Goal: Task Accomplishment & Management: Manage account settings

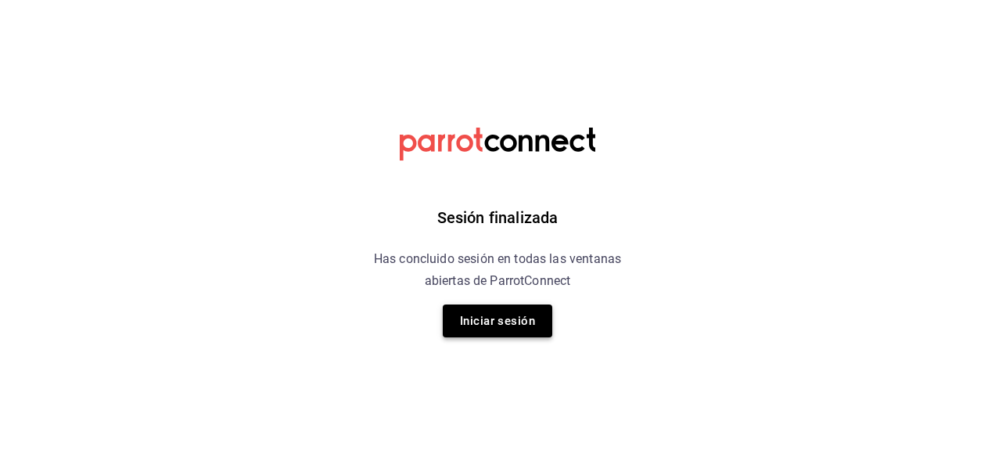
click at [498, 325] on button "Iniciar sesión" at bounding box center [498, 320] width 110 height 33
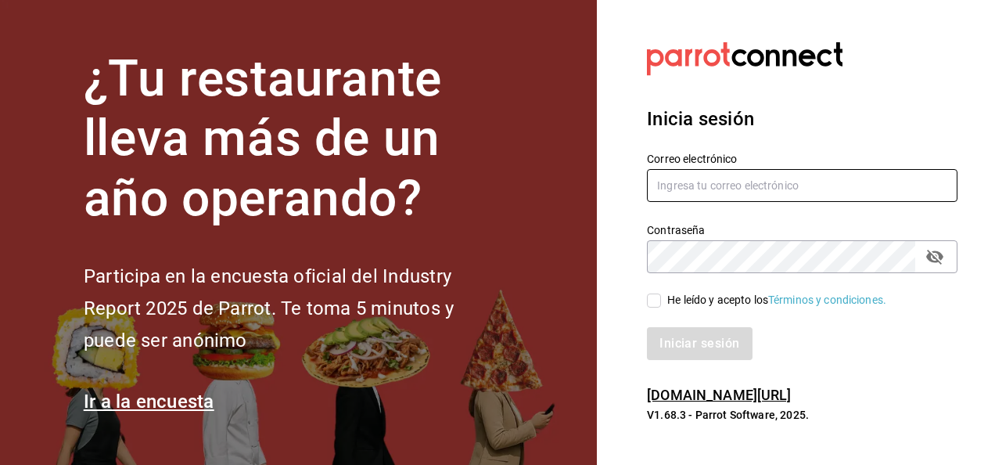
type input "[EMAIL_ADDRESS][PERSON_NAME][DOMAIN_NAME]"
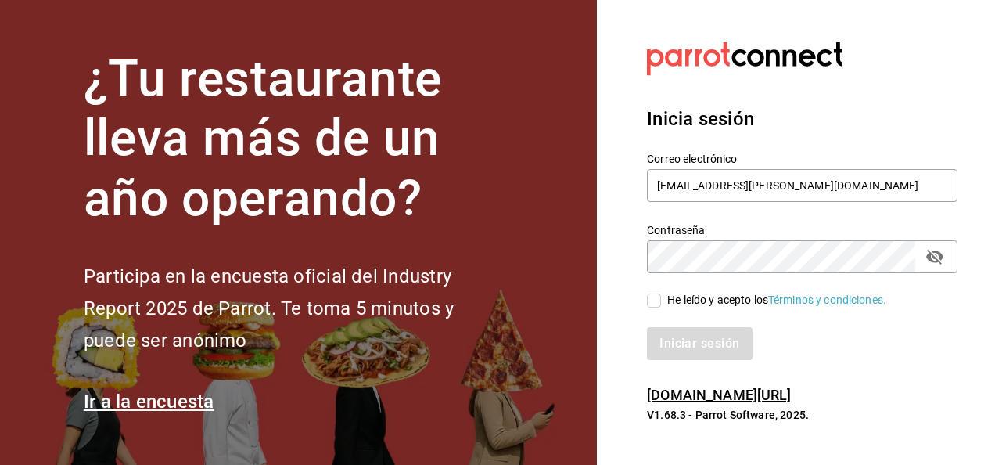
click at [649, 308] on div "Iniciar sesión" at bounding box center [792, 334] width 329 height 52
click at [656, 305] on input "He leído y acepto los Términos y condiciones." at bounding box center [654, 300] width 14 height 14
checkbox input "true"
click at [689, 349] on button "Iniciar sesión" at bounding box center [700, 343] width 106 height 33
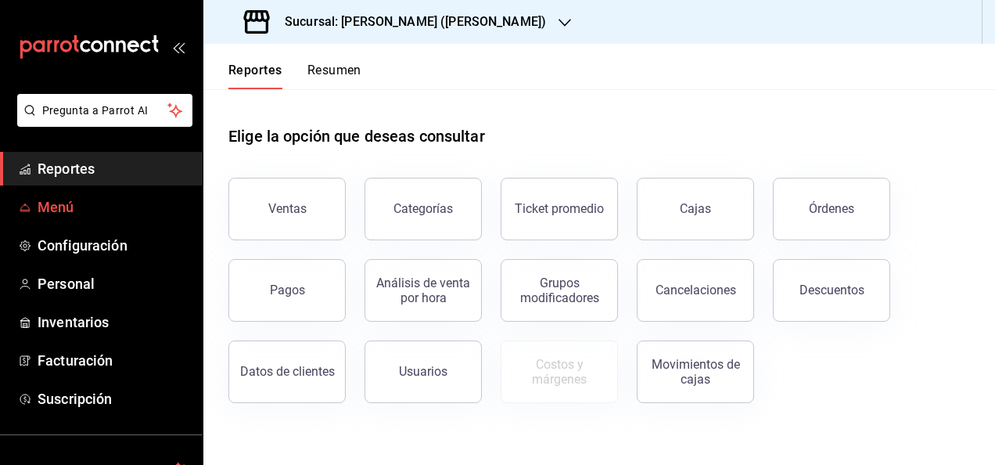
click at [48, 207] on span "Menú" at bounding box center [114, 206] width 153 height 21
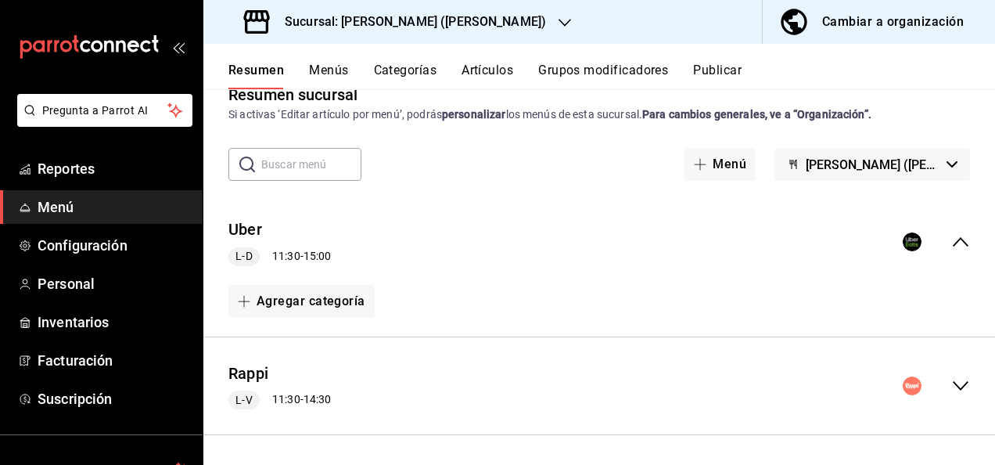
scroll to position [63, 0]
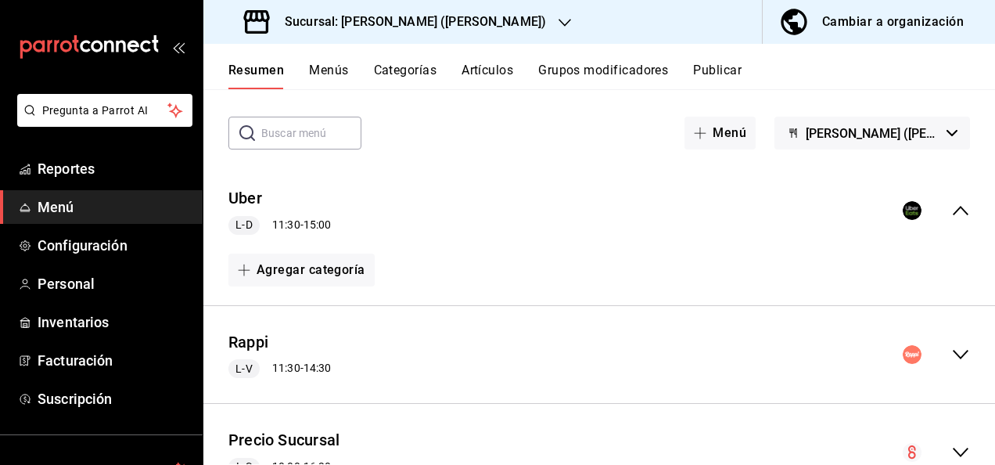
click at [953, 353] on icon "collapse-menu-row" at bounding box center [961, 354] width 16 height 9
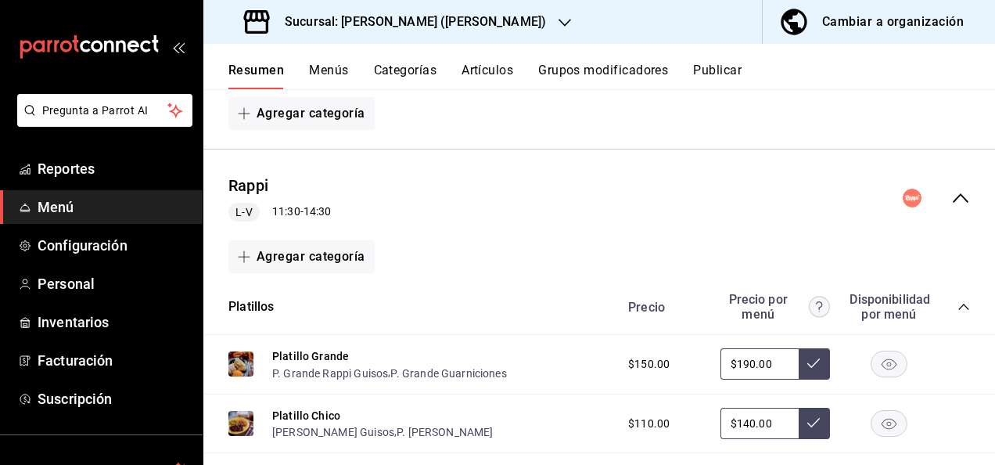
scroll to position [282, 0]
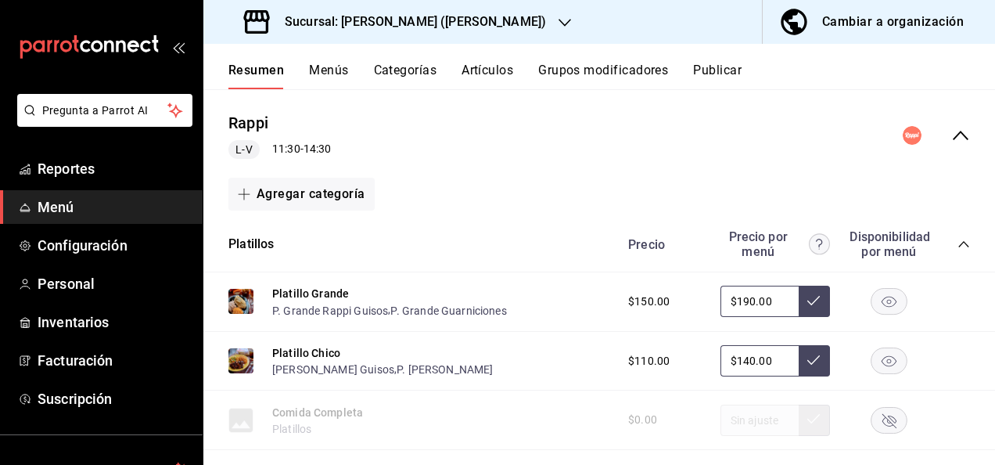
click at [958, 244] on icon "collapse-category-row" at bounding box center [964, 244] width 13 height 13
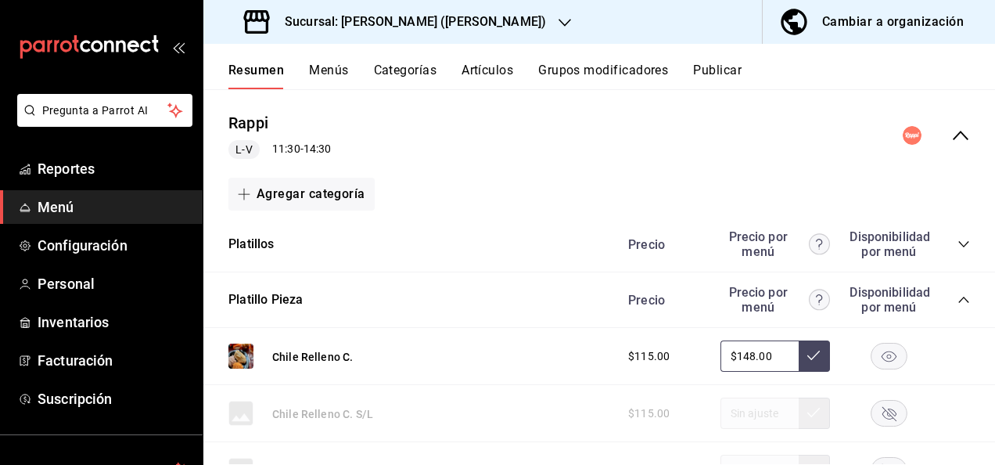
click at [958, 300] on icon "collapse-category-row" at bounding box center [964, 299] width 13 height 13
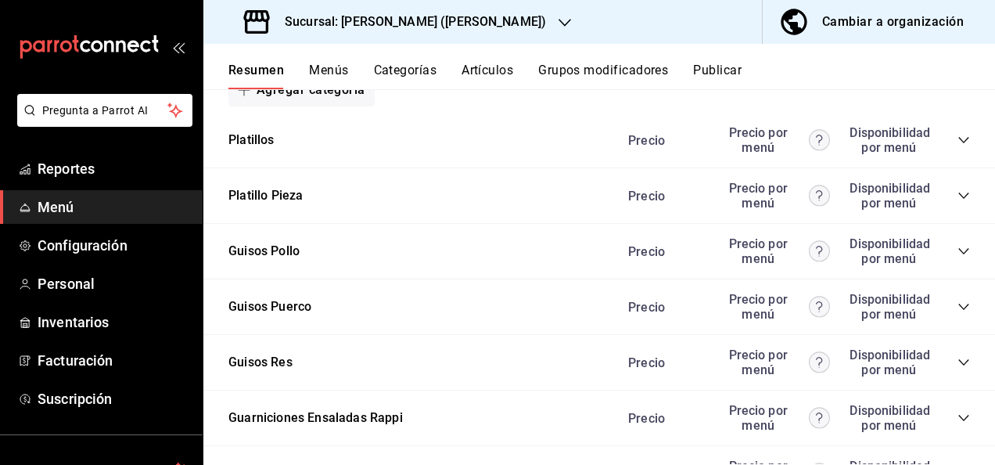
scroll to position [428, 0]
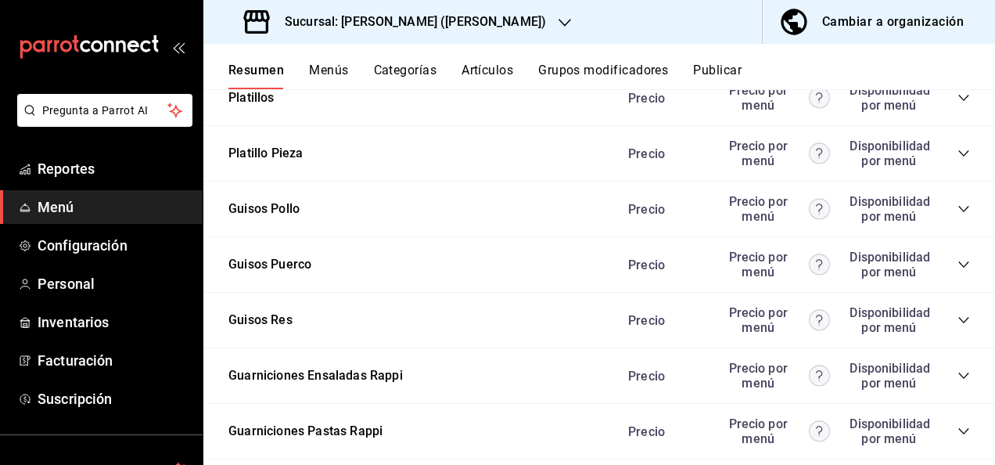
click at [958, 264] on icon "collapse-category-row" at bounding box center [964, 264] width 13 height 13
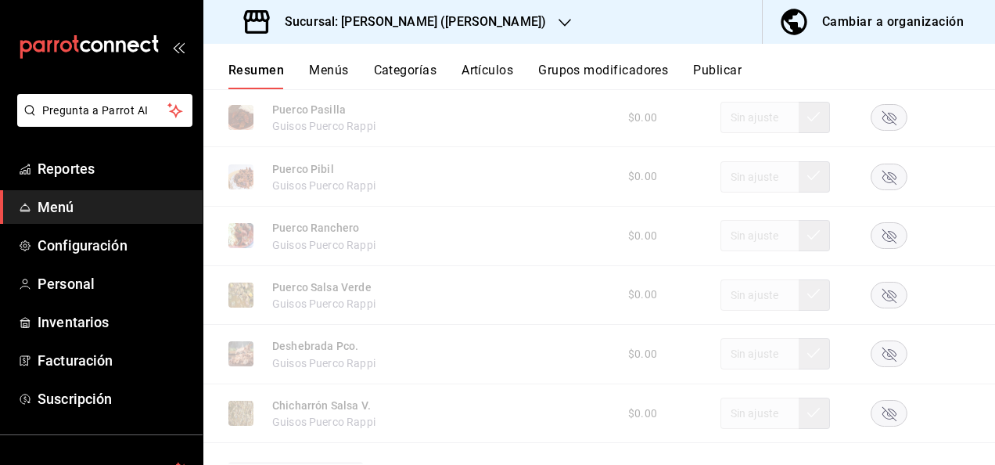
scroll to position [1023, 0]
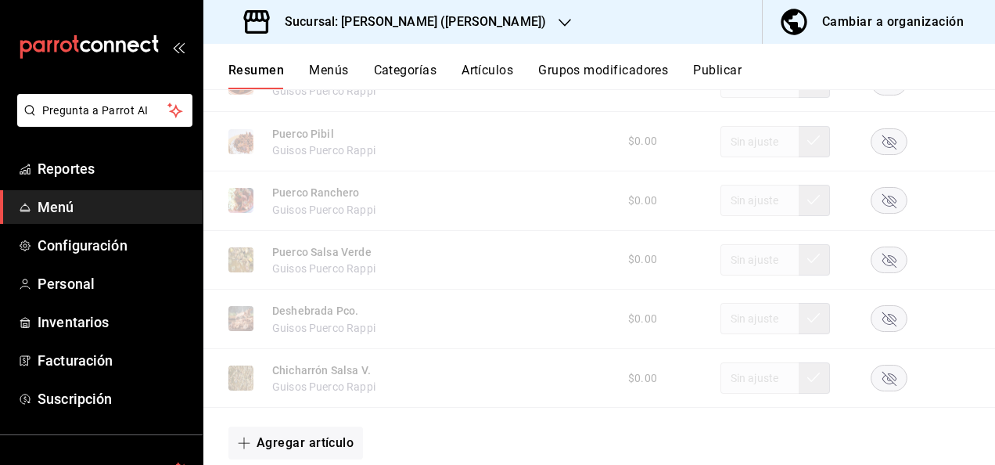
click at [883, 260] on icon "button" at bounding box center [890, 261] width 14 height 14
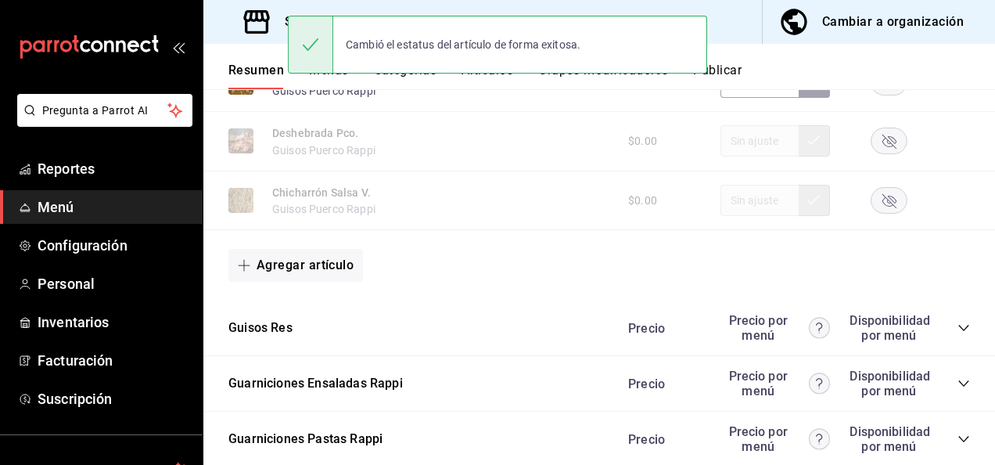
scroll to position [1325, 0]
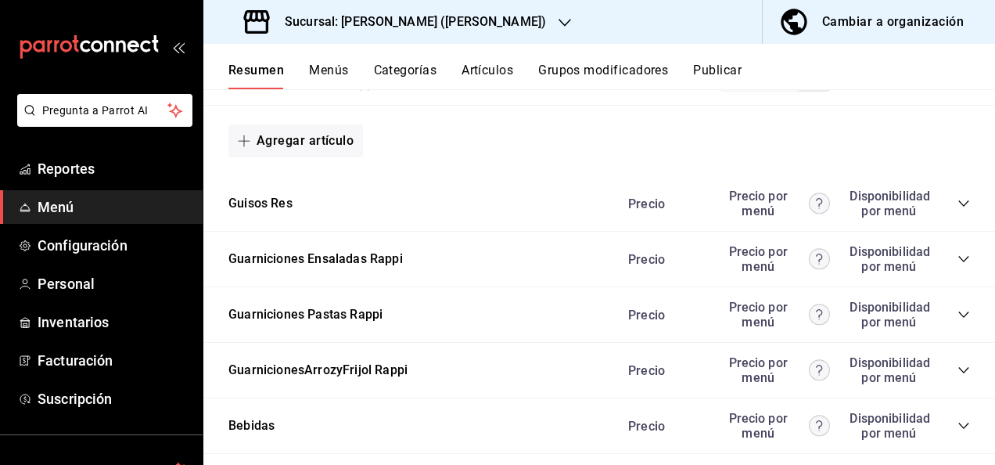
click at [958, 210] on icon "collapse-category-row" at bounding box center [964, 203] width 13 height 13
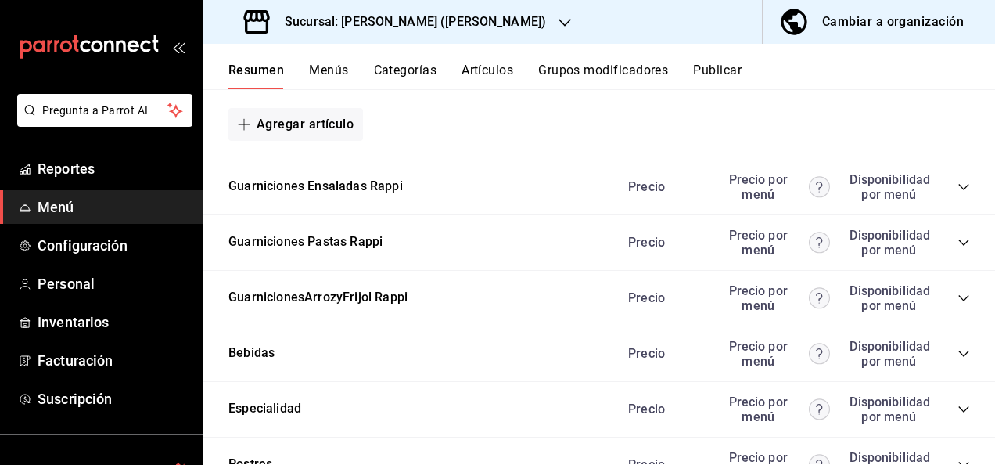
scroll to position [2327, 0]
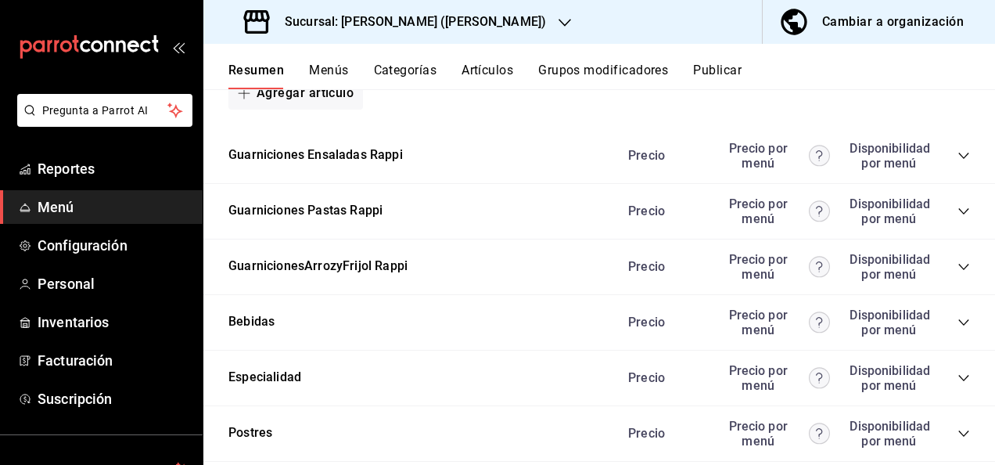
click at [734, 73] on button "Publicar" at bounding box center [717, 76] width 49 height 27
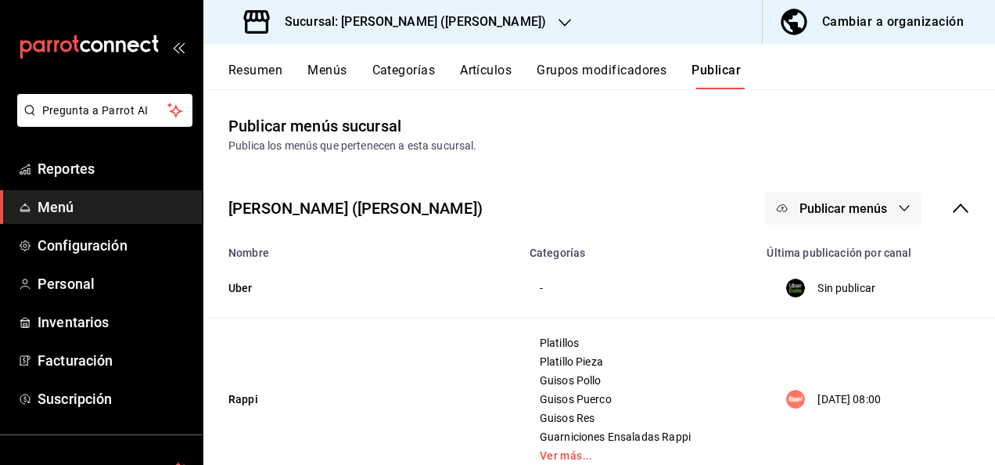
click at [876, 222] on button "Publicar menús" at bounding box center [843, 208] width 156 height 33
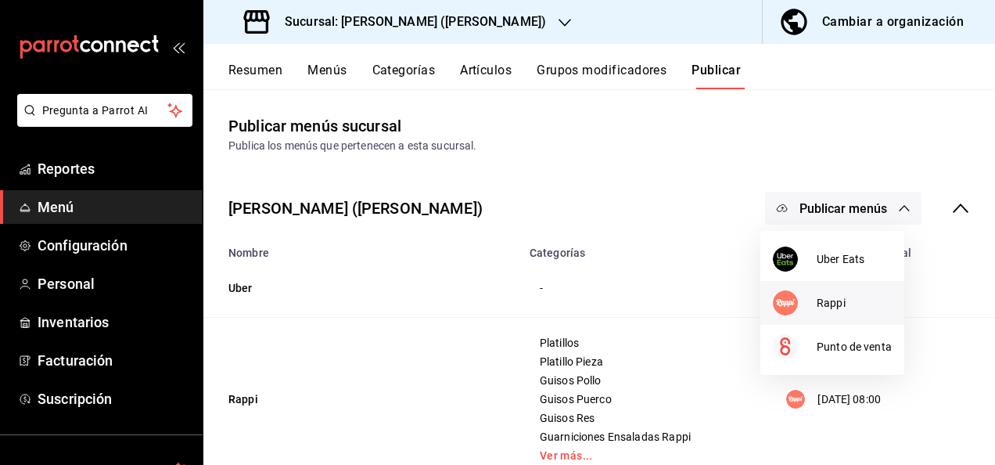
click at [829, 304] on span "Rappi" at bounding box center [854, 303] width 75 height 16
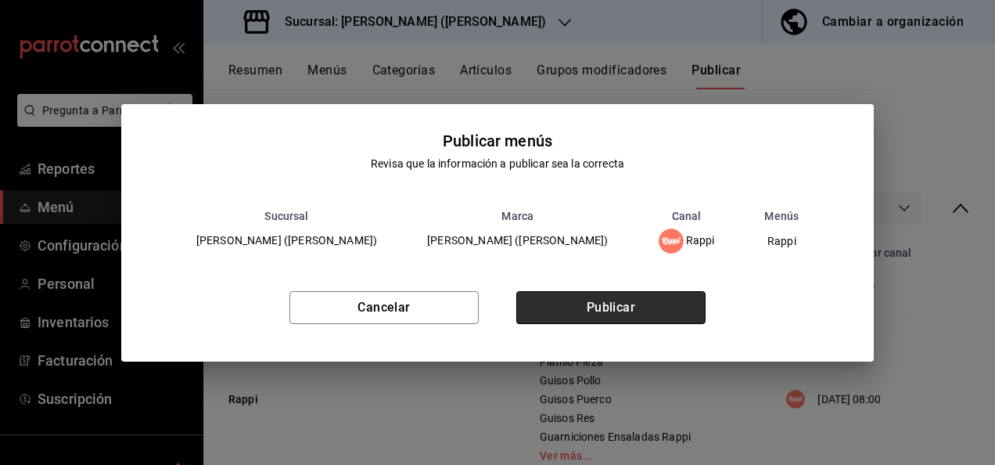
click at [659, 303] on button "Publicar" at bounding box center [610, 307] width 189 height 33
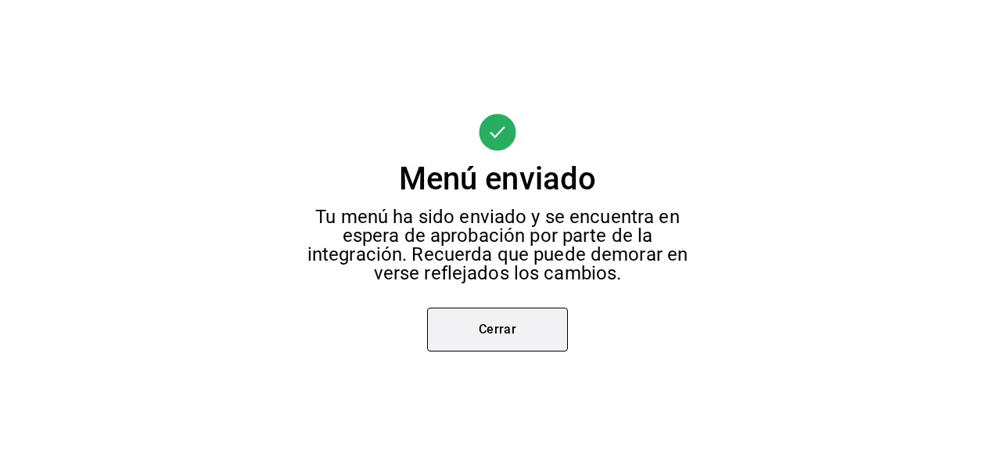
click at [526, 336] on button "Cerrar" at bounding box center [497, 329] width 141 height 44
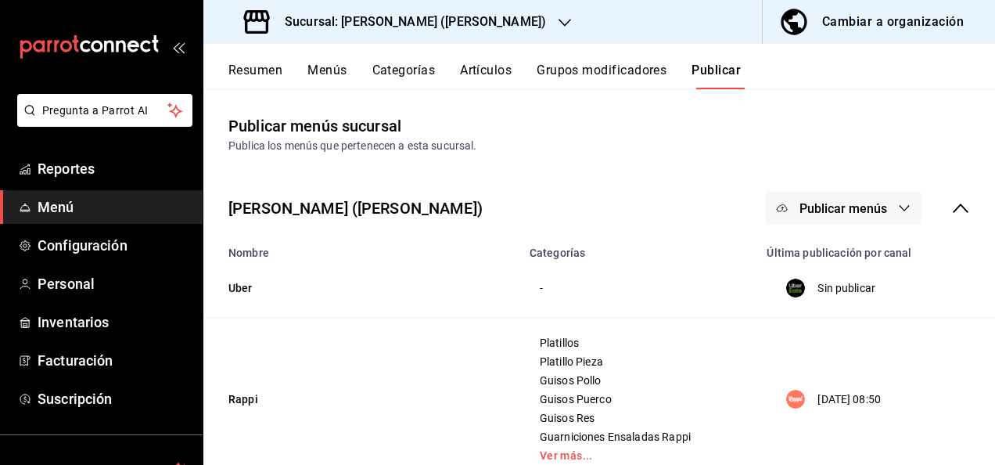
click at [396, 32] on div "Sucursal: [PERSON_NAME] ([PERSON_NAME])" at bounding box center [396, 22] width 361 height 44
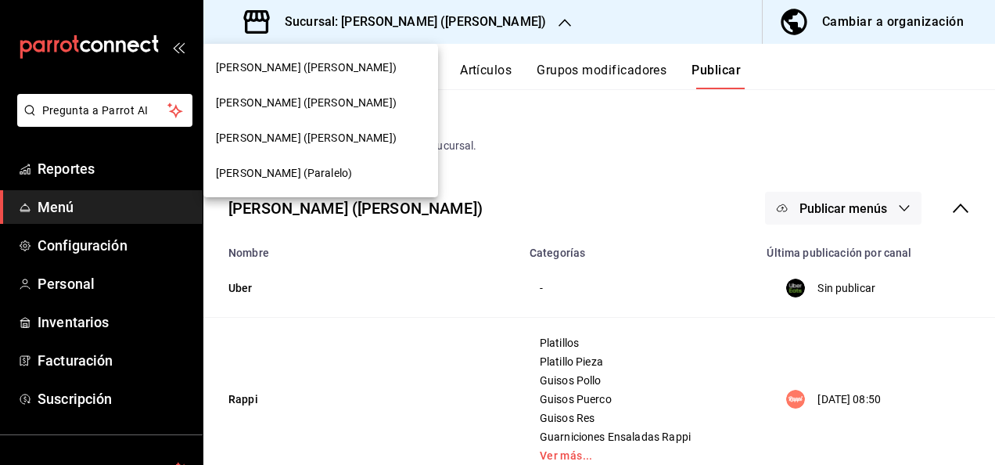
click at [265, 175] on span "[PERSON_NAME] (Paralelo)" at bounding box center [284, 173] width 136 height 16
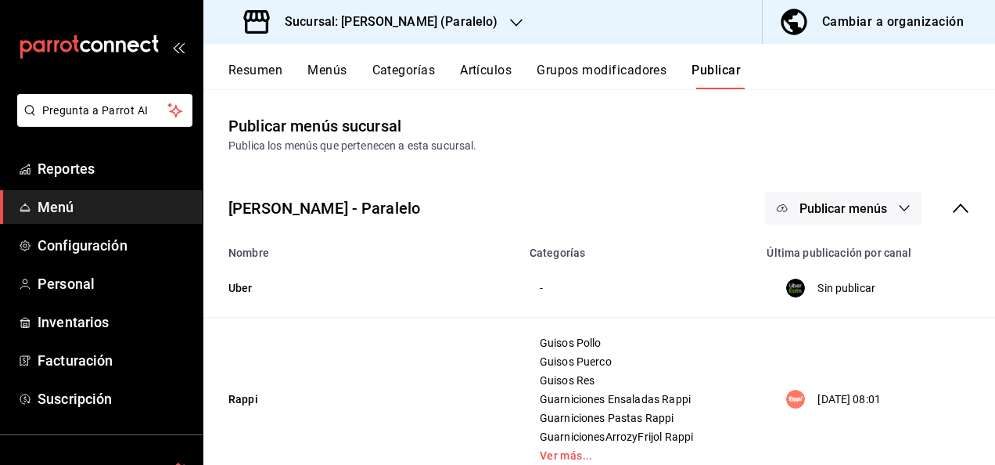
click at [266, 74] on button "Resumen" at bounding box center [255, 76] width 54 height 27
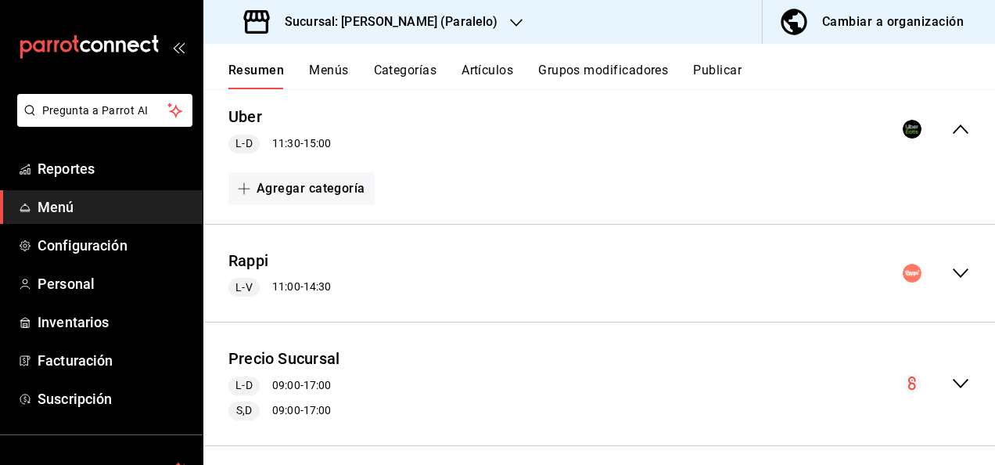
scroll to position [146, 0]
click at [951, 279] on icon "collapse-menu-row" at bounding box center [960, 271] width 19 height 19
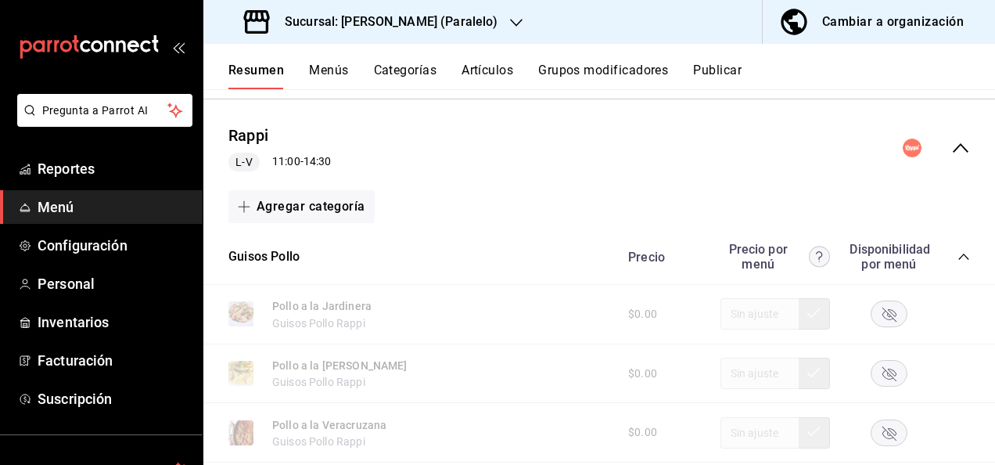
scroll to position [302, 0]
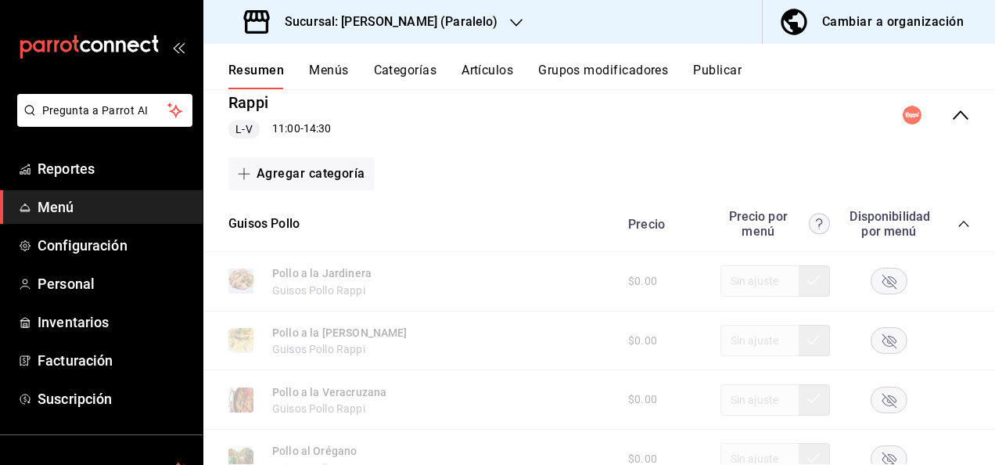
click at [958, 218] on icon "collapse-category-row" at bounding box center [964, 224] width 13 height 13
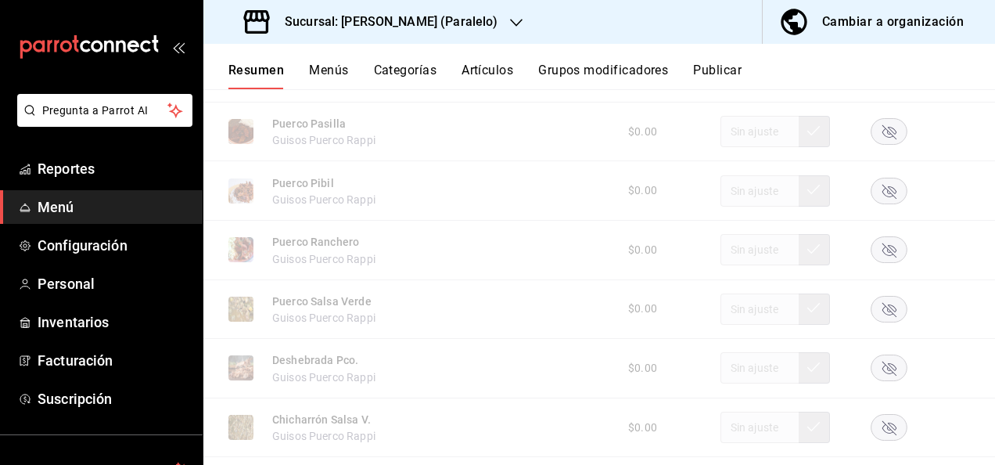
scroll to position [865, 0]
click at [872, 308] on rect "button" at bounding box center [890, 306] width 36 height 26
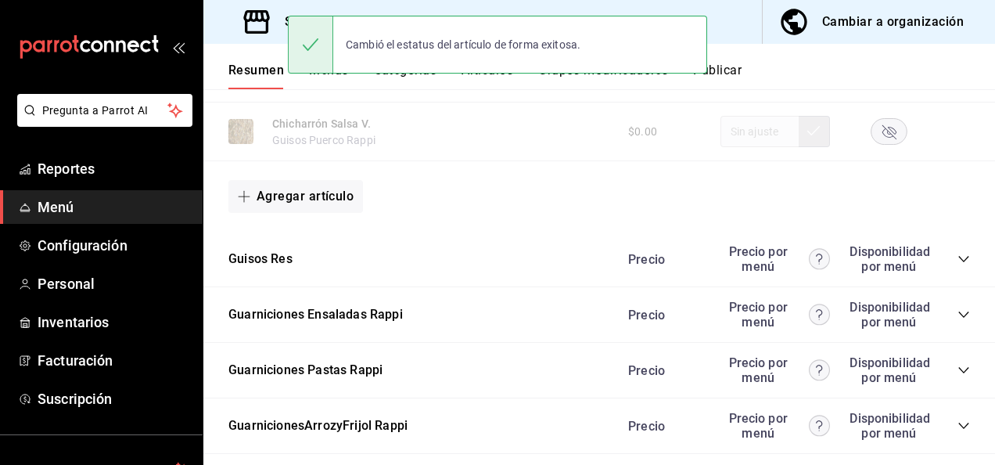
scroll to position [1168, 0]
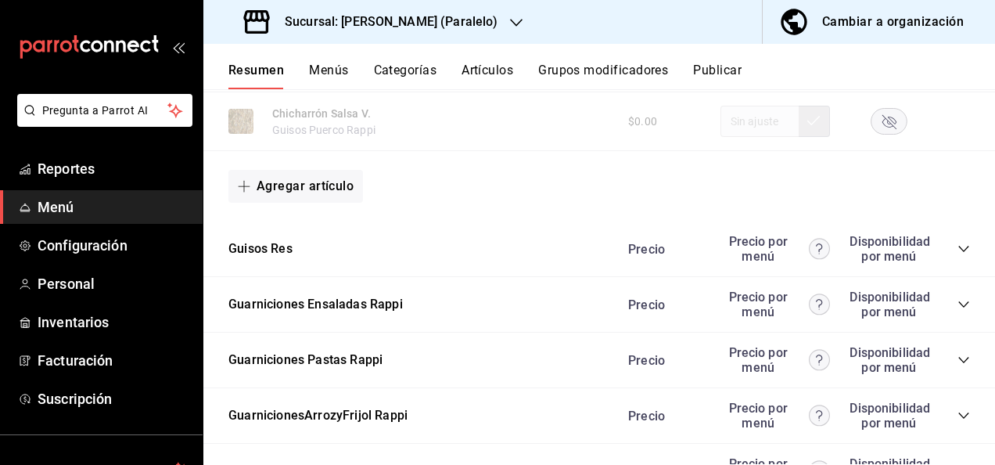
click at [958, 254] on icon "collapse-category-row" at bounding box center [964, 249] width 13 height 13
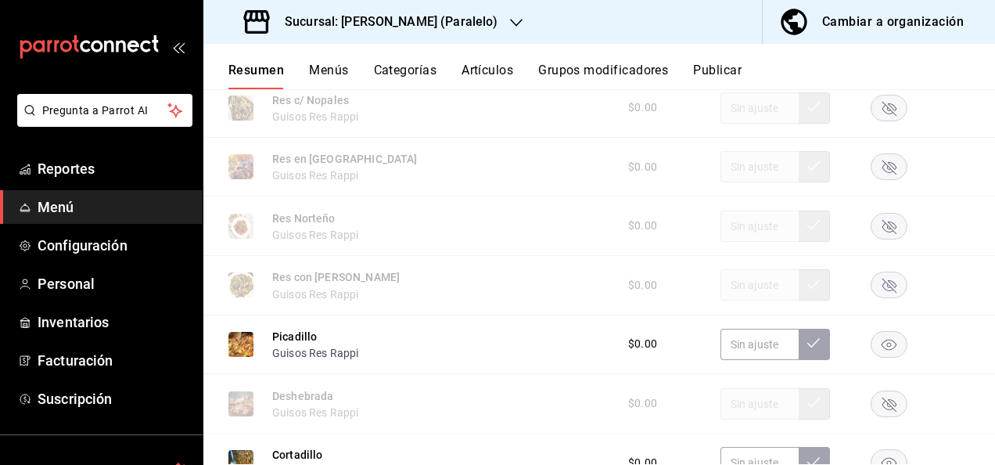
scroll to position [1669, 0]
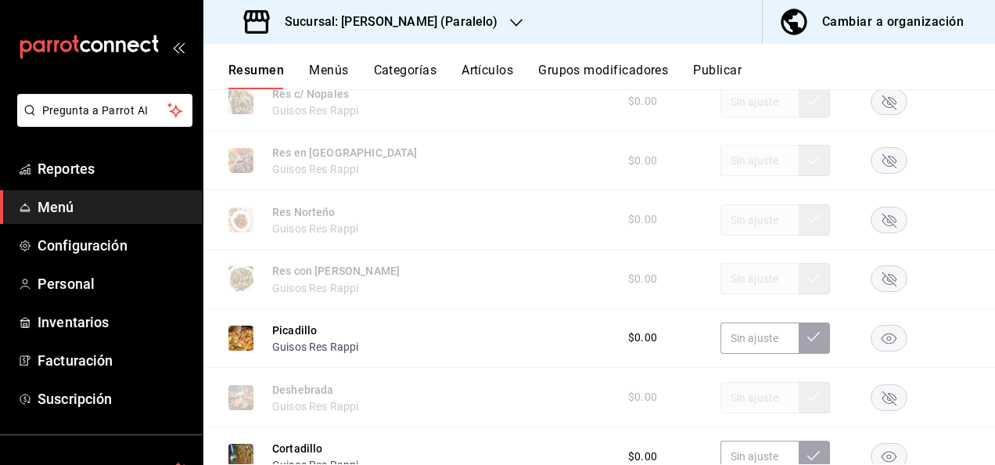
click at [872, 274] on rect "button" at bounding box center [890, 279] width 36 height 26
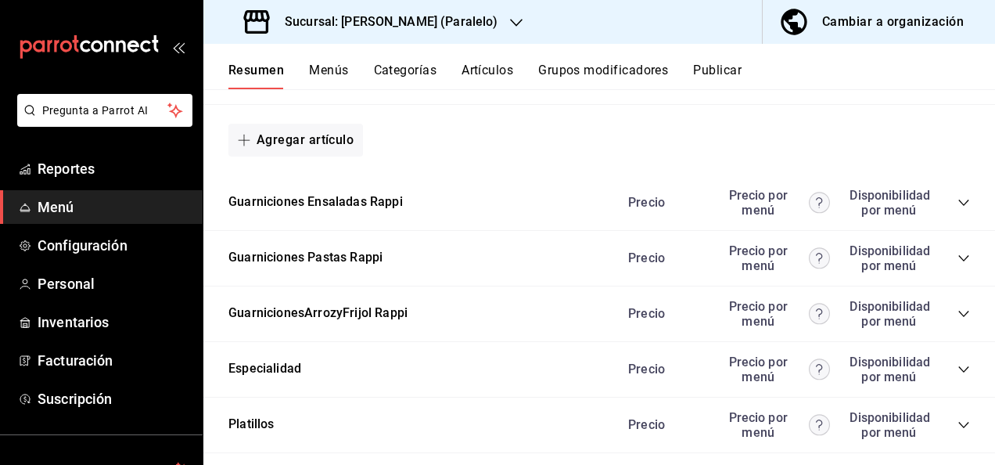
scroll to position [2201, 0]
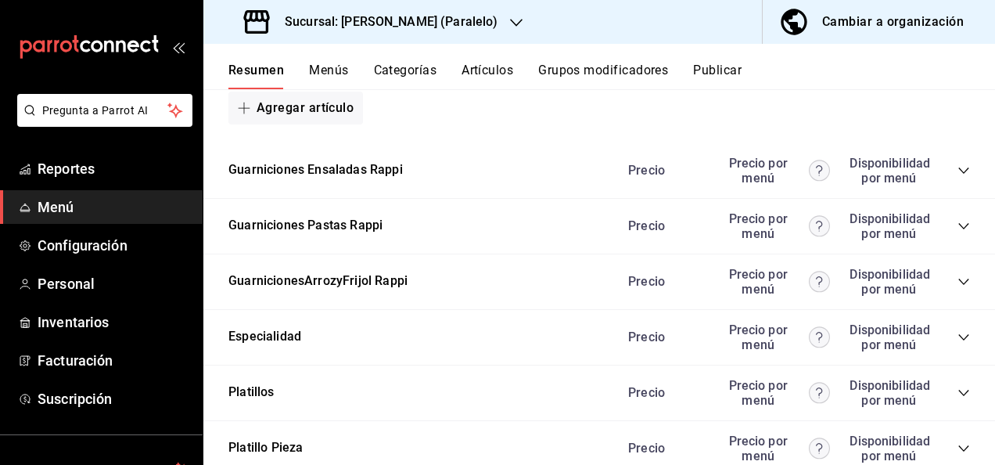
click at [728, 73] on button "Publicar" at bounding box center [717, 76] width 49 height 27
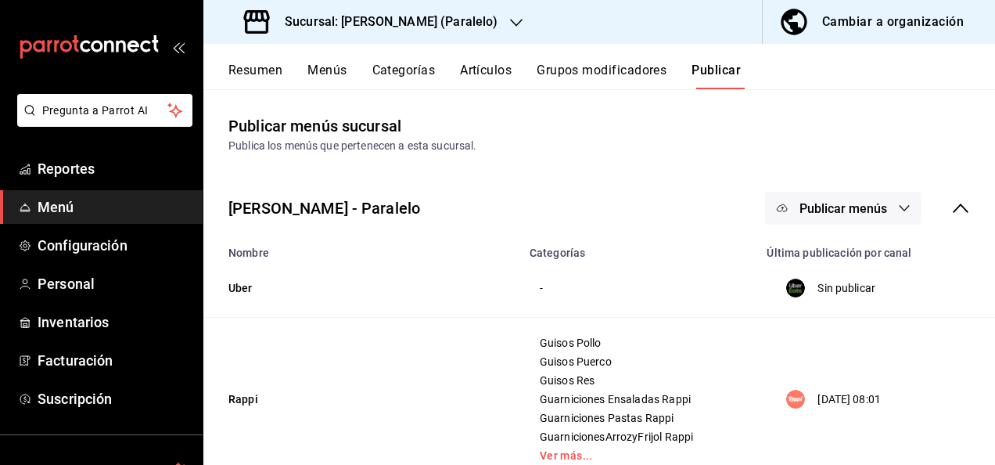
click at [834, 211] on span "Publicar menús" at bounding box center [844, 208] width 88 height 15
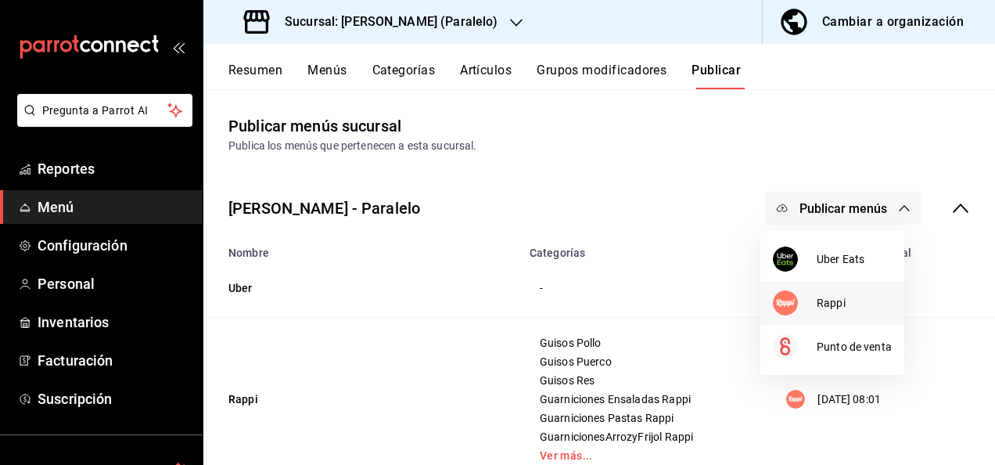
click at [815, 299] on div at bounding box center [795, 302] width 44 height 25
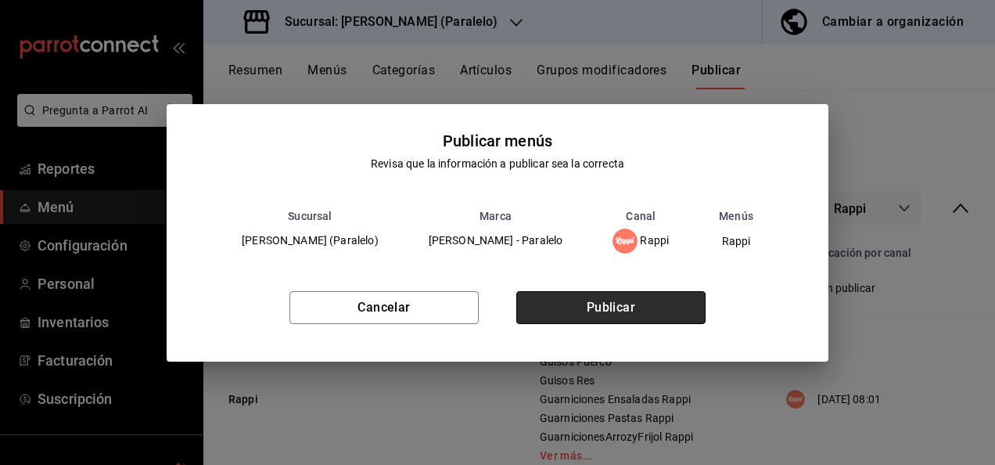
click at [627, 316] on button "Publicar" at bounding box center [610, 307] width 189 height 33
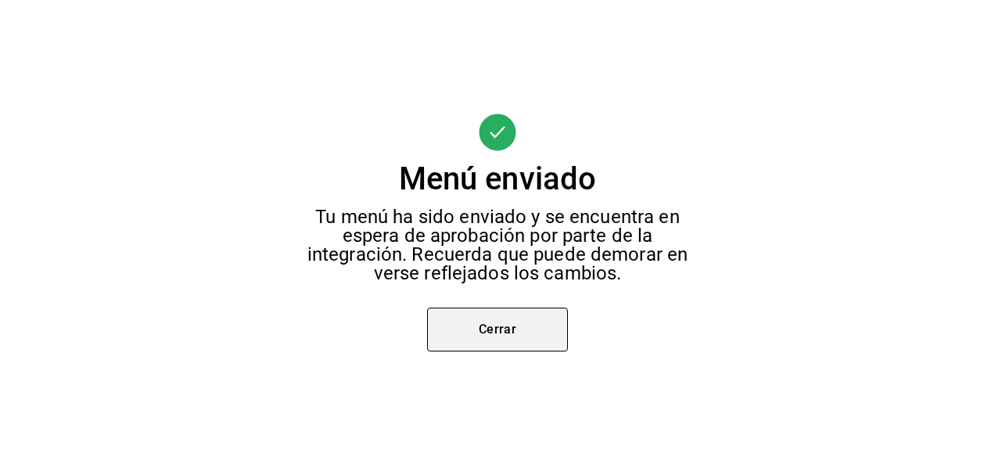
click at [490, 347] on button "Cerrar" at bounding box center [497, 329] width 141 height 44
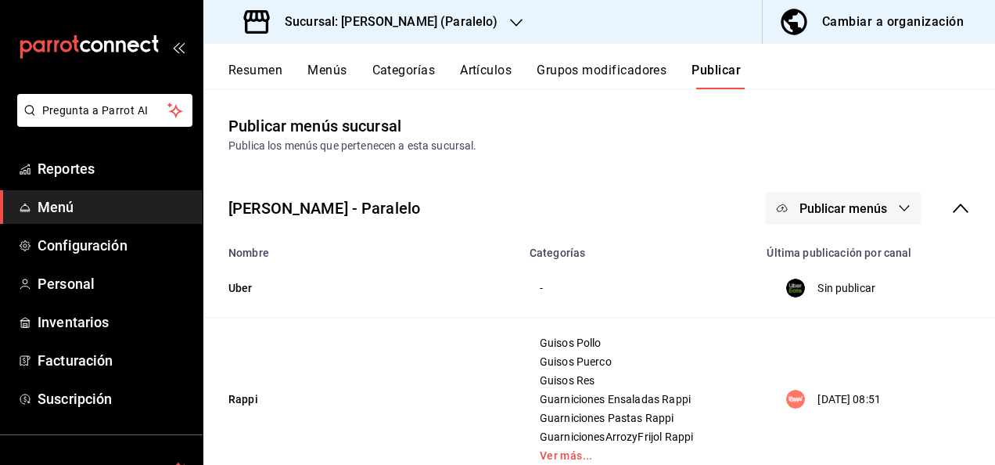
click at [458, 22] on div "Sucursal: [PERSON_NAME] (Paralelo)" at bounding box center [372, 22] width 313 height 44
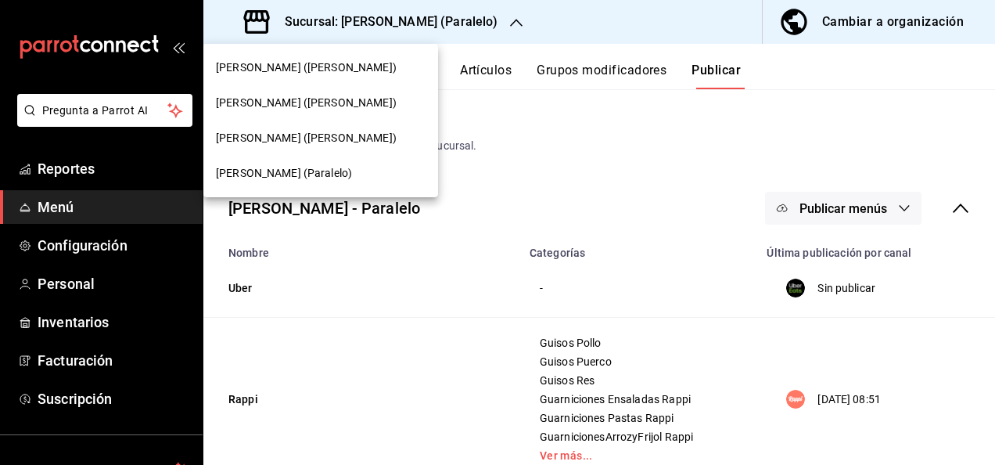
click at [307, 133] on span "[PERSON_NAME] ([PERSON_NAME])" at bounding box center [306, 138] width 181 height 16
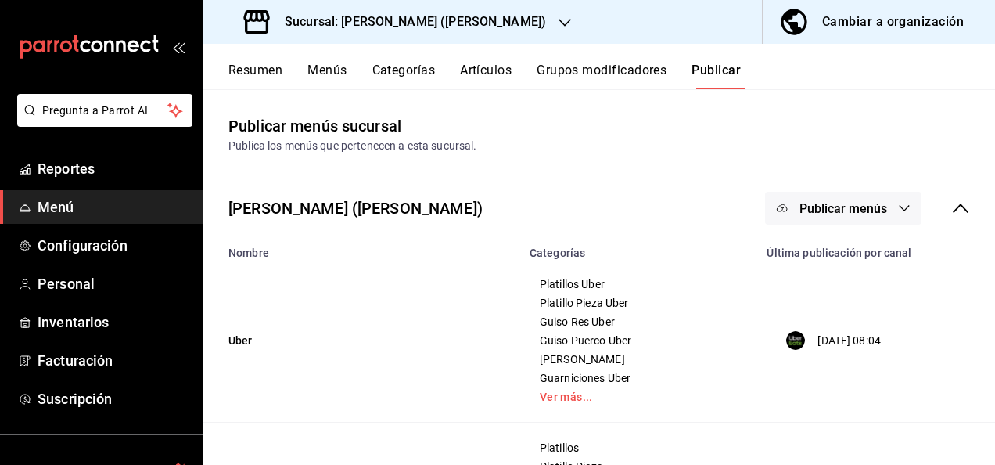
click at [253, 67] on button "Resumen" at bounding box center [255, 76] width 54 height 27
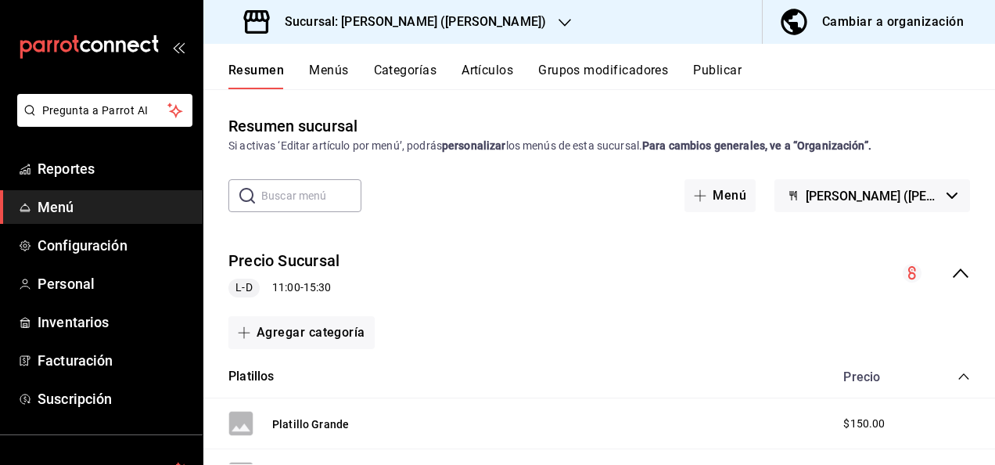
click at [952, 268] on icon "collapse-menu-row" at bounding box center [960, 273] width 19 height 19
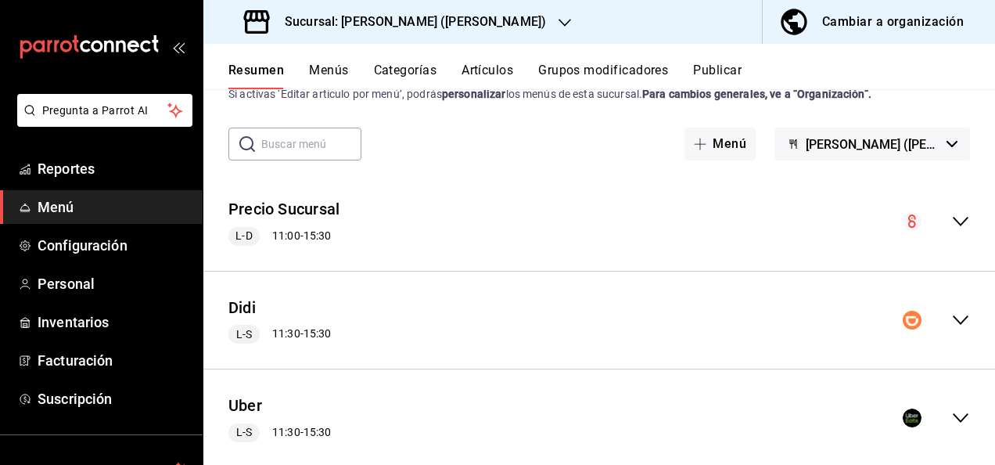
scroll to position [63, 0]
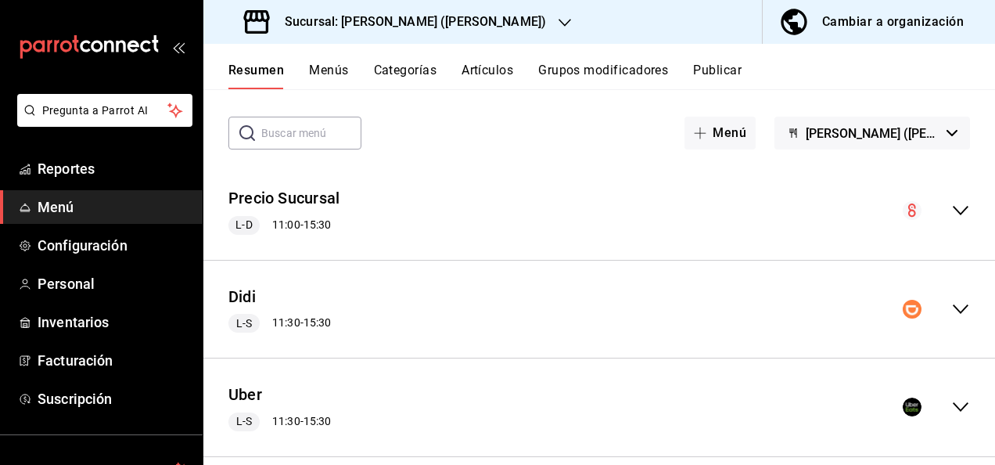
click at [955, 311] on icon "collapse-menu-row" at bounding box center [960, 309] width 19 height 19
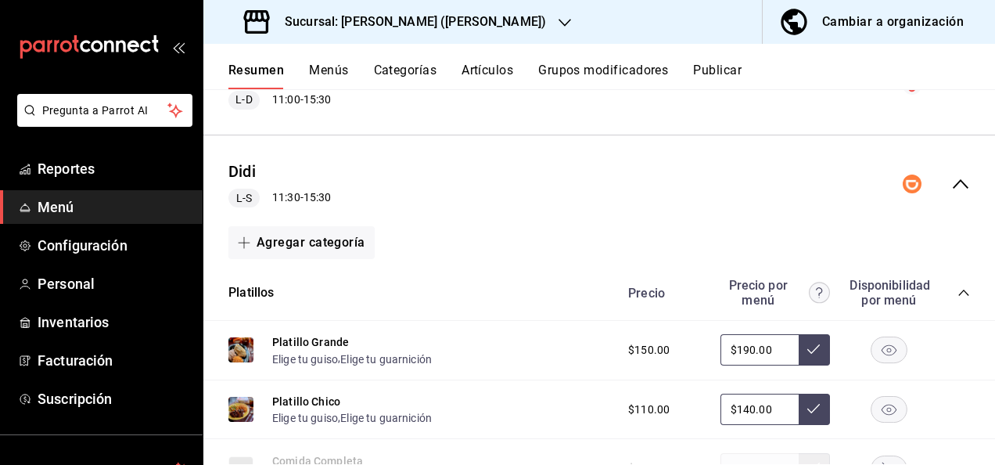
scroll to position [250, 0]
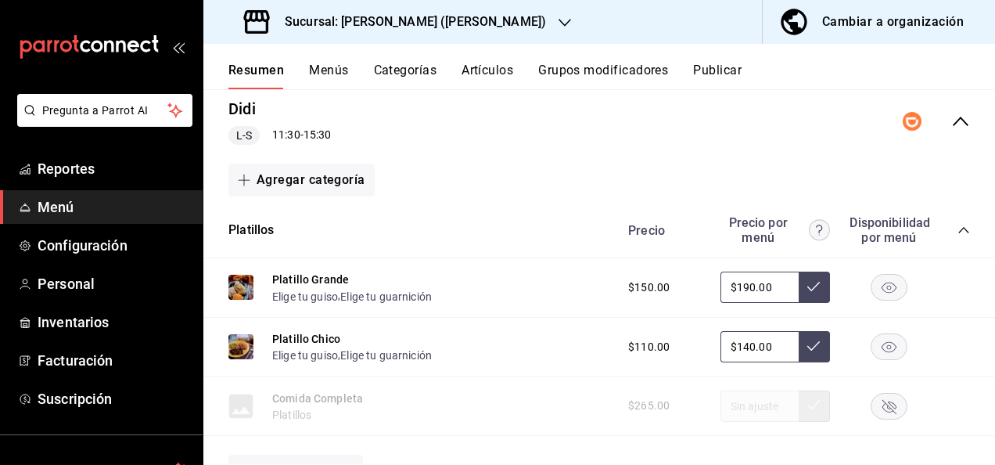
click at [958, 224] on icon "collapse-category-row" at bounding box center [964, 230] width 13 height 13
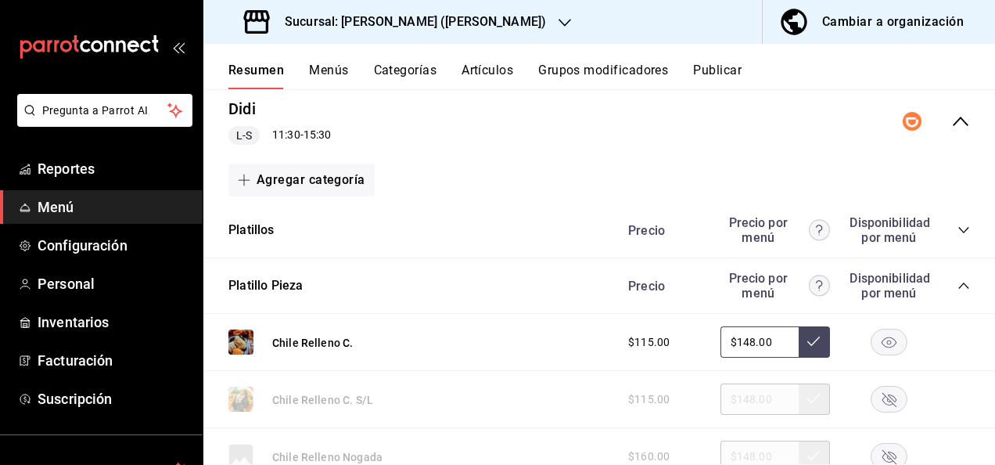
click at [958, 285] on icon "collapse-category-row" at bounding box center [963, 285] width 10 height 6
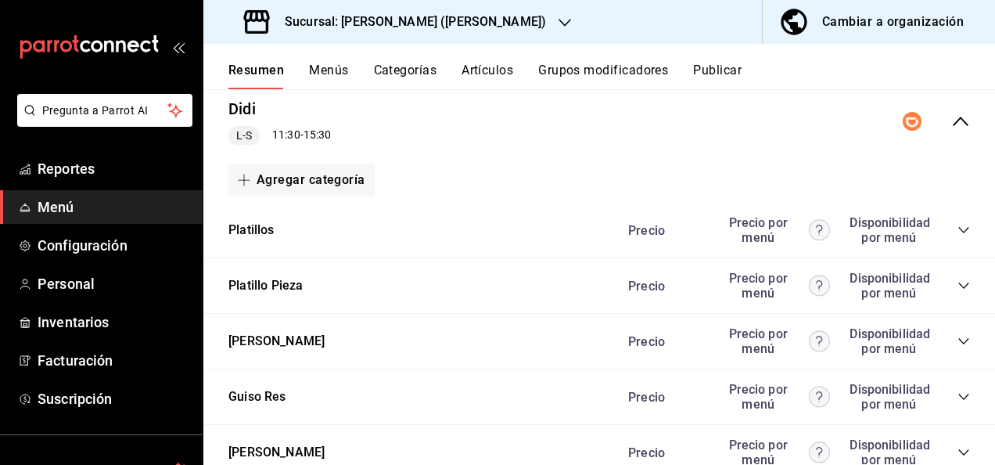
click at [958, 343] on icon "collapse-category-row" at bounding box center [964, 341] width 13 height 13
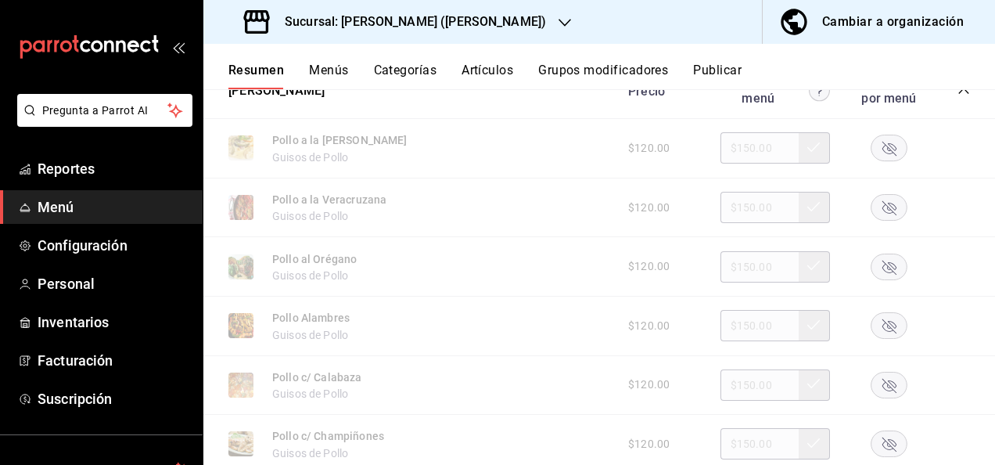
scroll to position [521, 0]
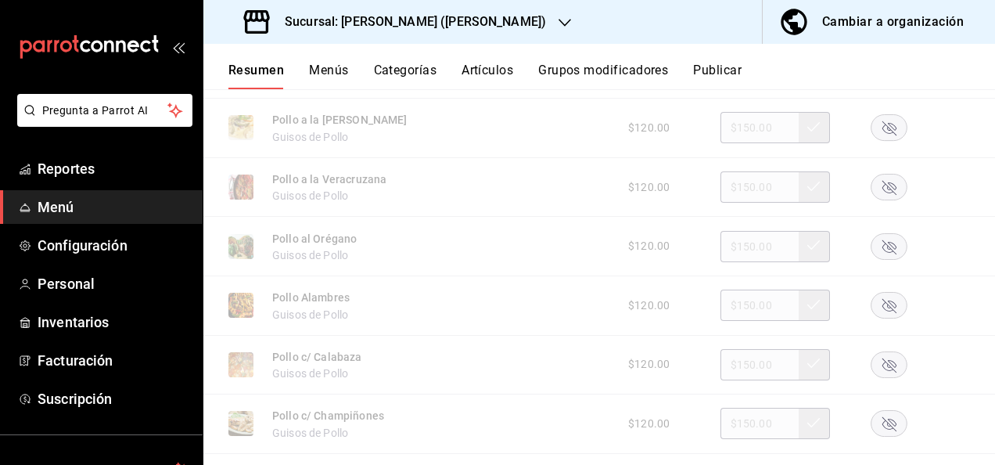
click at [880, 135] on rect "button" at bounding box center [890, 128] width 36 height 26
click at [480, 67] on button "Artículos" at bounding box center [488, 76] width 52 height 27
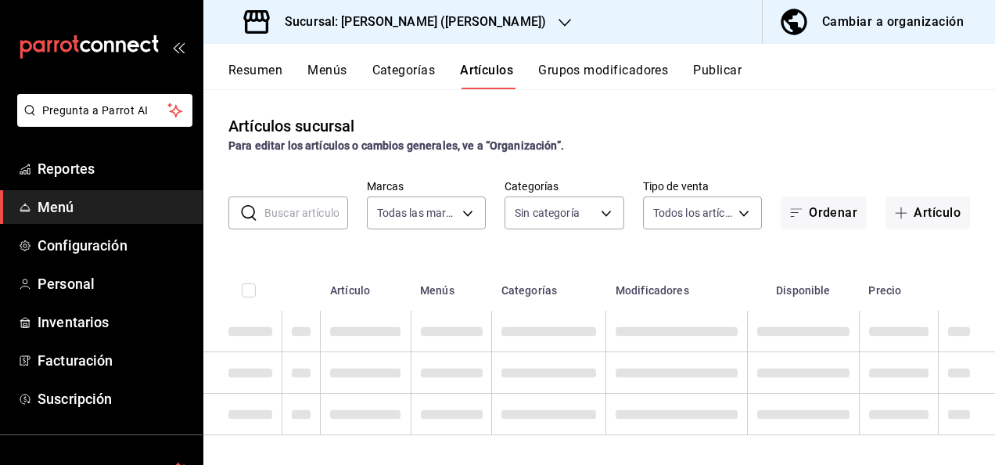
type input "62448029-1e5c-4b97-baa2-381ac051e320"
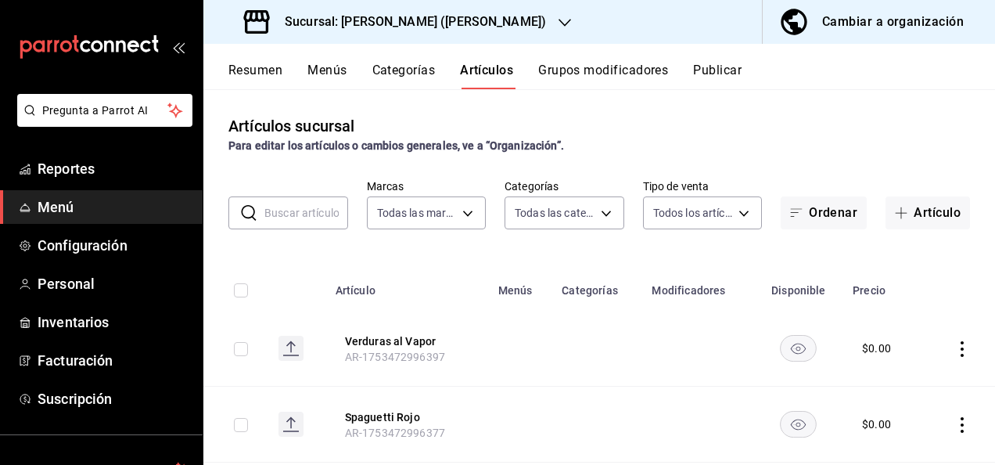
type input "98e615fa-9ff0-4008-a960-638f8e89b056,5f8a67d5-51f5-436d-b440-fe552d9df27c,df77f…"
click at [290, 217] on input "text" at bounding box center [306, 212] width 84 height 31
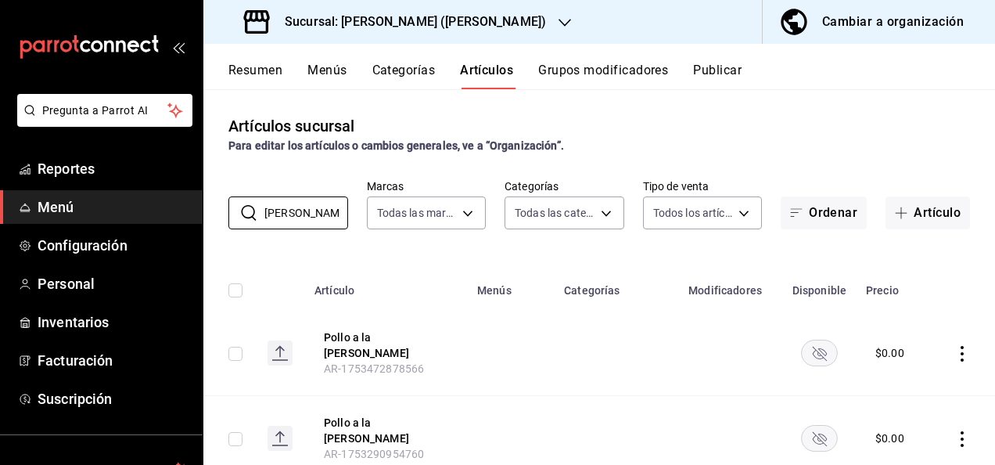
type input "[PERSON_NAME]"
click at [803, 340] on rect "availability-product" at bounding box center [820, 353] width 36 height 26
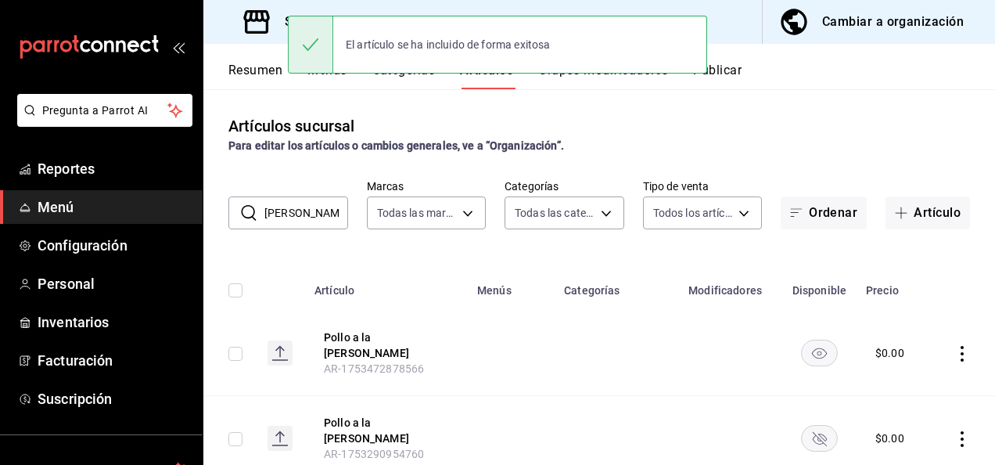
click at [813, 432] on icon "availability-product" at bounding box center [820, 439] width 14 height 14
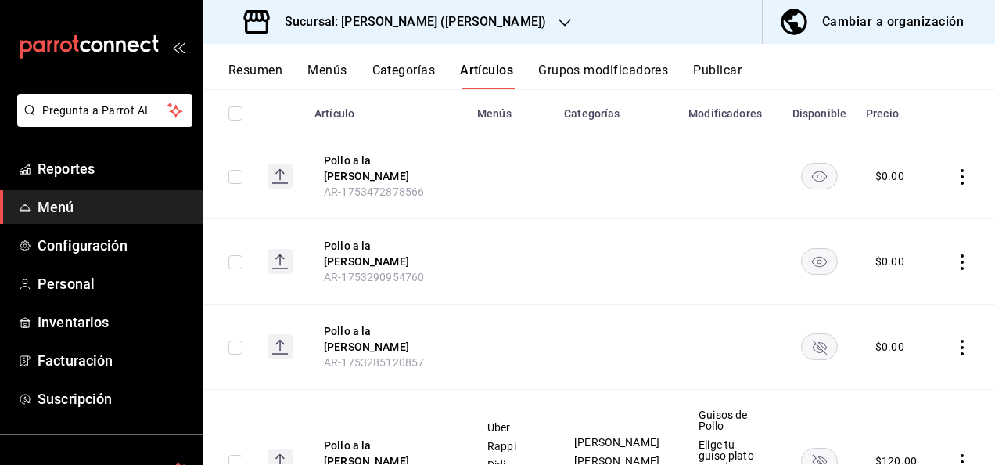
scroll to position [243, 0]
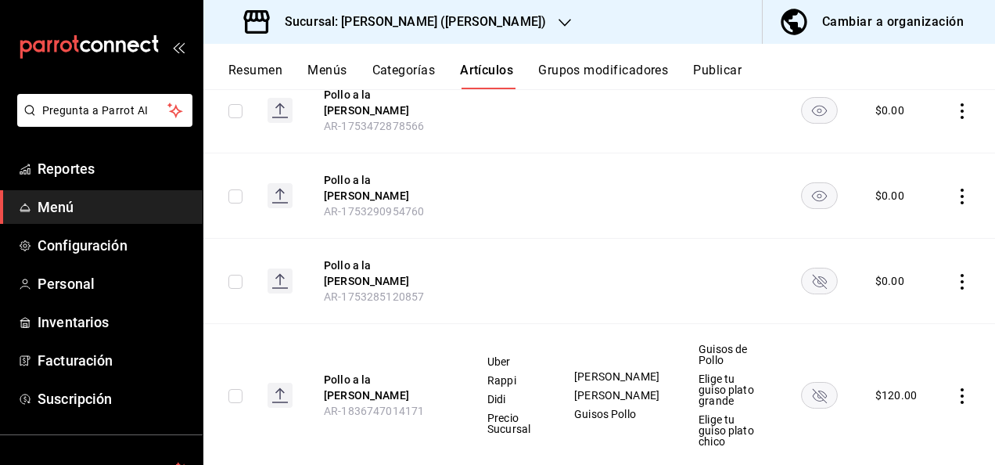
click at [815, 268] on rect "availability-product" at bounding box center [820, 281] width 36 height 26
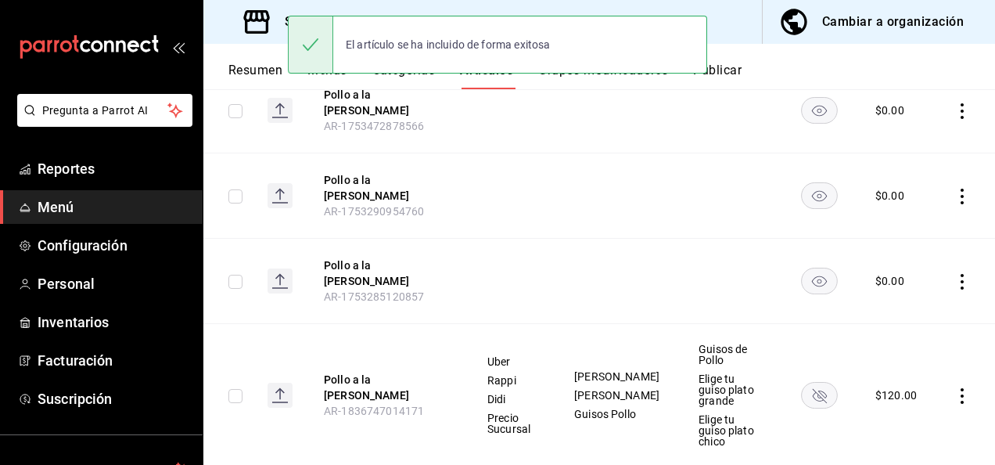
click at [813, 389] on icon "availability-product" at bounding box center [820, 396] width 14 height 14
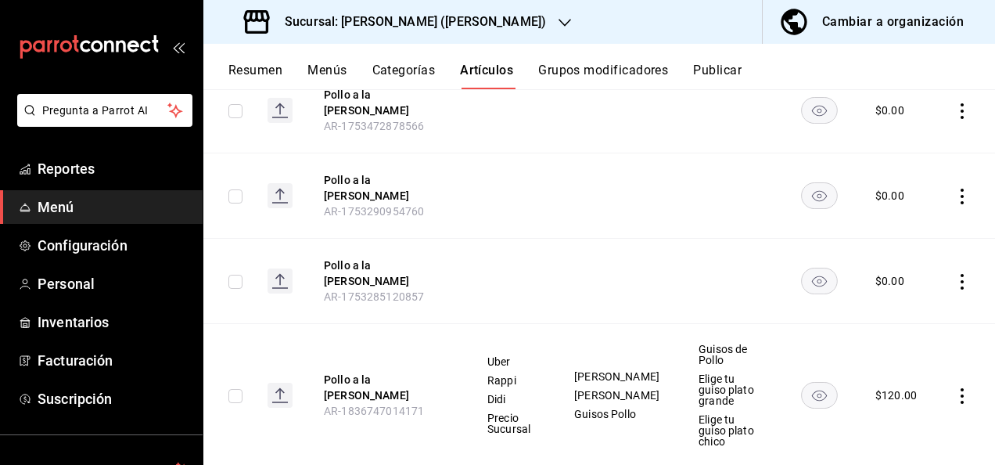
click at [258, 70] on button "Resumen" at bounding box center [255, 76] width 54 height 27
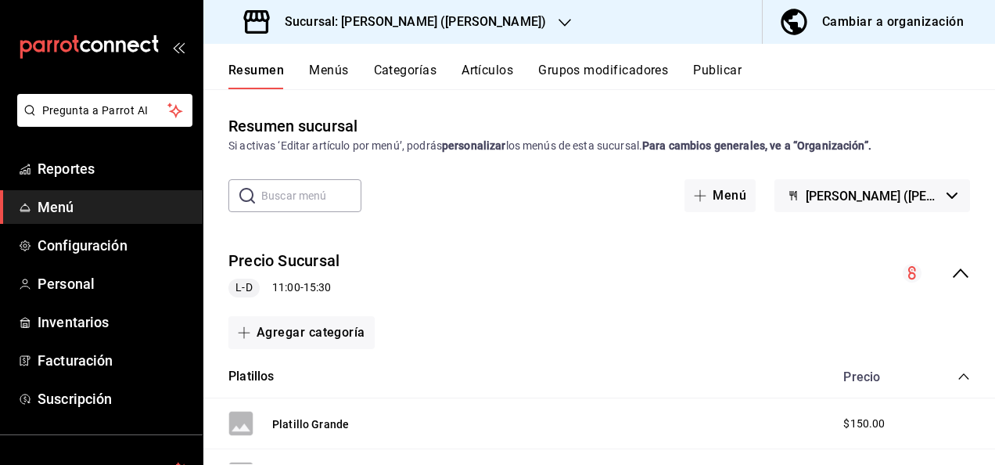
click at [951, 269] on icon "collapse-menu-row" at bounding box center [960, 273] width 19 height 19
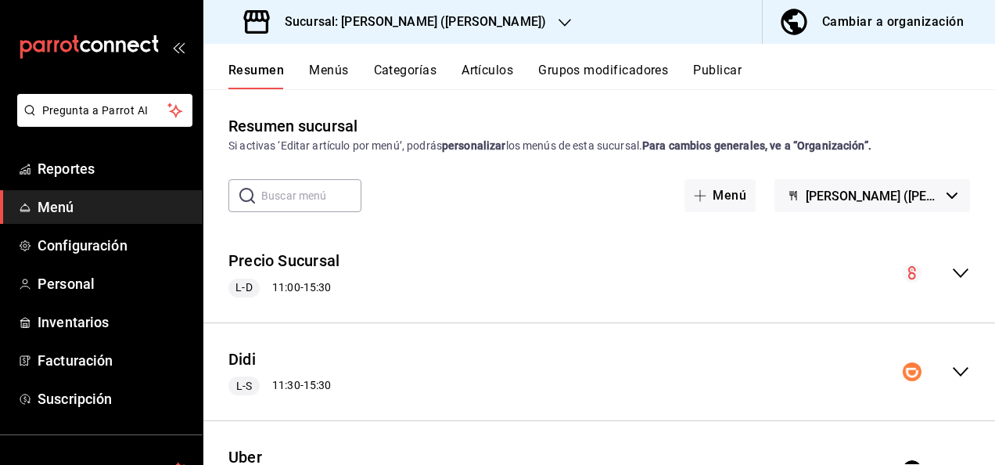
click at [953, 372] on icon "collapse-menu-row" at bounding box center [961, 371] width 16 height 9
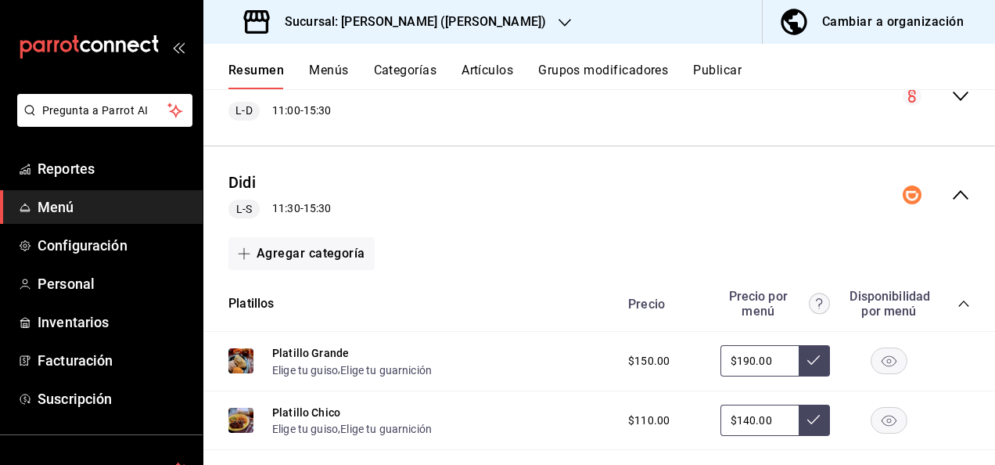
scroll to position [261, 0]
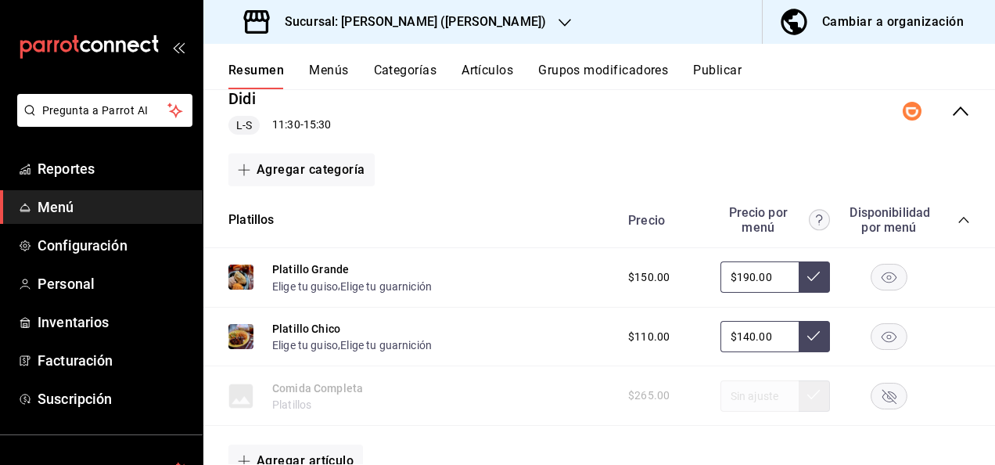
click at [958, 219] on icon "collapse-category-row" at bounding box center [964, 220] width 13 height 13
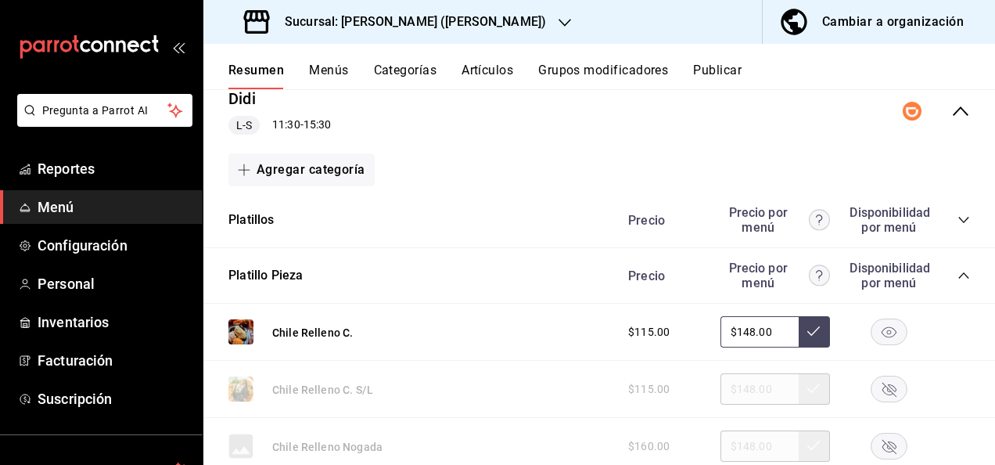
click at [958, 275] on icon "collapse-category-row" at bounding box center [964, 275] width 13 height 13
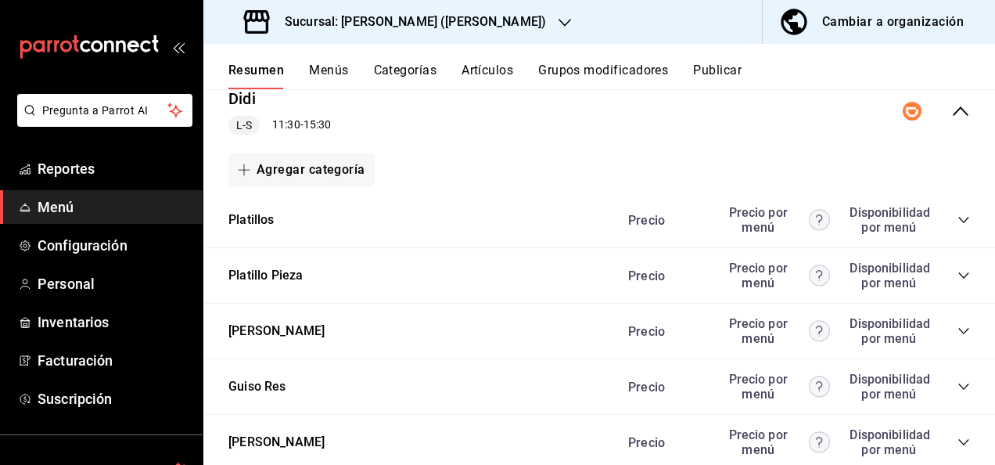
click at [958, 329] on icon "collapse-category-row" at bounding box center [964, 331] width 13 height 13
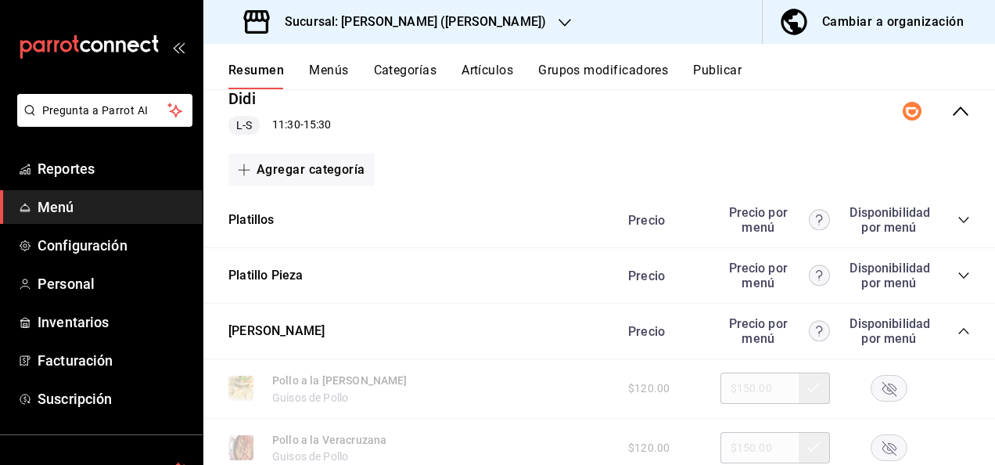
click at [881, 404] on div "$120.00 $150.00" at bounding box center [792, 387] width 358 height 31
click at [883, 390] on icon "button" at bounding box center [890, 389] width 14 height 14
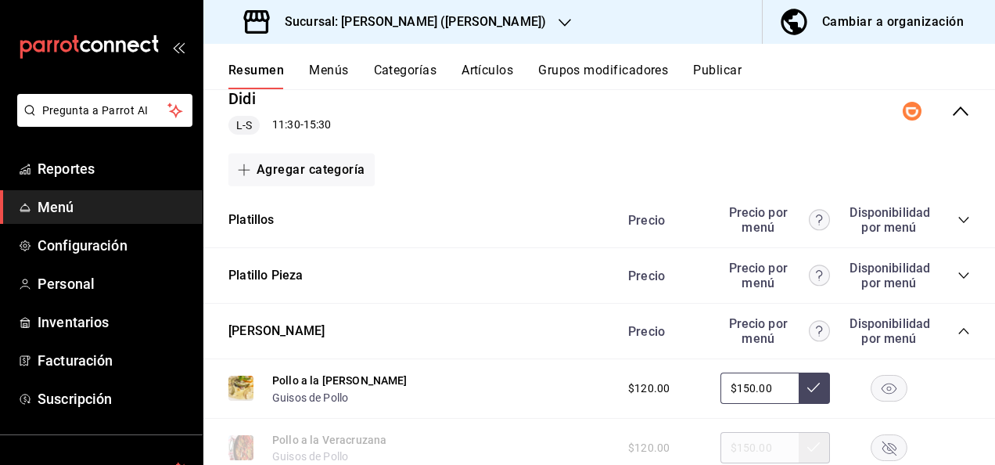
click at [958, 334] on icon "collapse-category-row" at bounding box center [964, 331] width 13 height 13
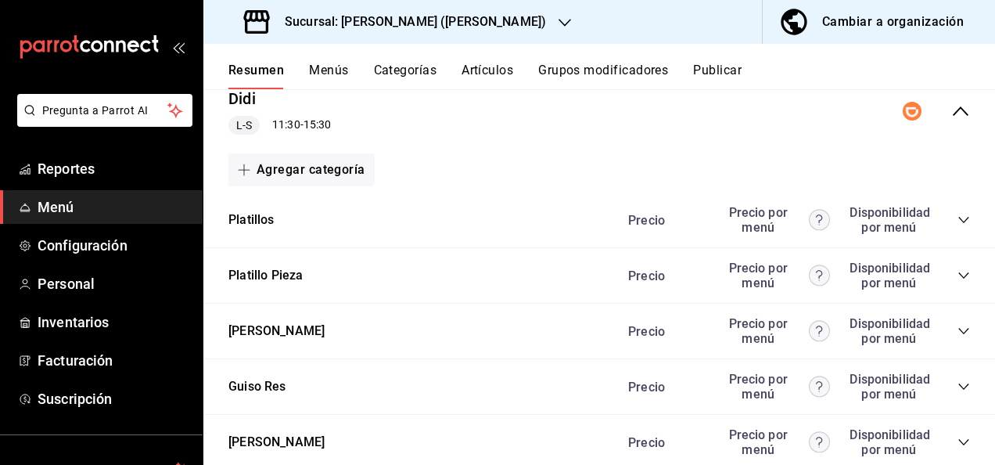
click at [958, 444] on icon "collapse-category-row" at bounding box center [964, 442] width 13 height 13
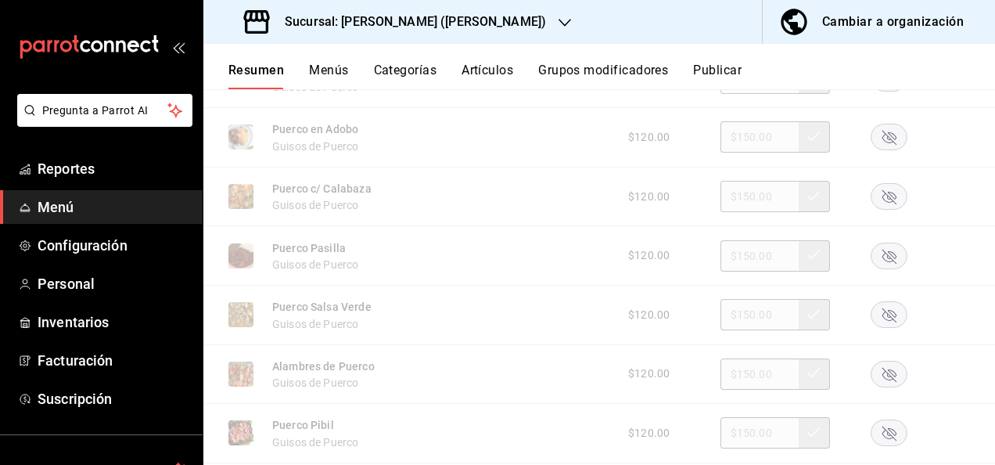
scroll to position [1054, 0]
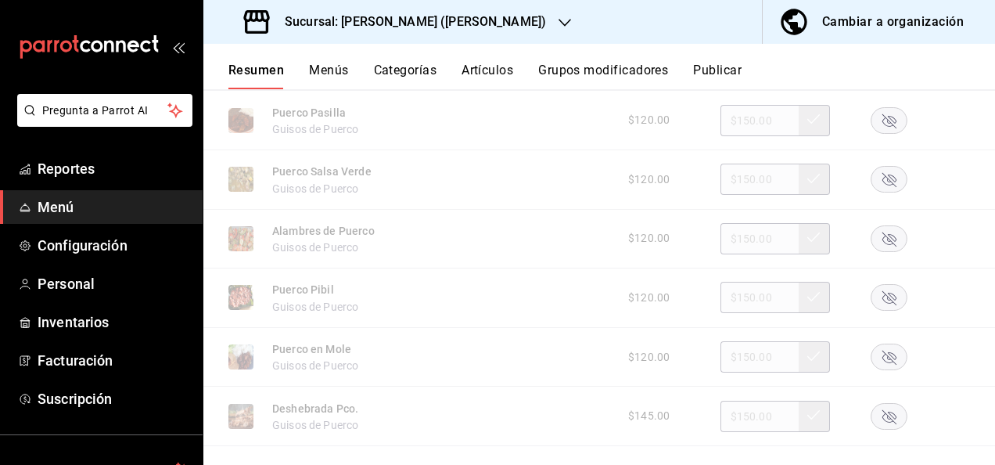
click at [884, 181] on rect "button" at bounding box center [890, 180] width 36 height 26
click at [483, 63] on button "Artículos" at bounding box center [488, 76] width 52 height 27
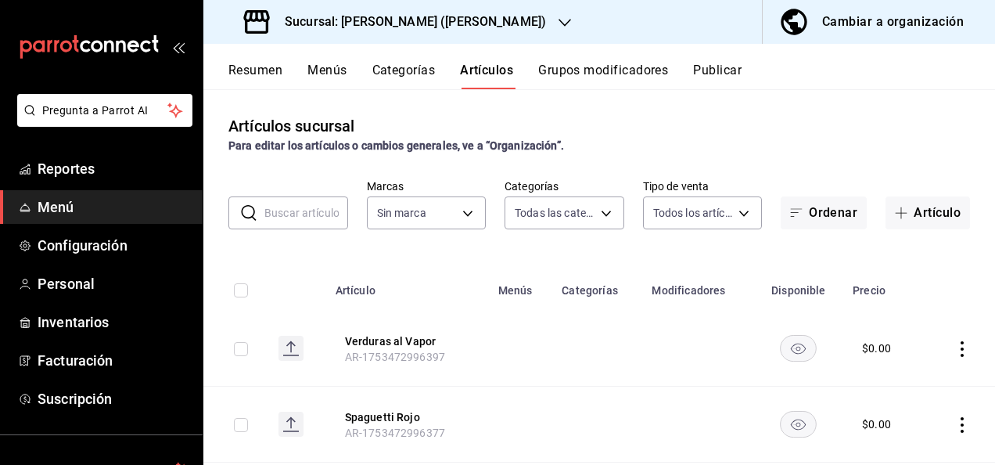
type input "98e615fa-9ff0-4008-a960-638f8e89b056,5f8a67d5-51f5-436d-b440-fe552d9df27c,df77f…"
type input "62448029-1e5c-4b97-baa2-381ac051e320"
click at [279, 219] on input "text" at bounding box center [306, 212] width 84 height 31
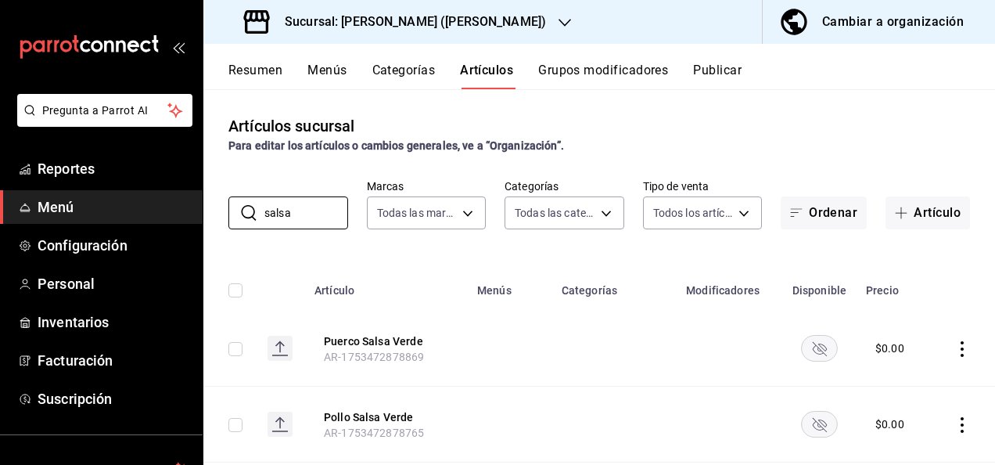
type input "salsa"
click at [807, 354] on rect "availability-product" at bounding box center [820, 348] width 36 height 26
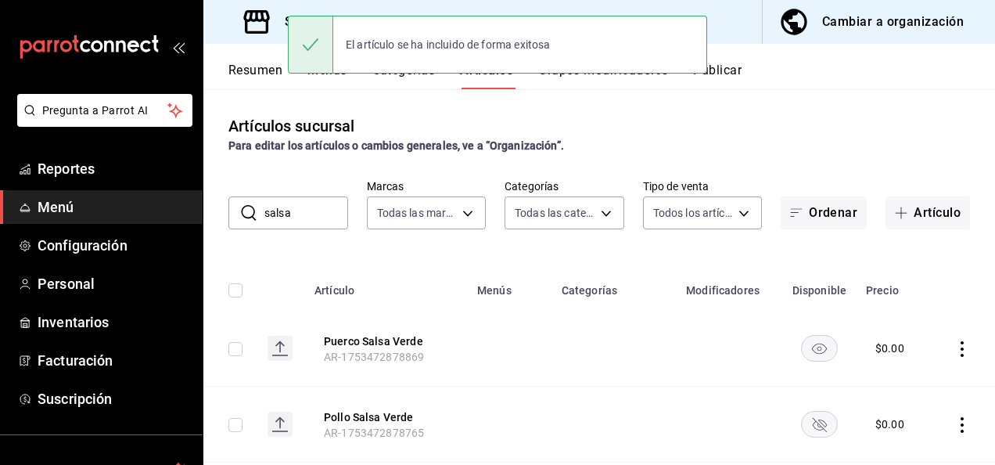
click at [811, 426] on rect "availability-product" at bounding box center [820, 424] width 36 height 26
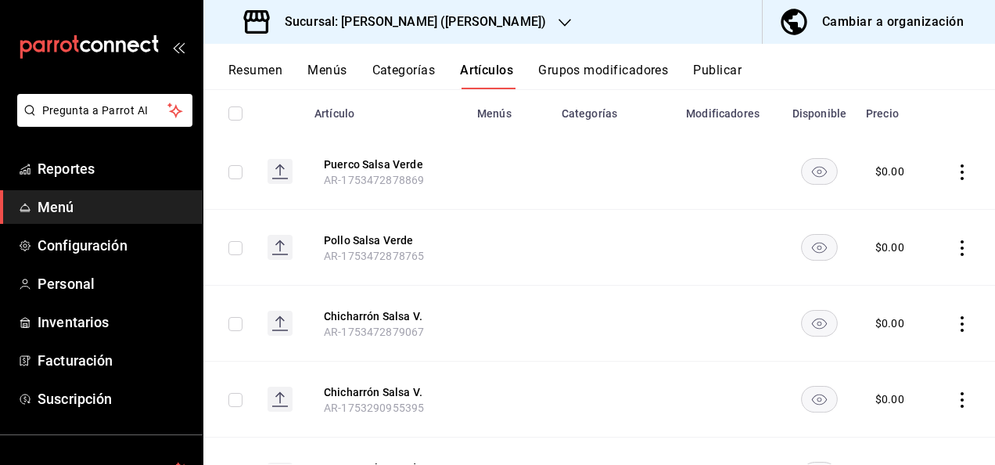
scroll to position [219, 0]
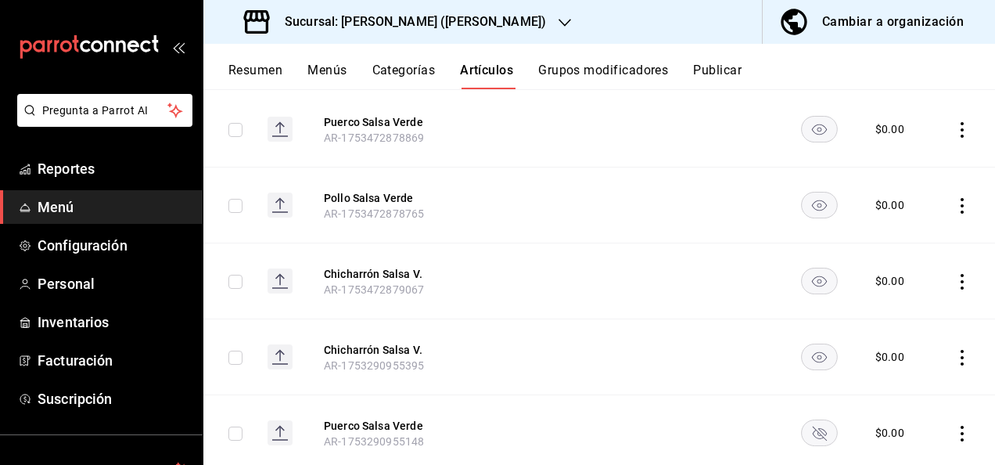
click at [807, 430] on rect "availability-product" at bounding box center [820, 432] width 36 height 26
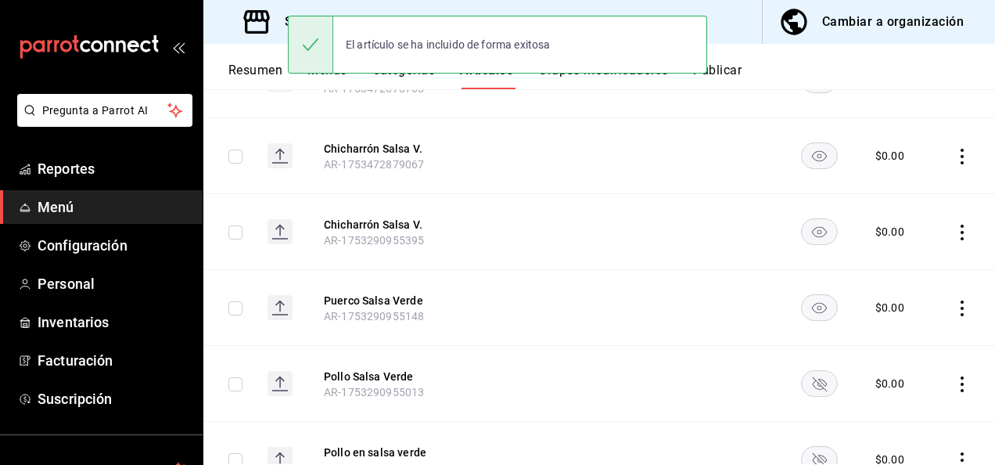
scroll to position [469, 0]
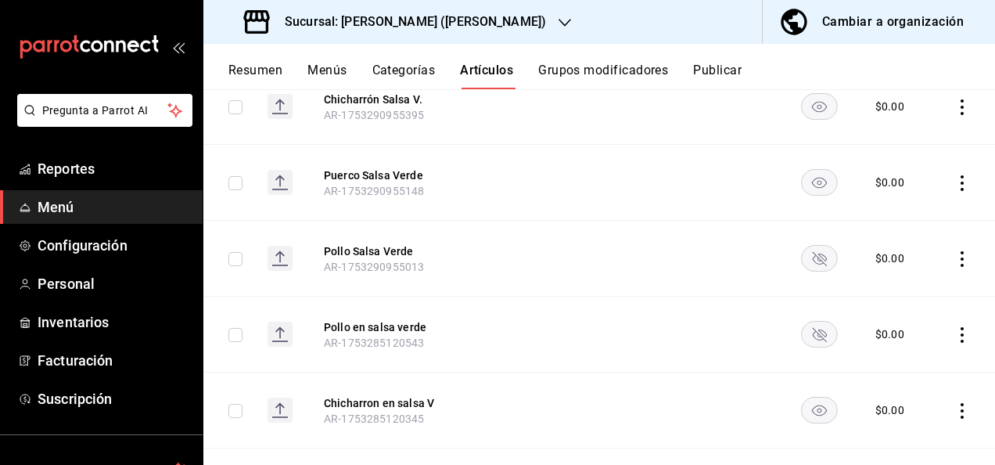
click at [802, 254] on rect "availability-product" at bounding box center [820, 258] width 36 height 26
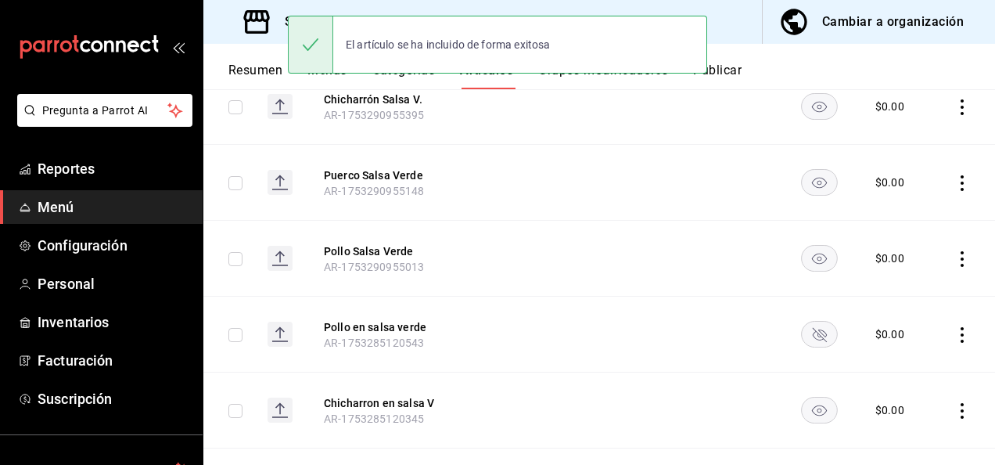
click at [812, 325] on rect "availability-product" at bounding box center [820, 334] width 36 height 26
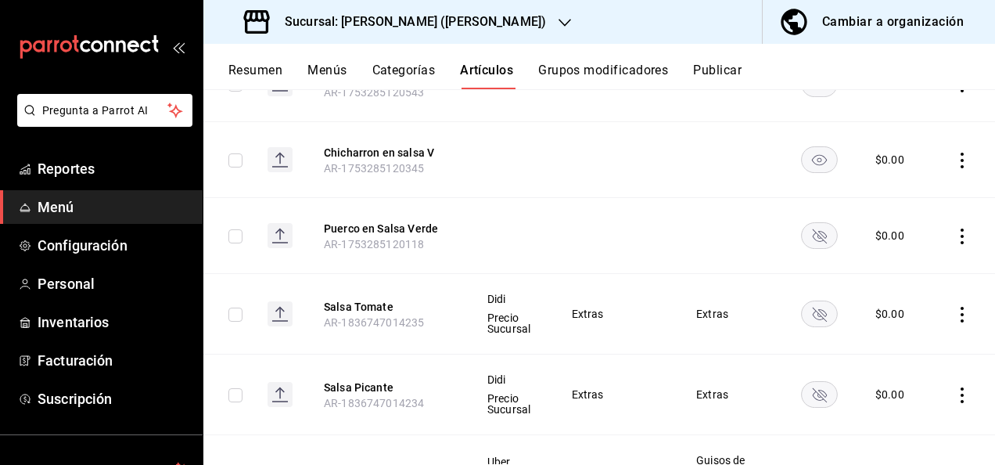
scroll to position [730, 0]
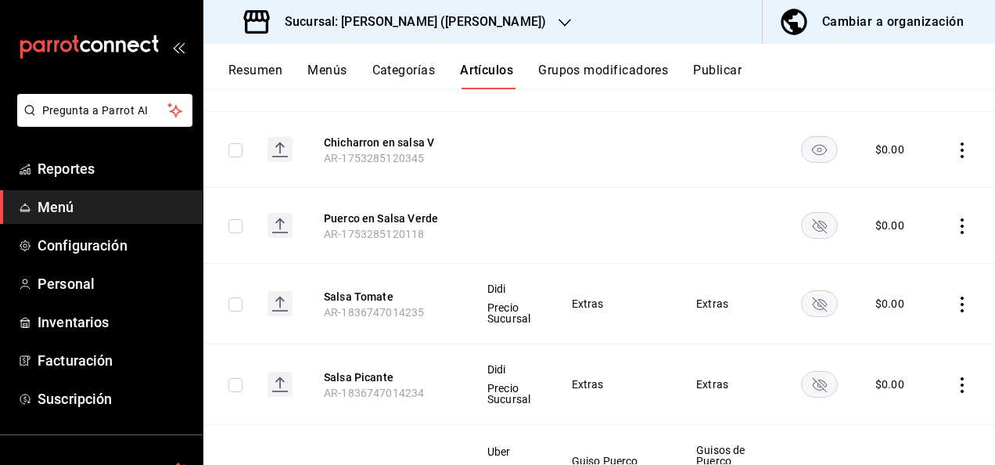
click at [816, 232] on rect "availability-product" at bounding box center [820, 225] width 36 height 26
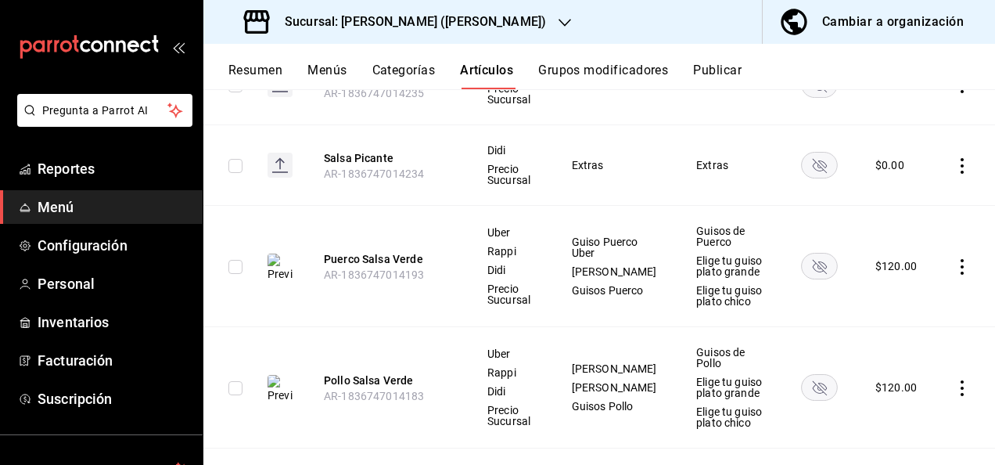
scroll to position [1002, 0]
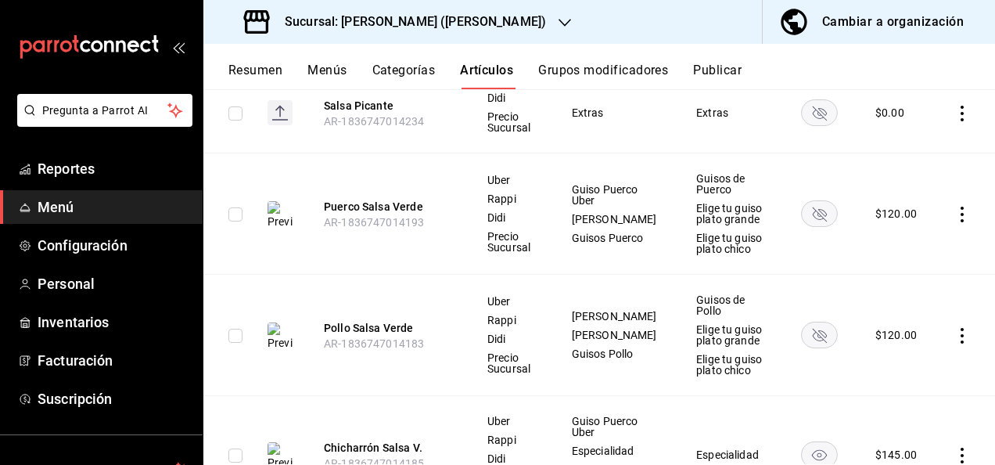
click at [809, 217] on rect "availability-product" at bounding box center [820, 213] width 36 height 26
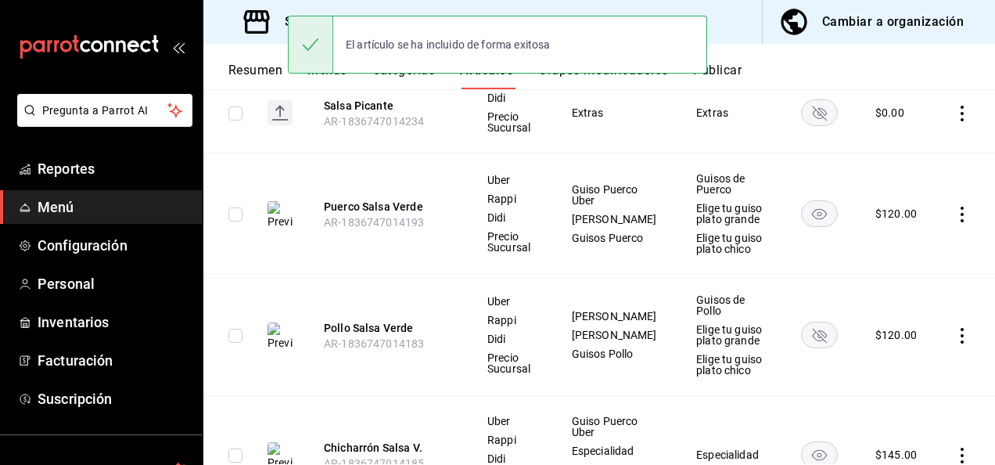
click at [811, 324] on rect "availability-product" at bounding box center [820, 335] width 36 height 26
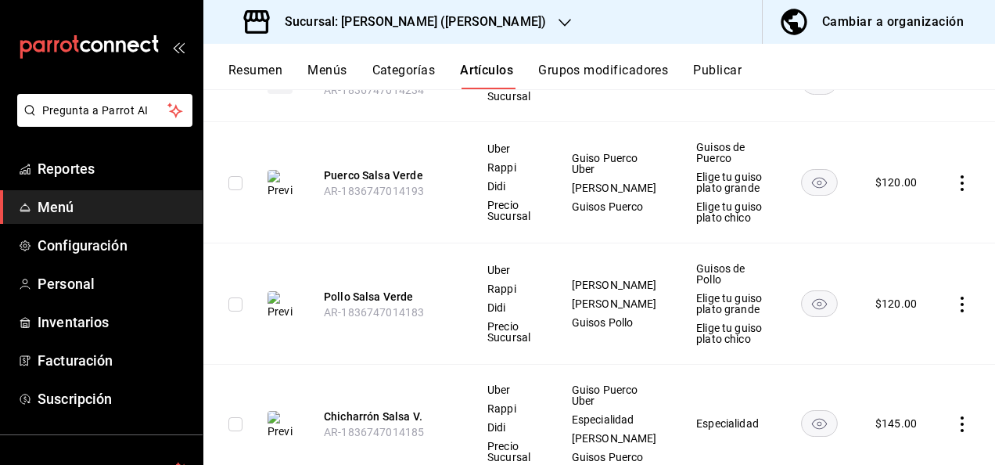
scroll to position [1095, 0]
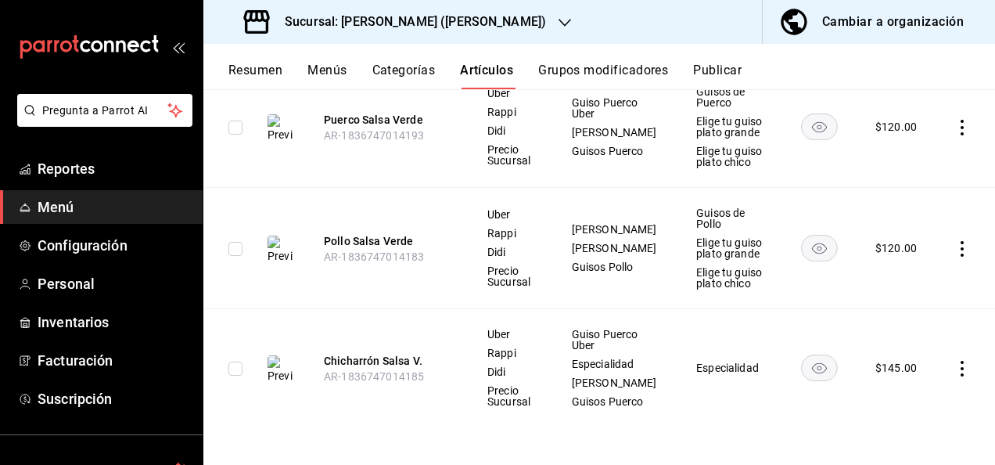
click at [252, 76] on button "Resumen" at bounding box center [255, 76] width 54 height 27
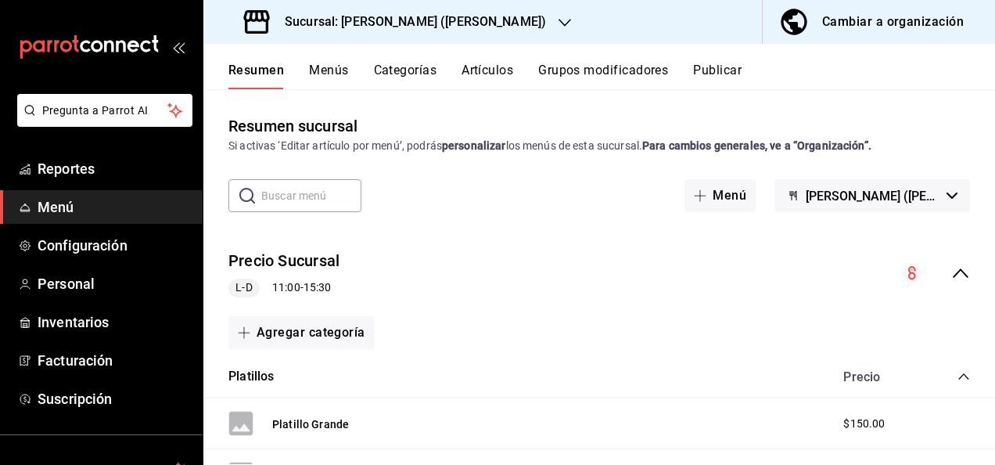
click at [951, 267] on icon "collapse-menu-row" at bounding box center [960, 273] width 19 height 19
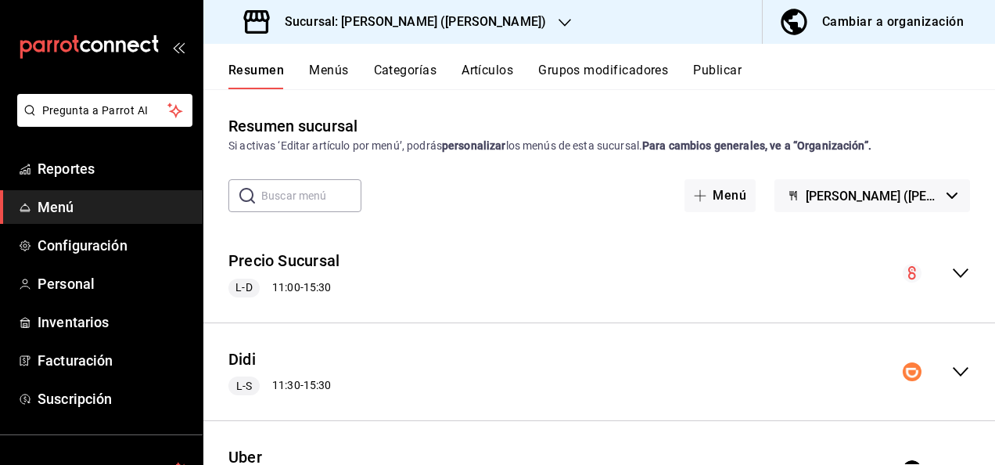
click at [951, 373] on icon "collapse-menu-row" at bounding box center [960, 371] width 19 height 19
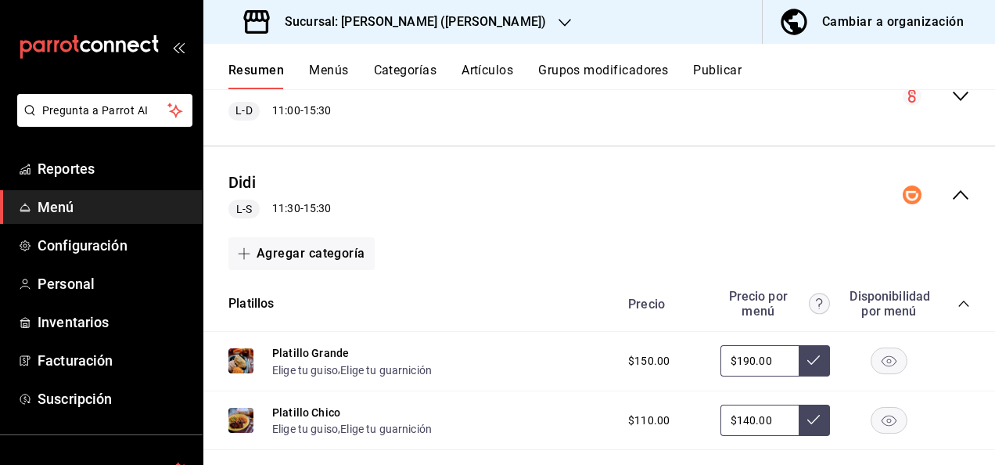
scroll to position [282, 0]
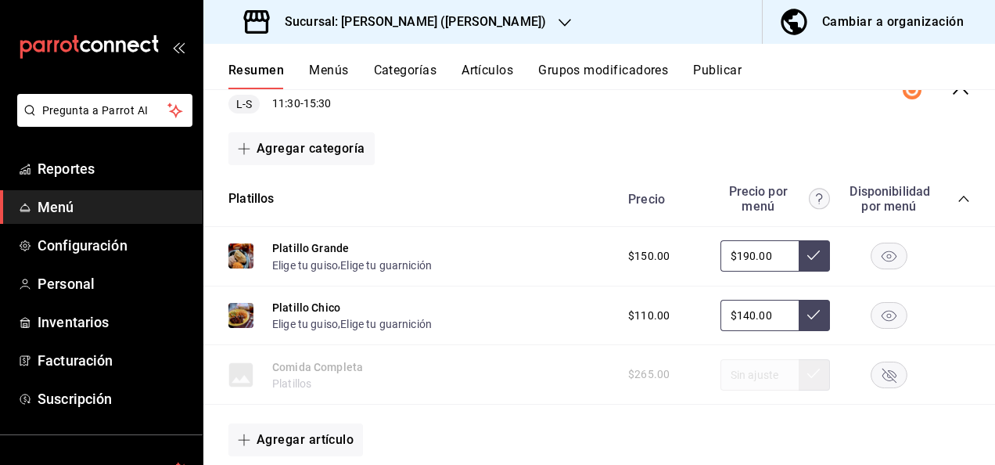
click at [958, 197] on icon "collapse-category-row" at bounding box center [964, 198] width 13 height 13
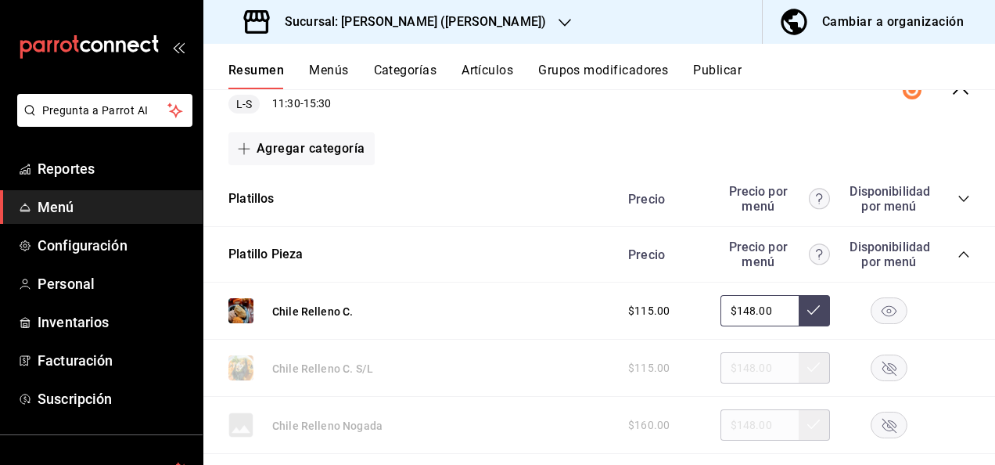
click at [951, 261] on div "Precio Precio por menú Disponibilidad por menú" at bounding box center [792, 254] width 358 height 30
click at [958, 248] on icon "collapse-category-row" at bounding box center [964, 254] width 13 height 13
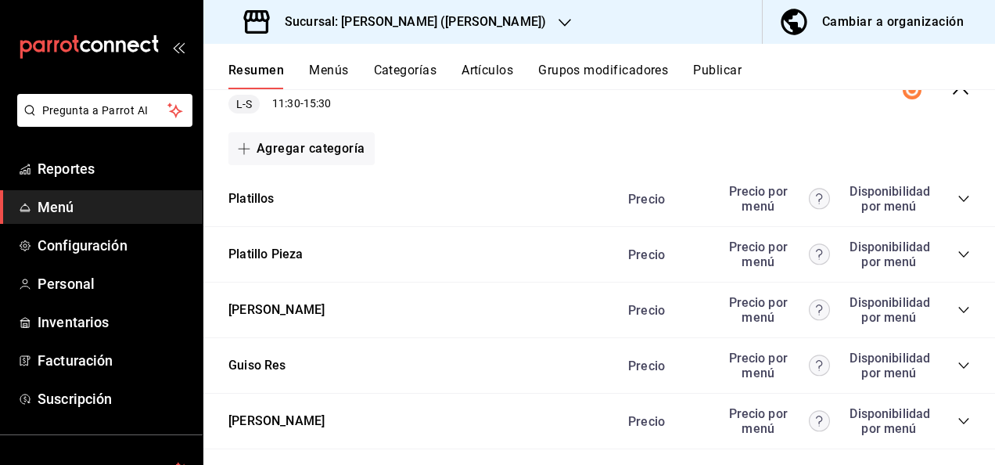
click at [958, 310] on icon "collapse-category-row" at bounding box center [964, 310] width 13 height 13
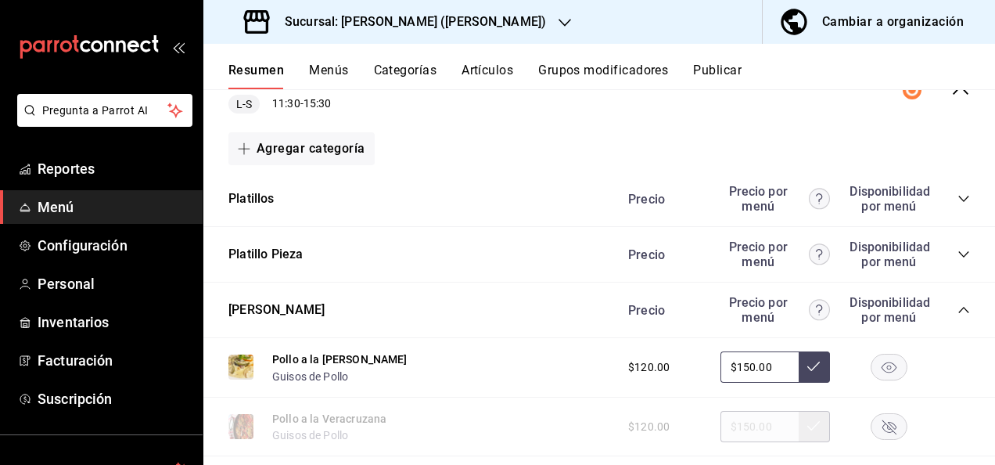
click at [958, 310] on icon "collapse-category-row" at bounding box center [964, 310] width 13 height 13
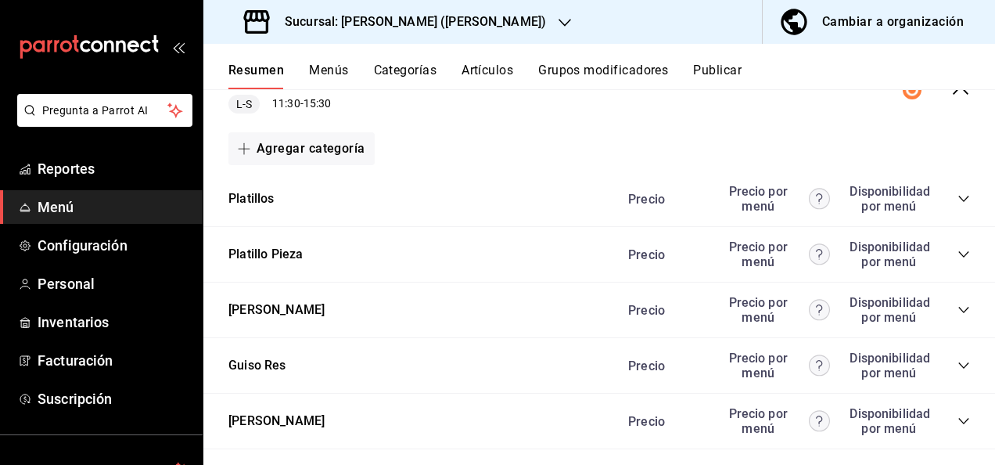
click at [958, 422] on icon "collapse-category-row" at bounding box center [964, 421] width 13 height 13
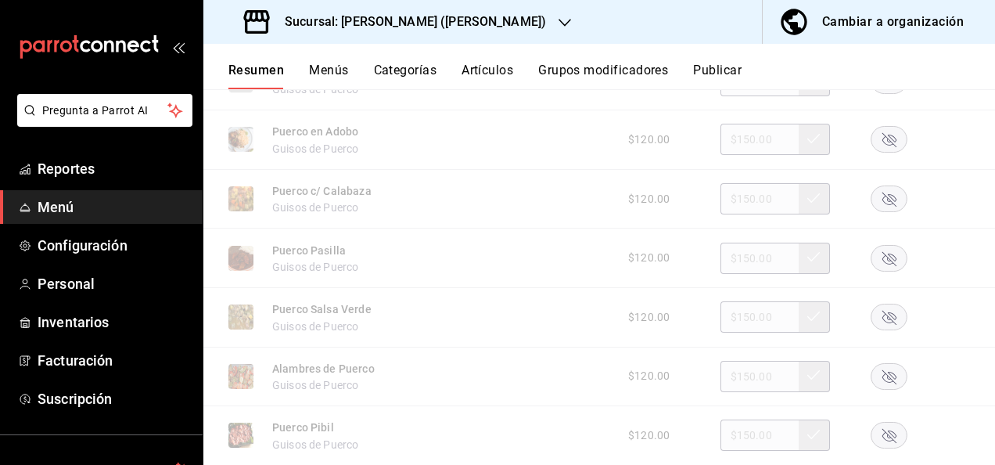
scroll to position [918, 0]
click at [877, 313] on rect "button" at bounding box center [890, 316] width 36 height 26
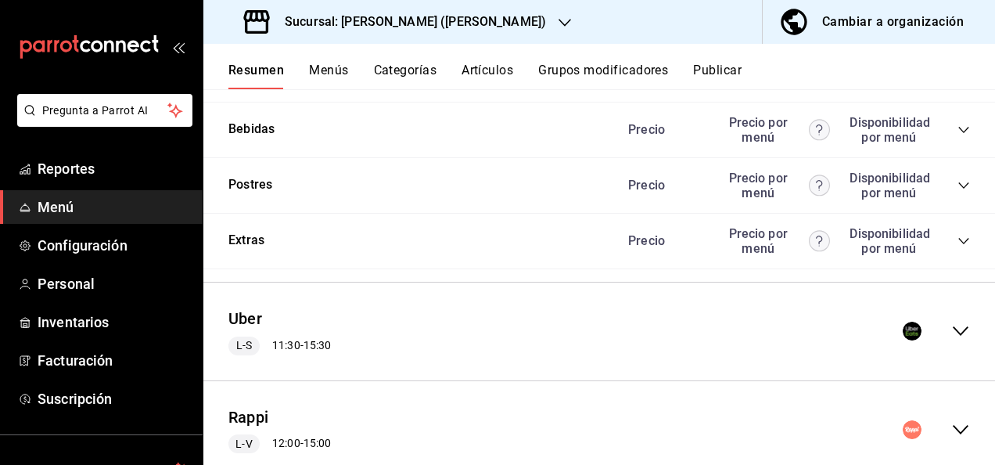
scroll to position [1742, 0]
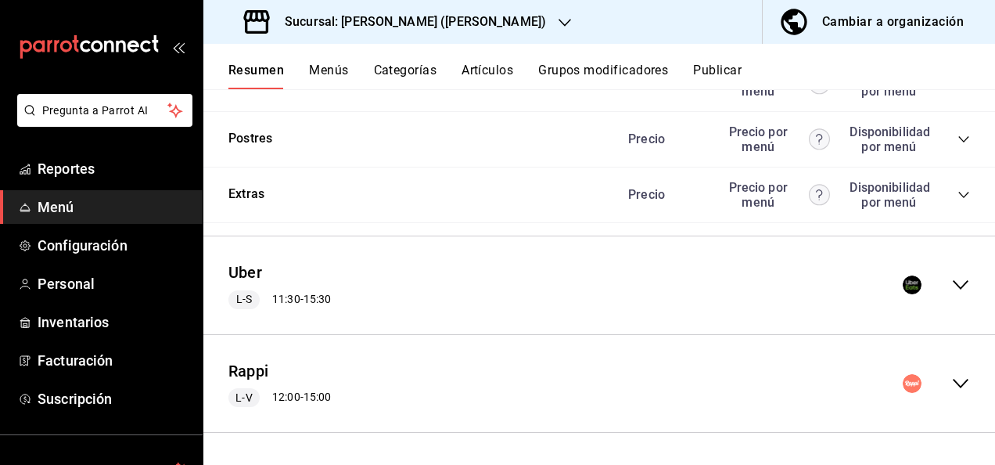
click at [954, 291] on icon "collapse-menu-row" at bounding box center [960, 284] width 19 height 19
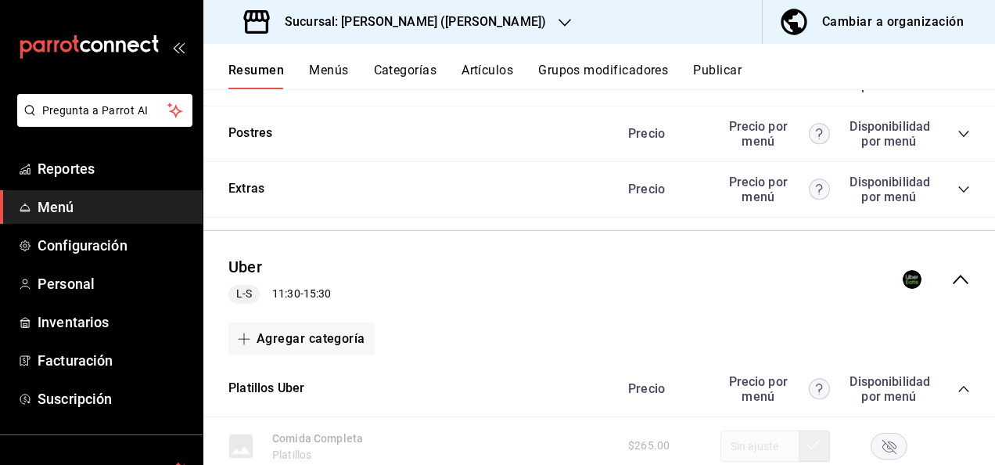
click at [958, 395] on icon "collapse-category-row" at bounding box center [964, 389] width 13 height 13
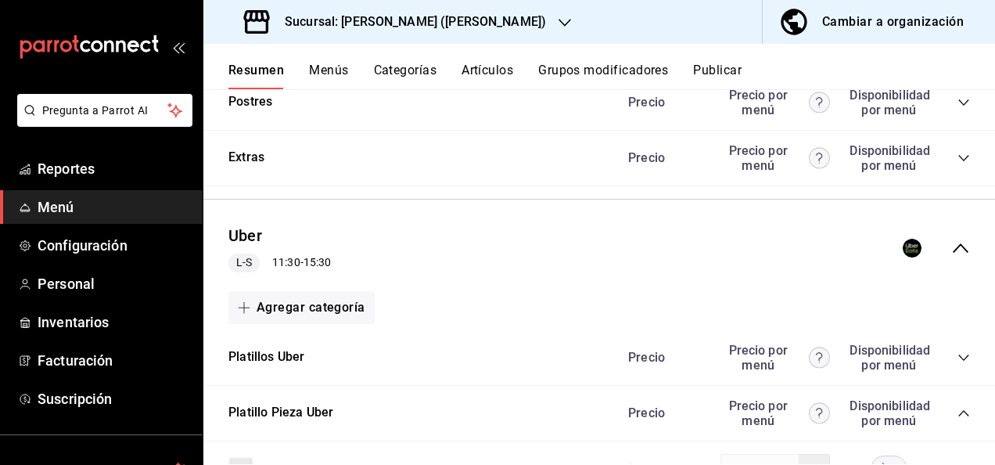
scroll to position [1887, 0]
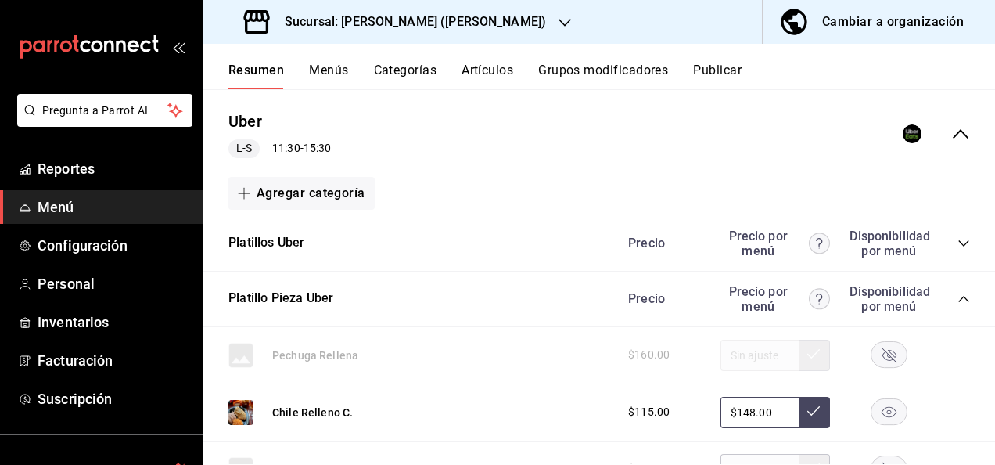
click at [958, 305] on icon "collapse-category-row" at bounding box center [964, 299] width 13 height 13
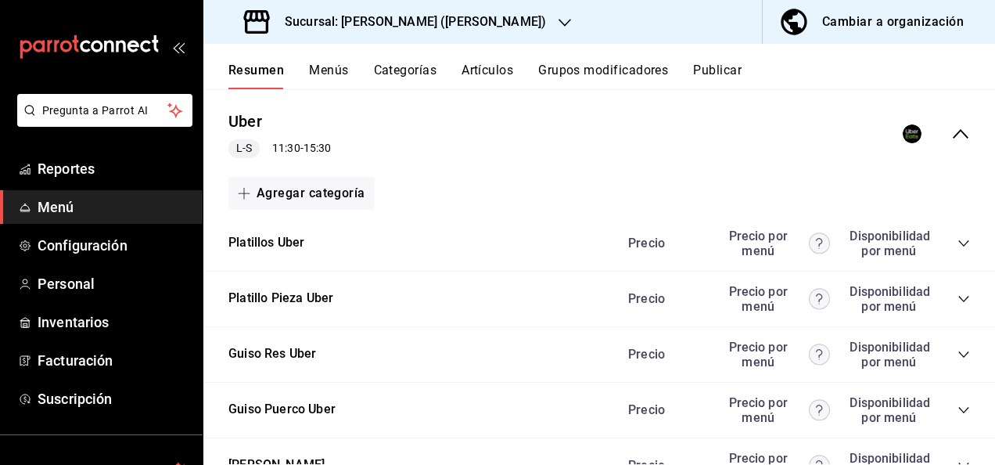
click at [958, 412] on icon "collapse-category-row" at bounding box center [964, 410] width 13 height 13
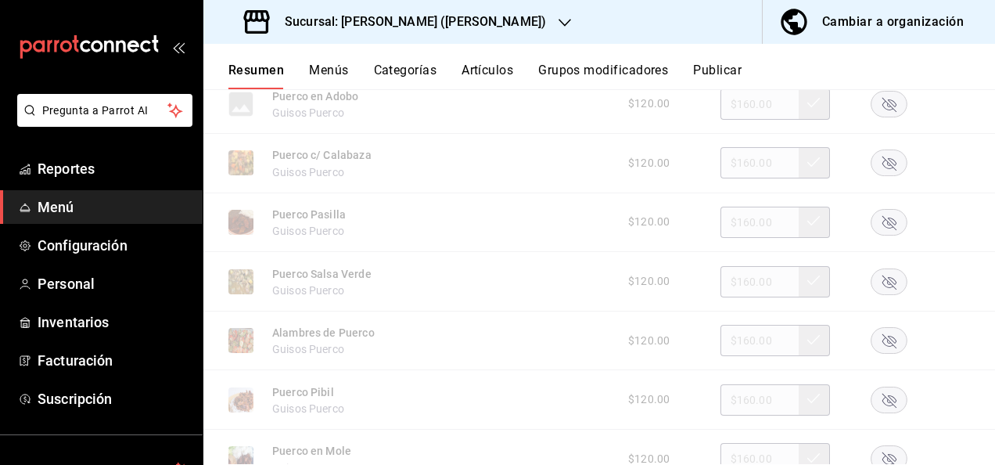
scroll to position [2555, 0]
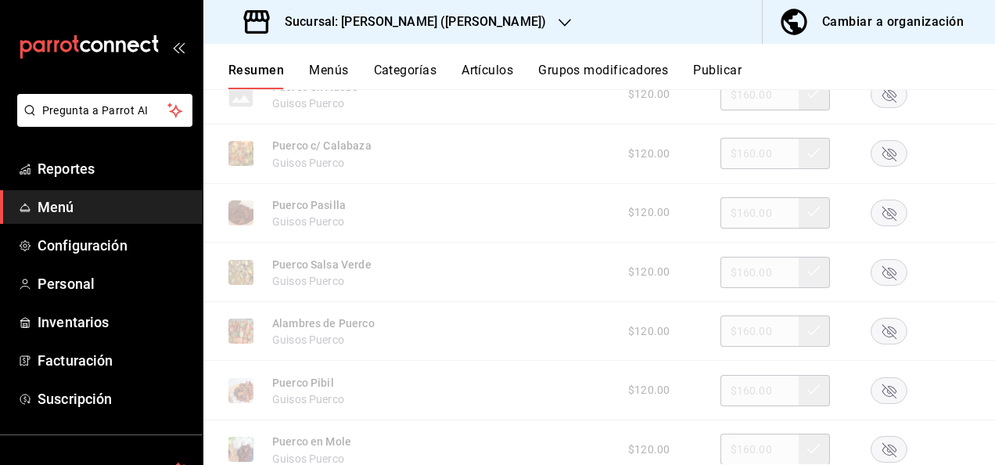
click at [877, 272] on rect "button" at bounding box center [890, 272] width 36 height 26
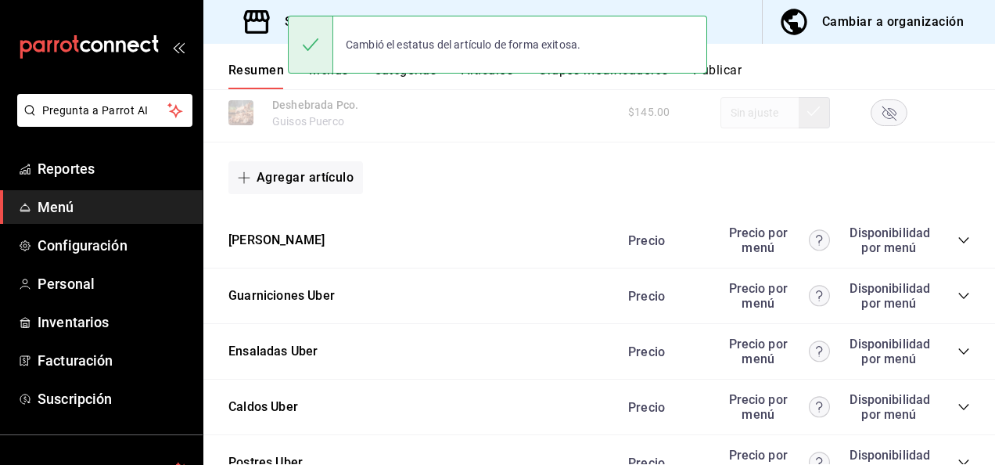
scroll to position [2962, 0]
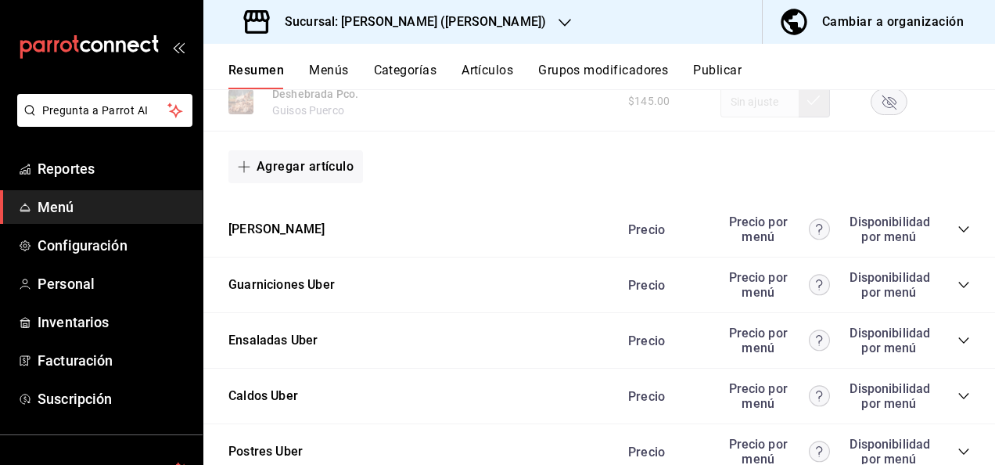
click at [958, 236] on icon "collapse-category-row" at bounding box center [964, 229] width 13 height 13
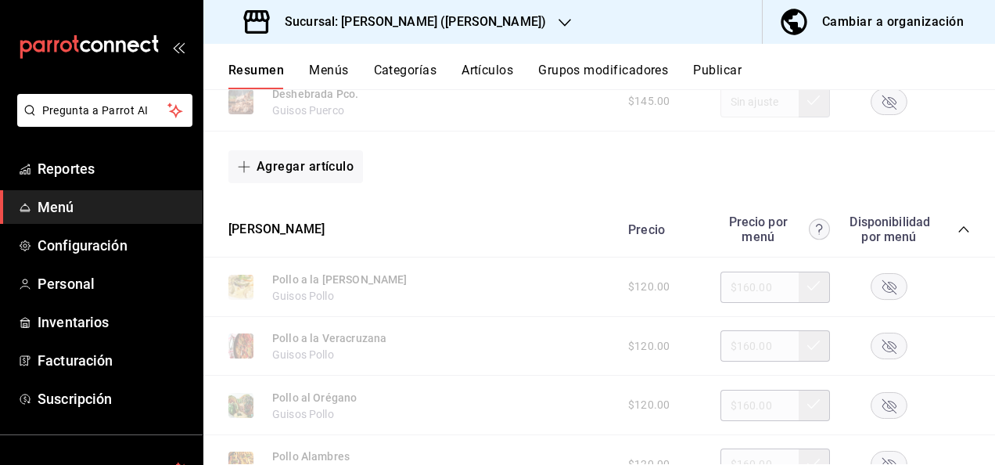
click at [885, 297] on rect "button" at bounding box center [890, 287] width 36 height 26
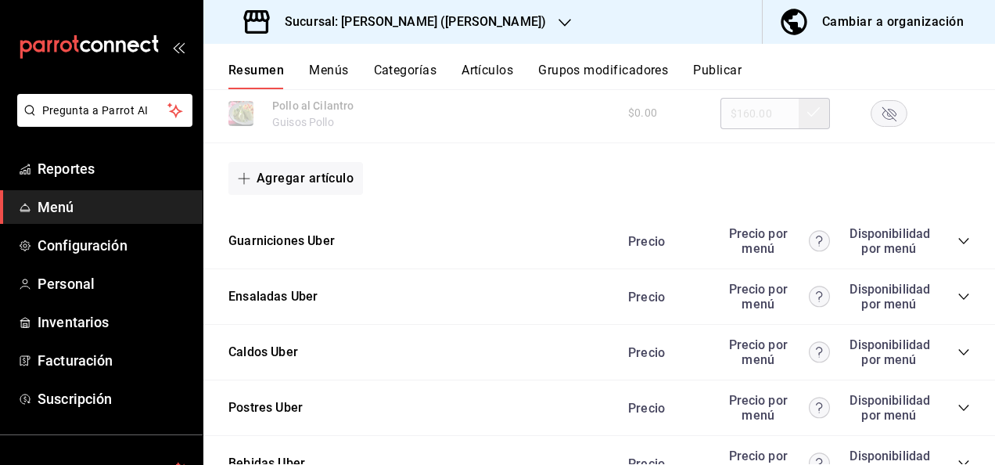
scroll to position [3975, 0]
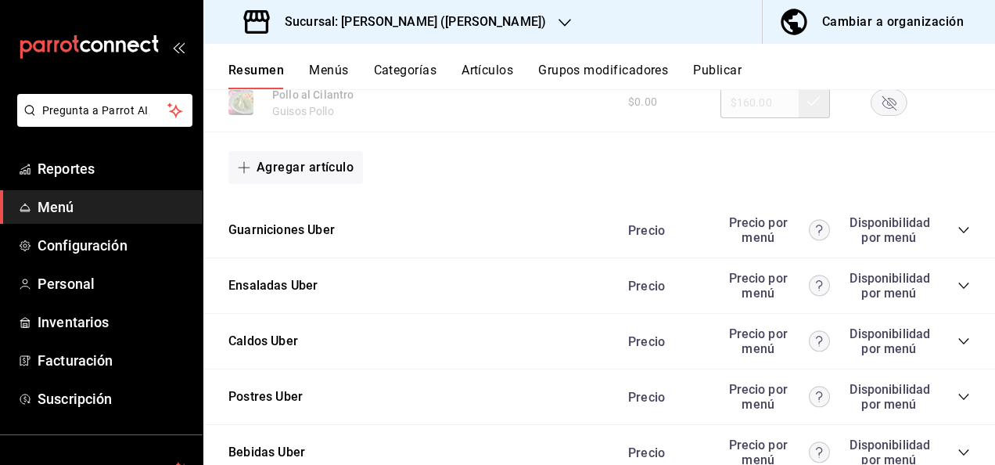
click at [958, 236] on icon "collapse-category-row" at bounding box center [964, 230] width 13 height 13
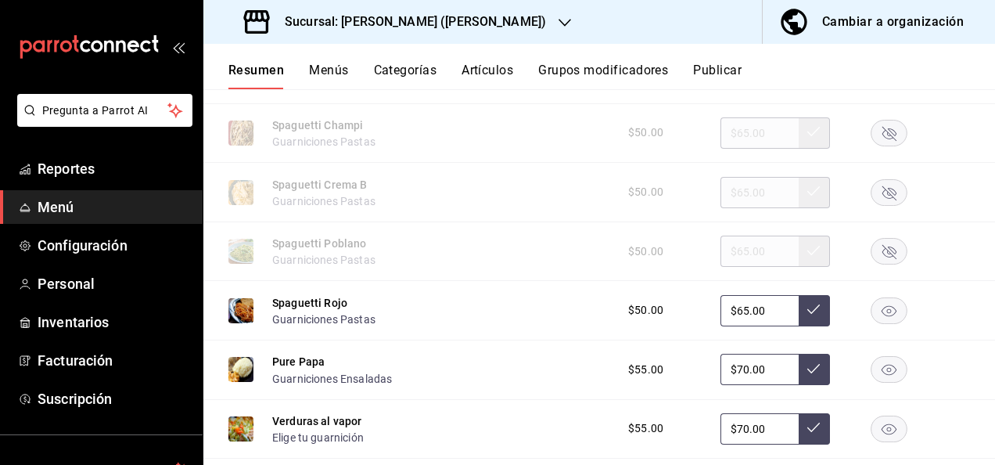
scroll to position [4486, 0]
click at [880, 263] on rect "button" at bounding box center [890, 250] width 36 height 26
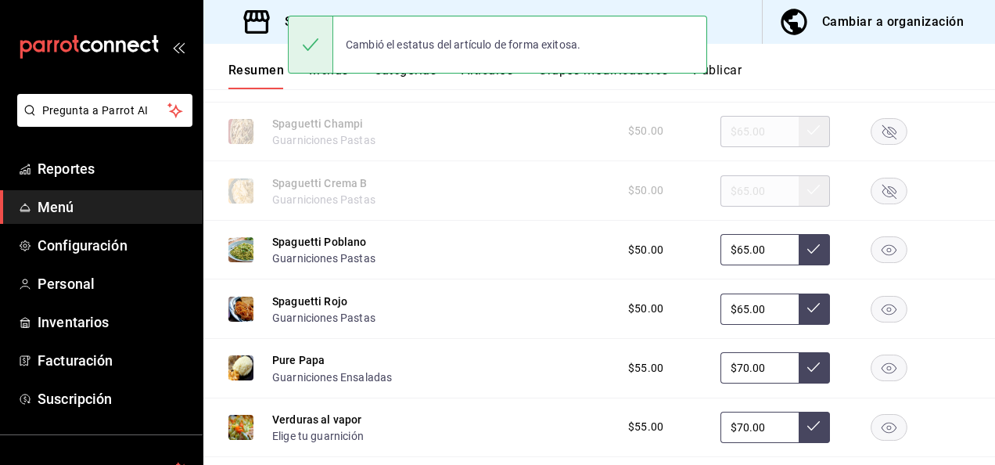
click at [876, 263] on rect "button" at bounding box center [890, 250] width 36 height 26
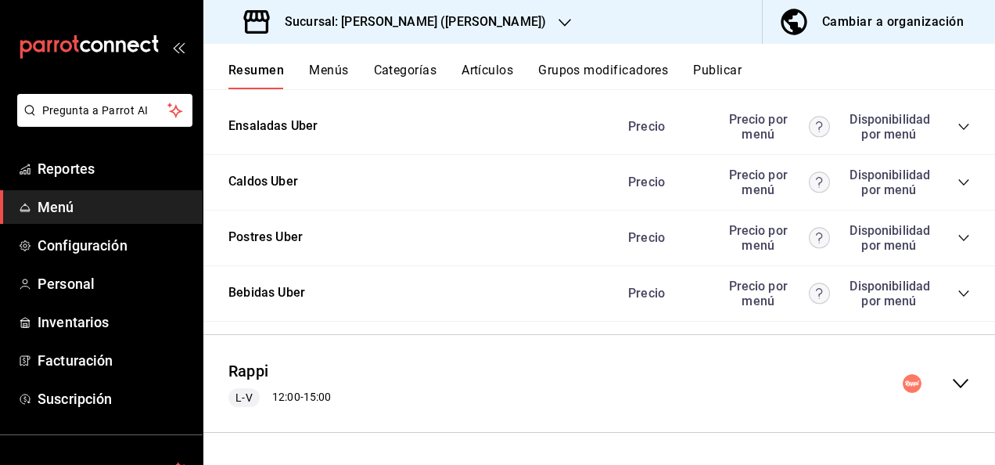
scroll to position [5289, 0]
click at [953, 381] on icon "collapse-menu-row" at bounding box center [961, 383] width 16 height 9
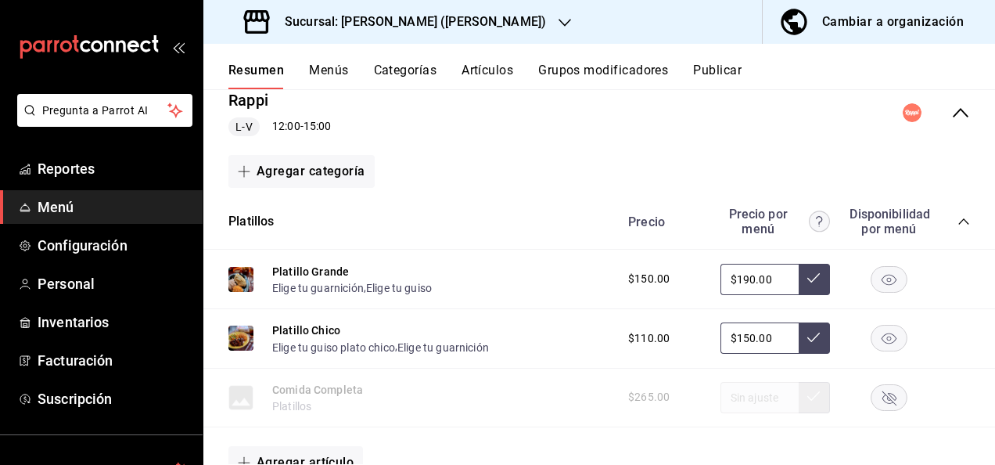
scroll to position [5551, 0]
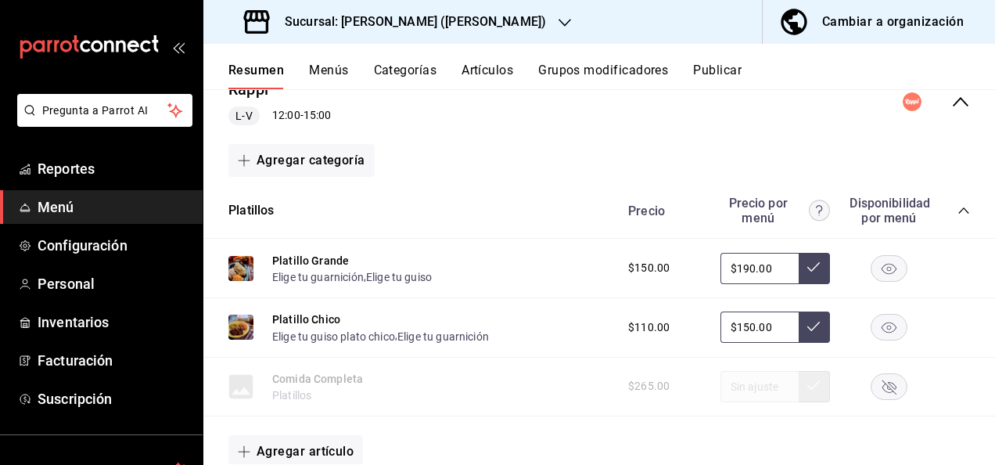
click at [958, 217] on icon "collapse-category-row" at bounding box center [964, 210] width 13 height 13
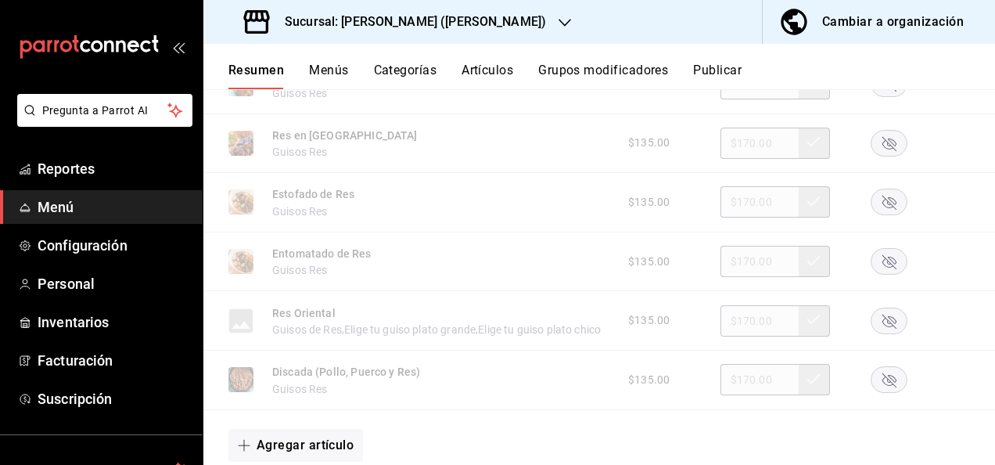
scroll to position [6208, 0]
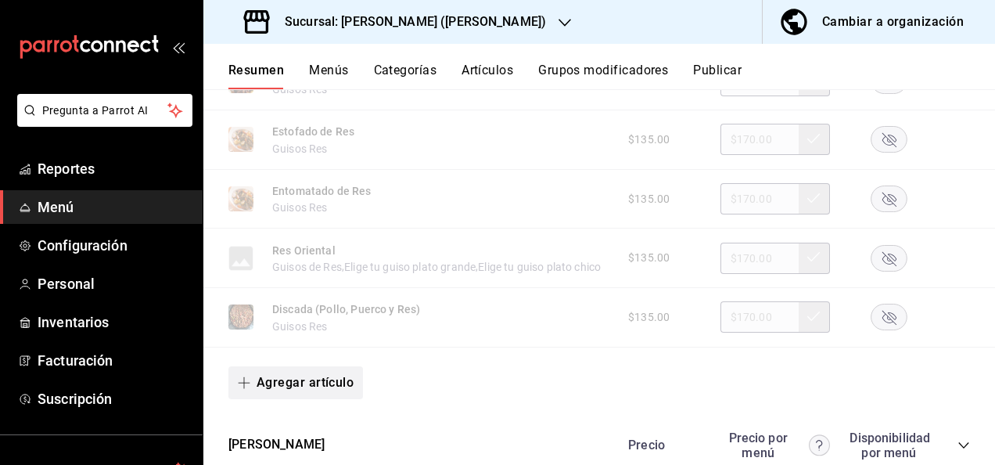
click at [294, 399] on button "Agregar artículo" at bounding box center [295, 382] width 135 height 33
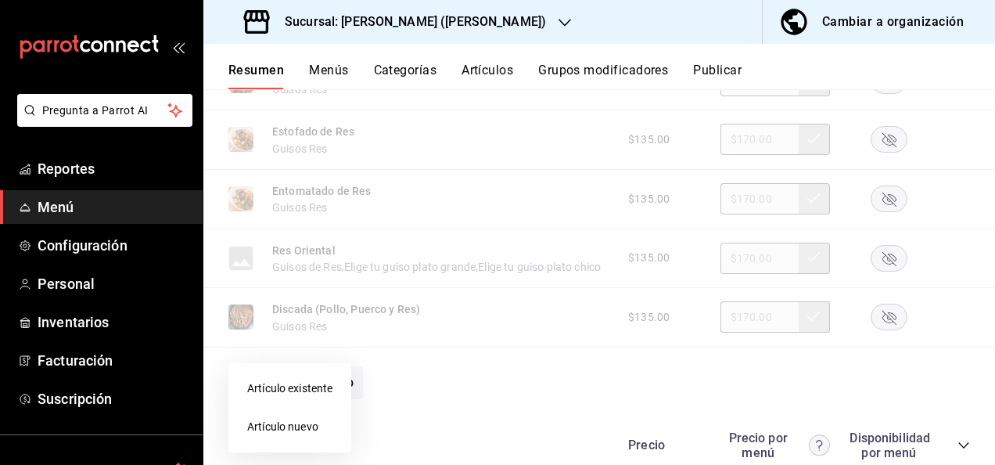
click at [290, 383] on li "Artículo existente" at bounding box center [289, 388] width 123 height 38
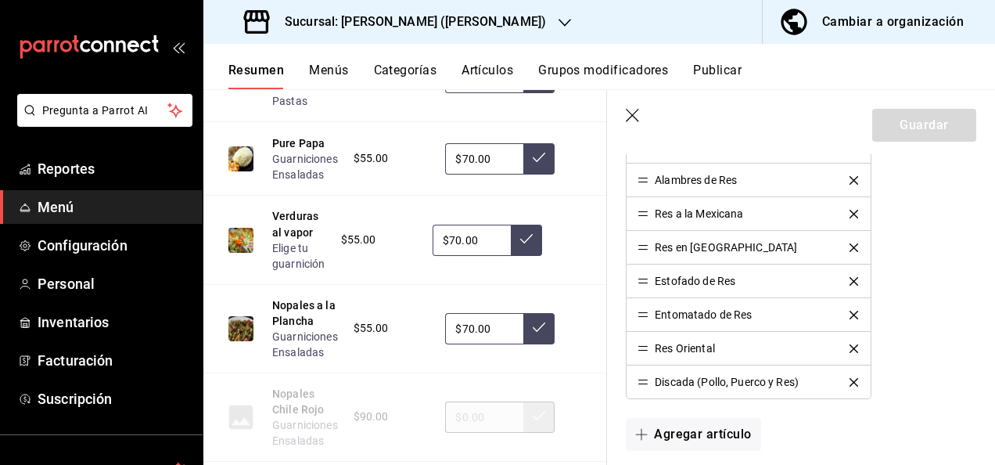
scroll to position [829, 0]
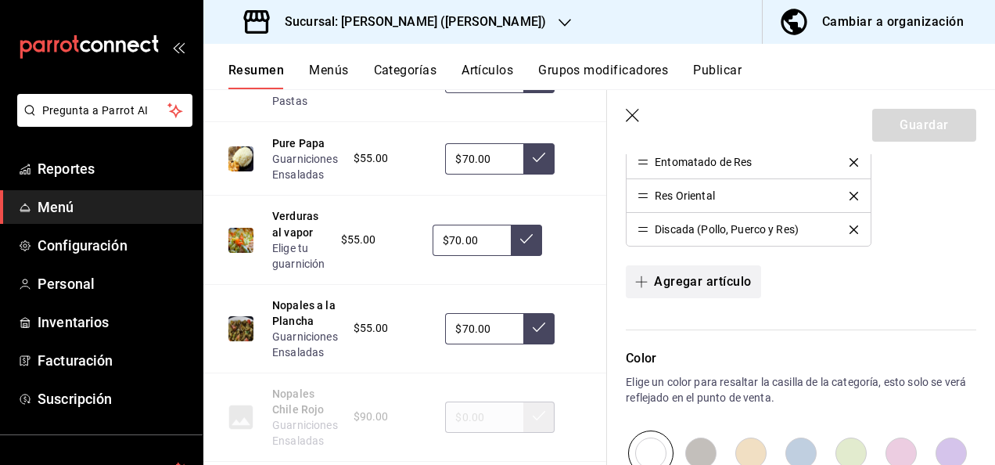
click at [706, 282] on button "Agregar artículo" at bounding box center [693, 281] width 135 height 33
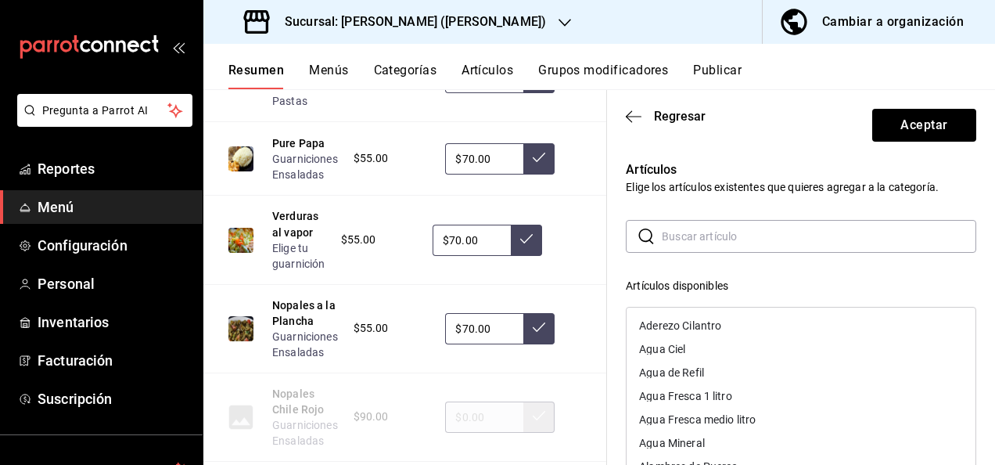
click at [685, 232] on input "text" at bounding box center [819, 236] width 315 height 31
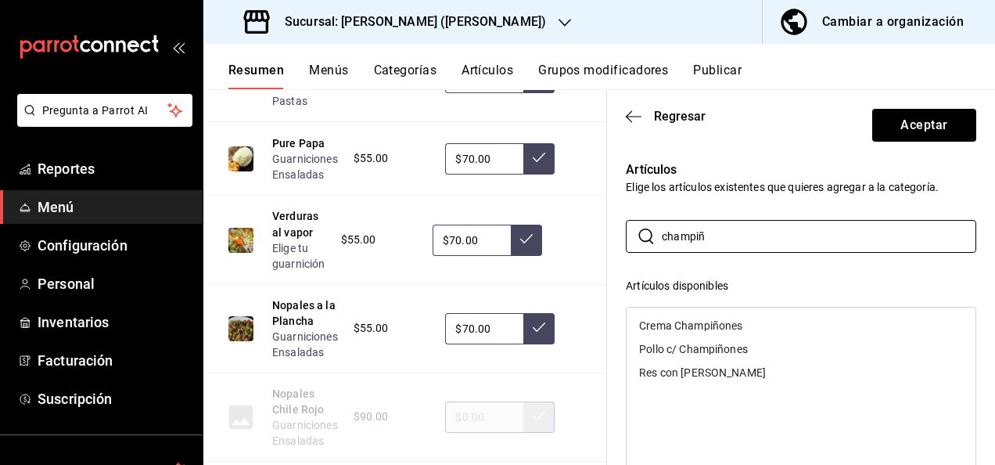
type input "champiñ"
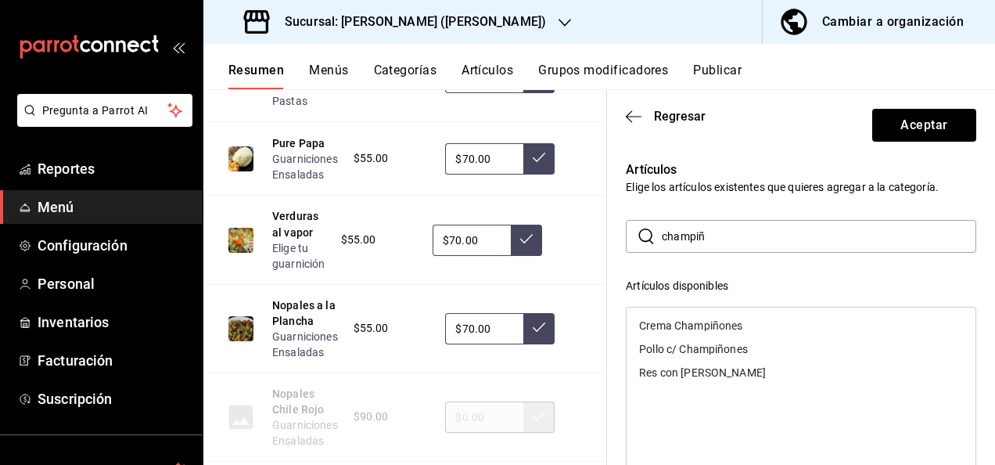
click at [664, 371] on div "Res con [PERSON_NAME]" at bounding box center [702, 372] width 127 height 11
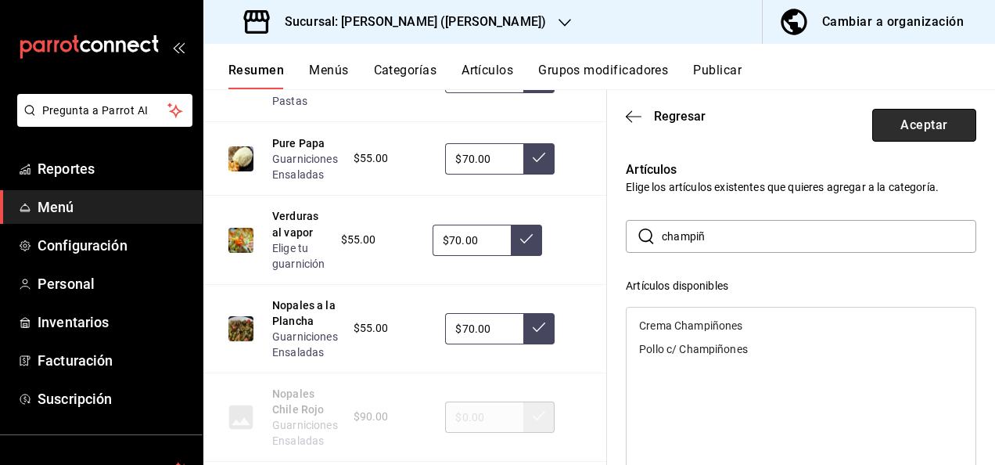
click at [901, 130] on button "Aceptar" at bounding box center [924, 125] width 104 height 33
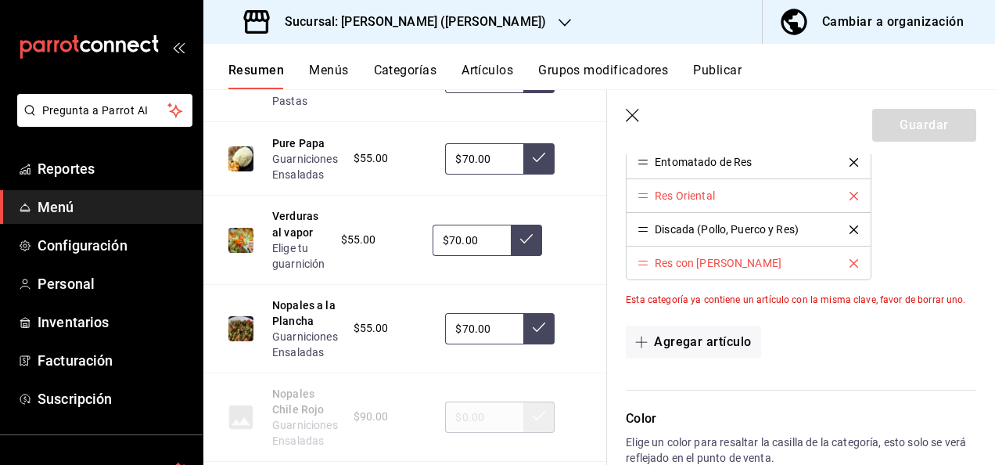
click at [850, 192] on icon "delete" at bounding box center [854, 196] width 9 height 9
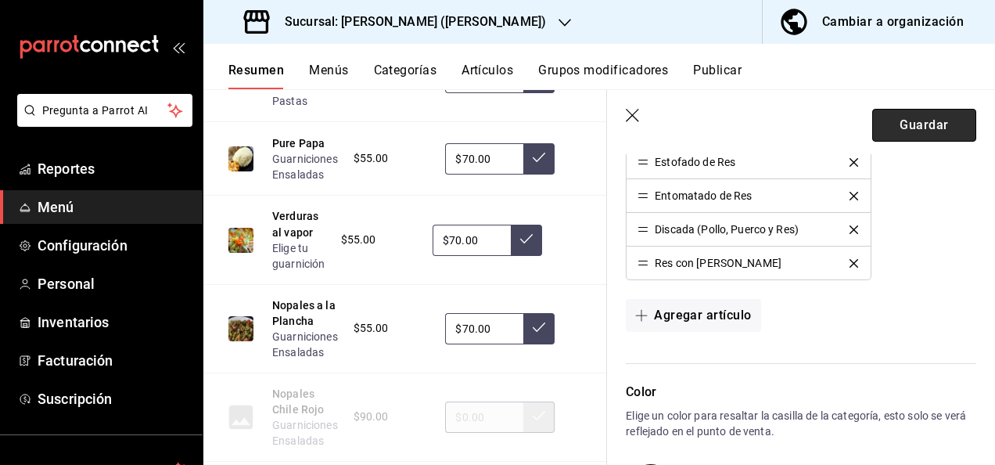
click at [918, 120] on button "Guardar" at bounding box center [924, 125] width 104 height 33
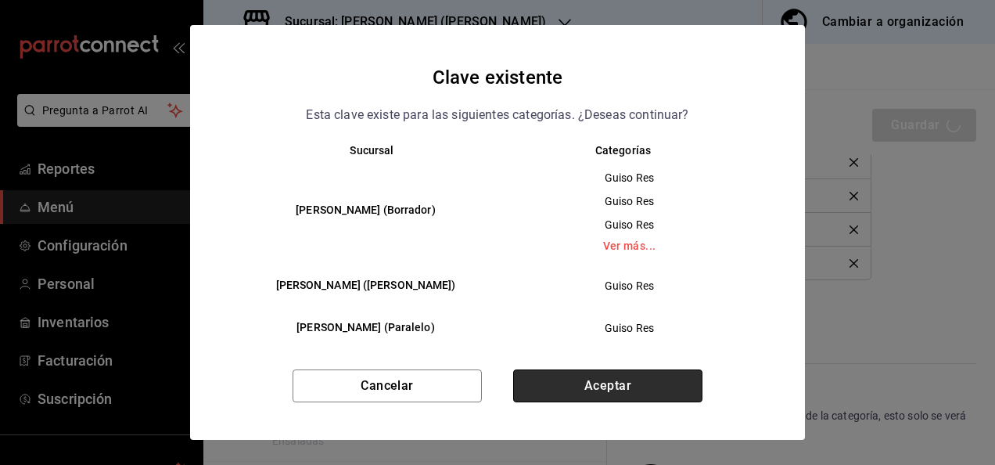
click at [562, 394] on button "Aceptar" at bounding box center [607, 385] width 189 height 33
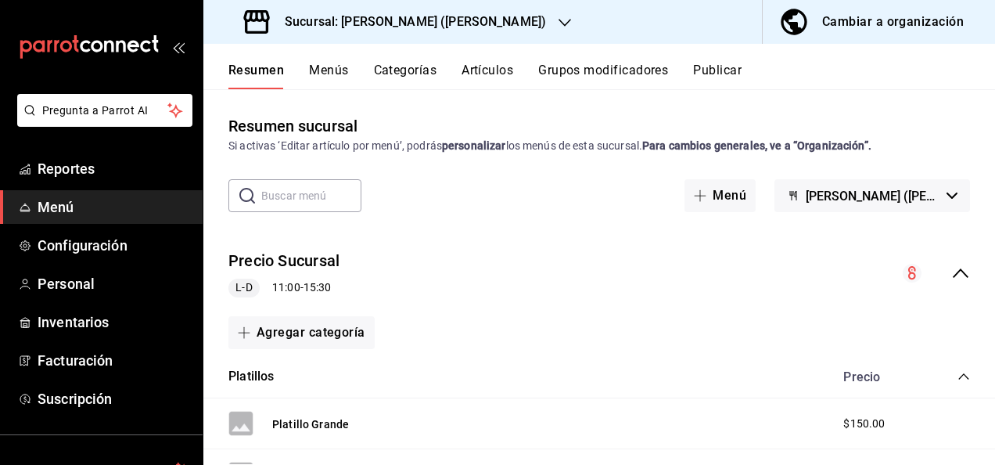
click at [951, 278] on icon "collapse-menu-row" at bounding box center [960, 273] width 19 height 19
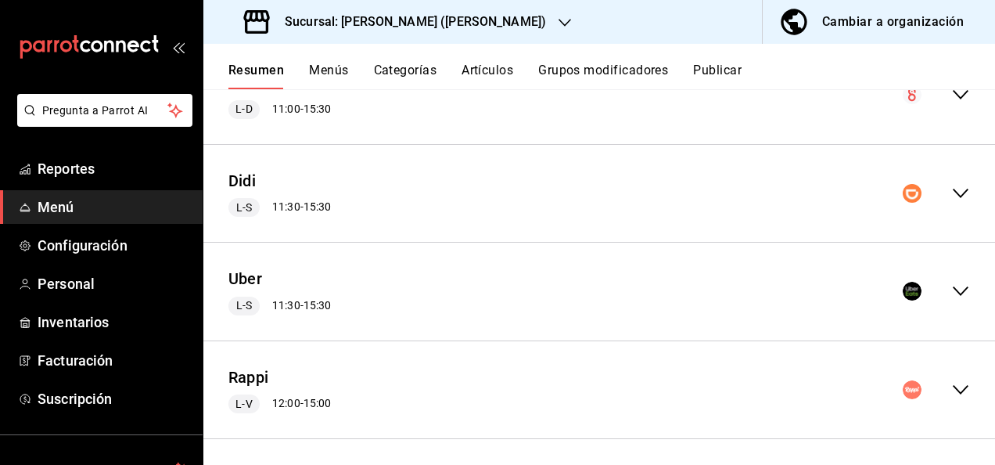
scroll to position [183, 0]
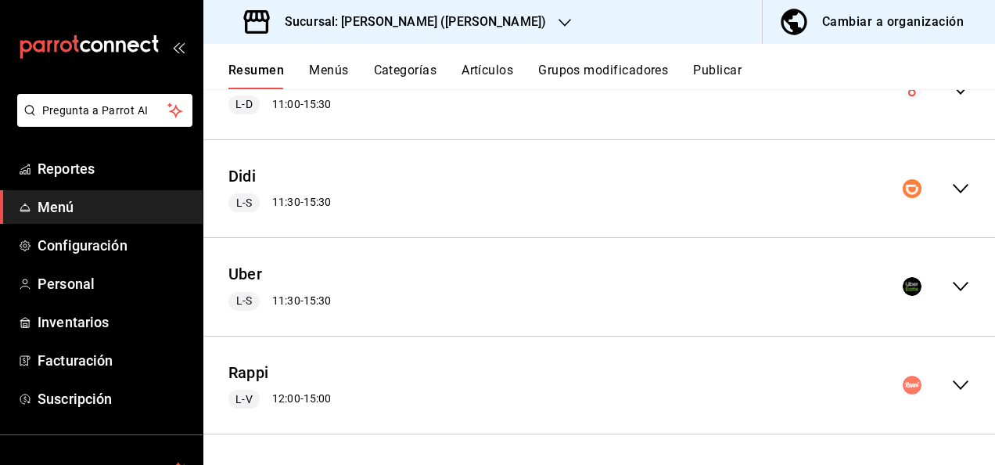
click at [951, 382] on icon "collapse-menu-row" at bounding box center [960, 385] width 19 height 19
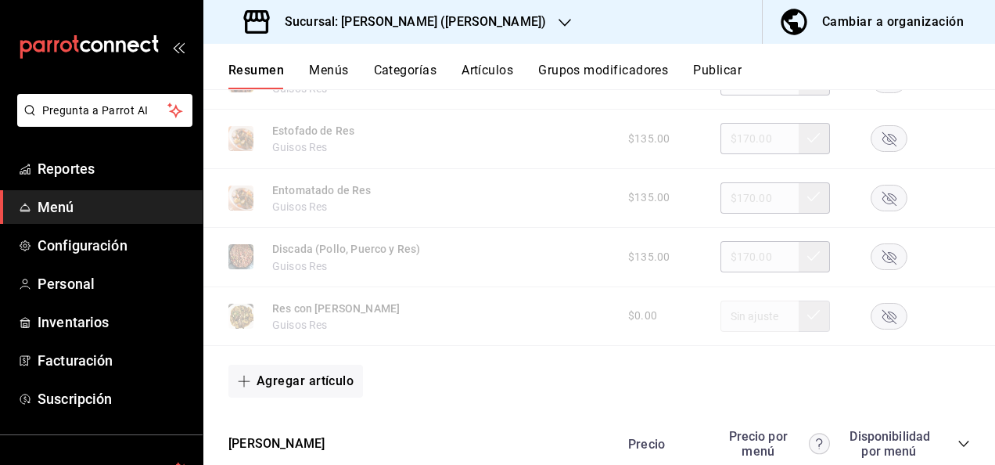
scroll to position [1394, 0]
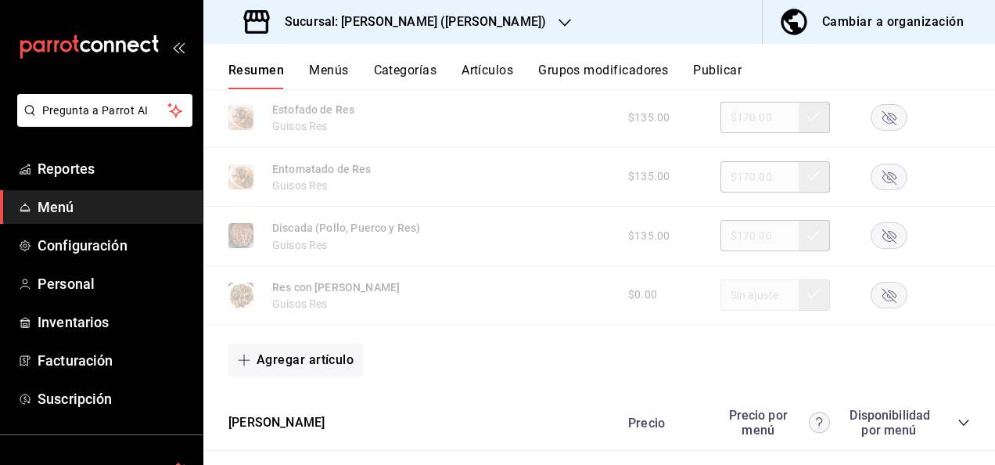
click at [879, 298] on rect "button" at bounding box center [890, 295] width 36 height 26
click at [470, 66] on button "Artículos" at bounding box center [488, 76] width 52 height 27
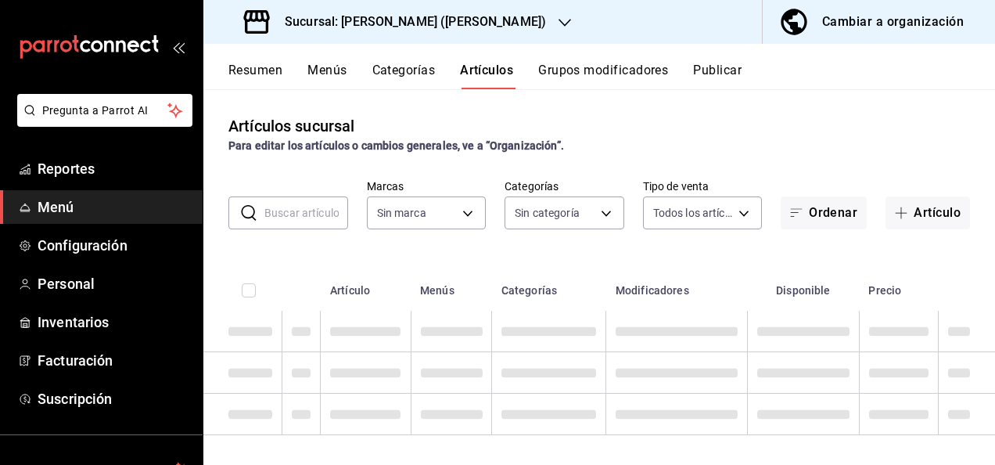
type input "62448029-1e5c-4b97-baa2-381ac051e320"
type input "98e615fa-9ff0-4008-a960-638f8e89b056,5f8a67d5-51f5-436d-b440-fe552d9df27c,df77f…"
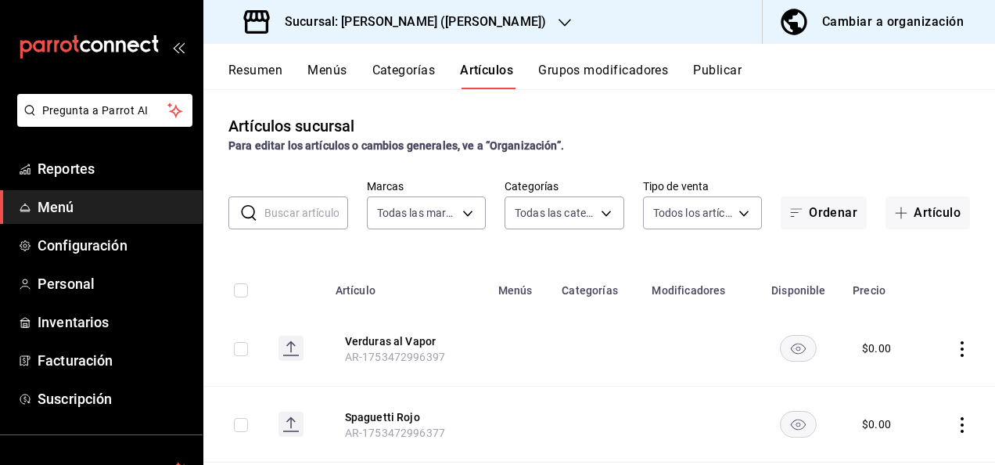
click at [276, 222] on input "text" at bounding box center [306, 212] width 84 height 31
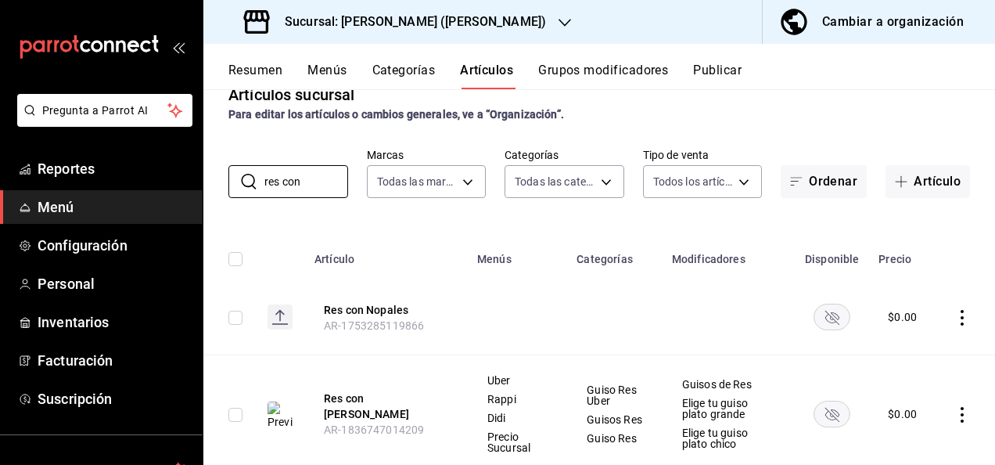
scroll to position [77, 0]
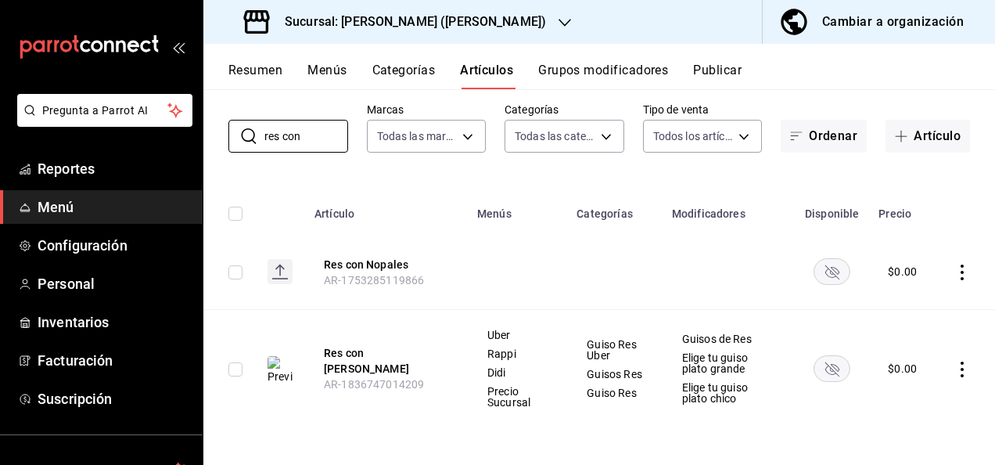
type input "res con"
click at [815, 376] on rect "availability-product" at bounding box center [833, 368] width 36 height 26
click at [955, 363] on icon "actions" at bounding box center [963, 369] width 16 height 16
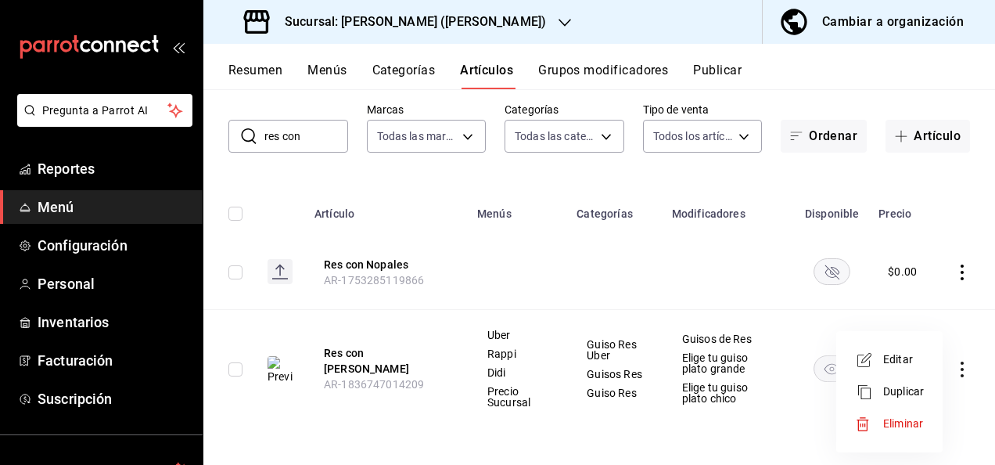
click at [909, 361] on span "Editar" at bounding box center [903, 359] width 41 height 16
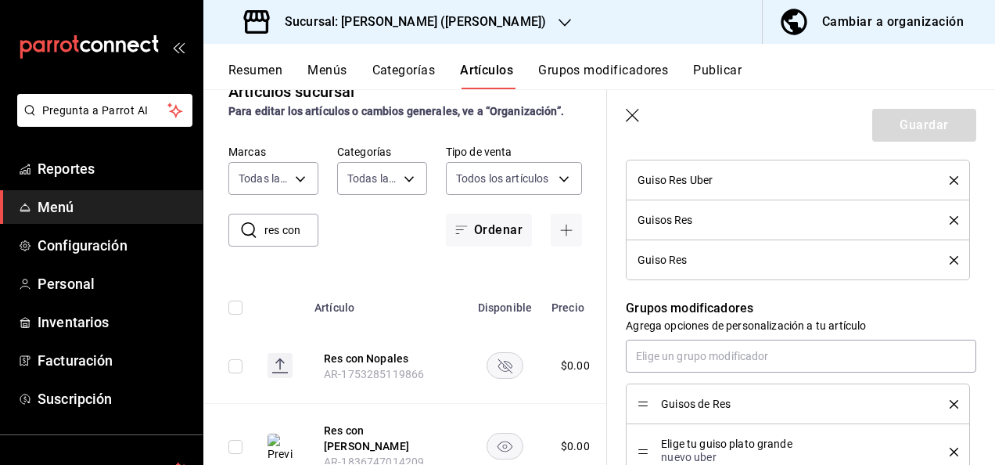
scroll to position [751, 0]
click at [637, 117] on icon "button" at bounding box center [634, 117] width 16 height 16
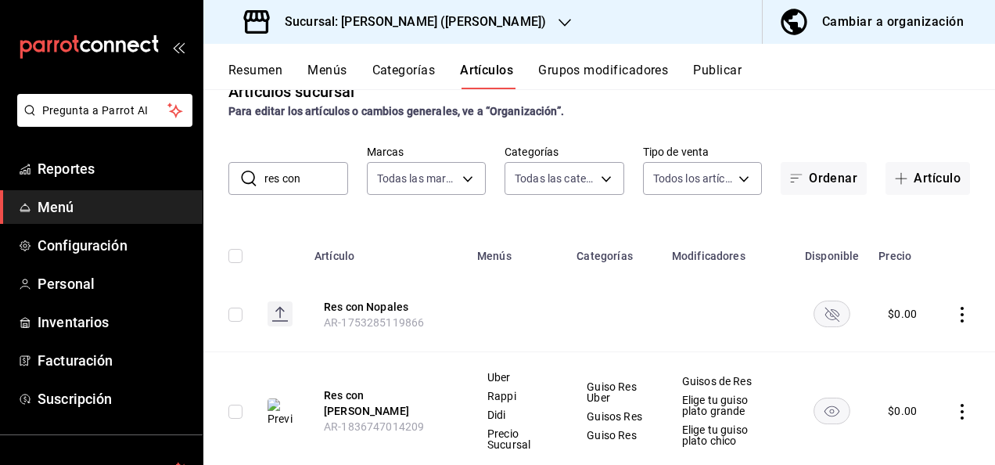
click at [274, 77] on button "Resumen" at bounding box center [255, 76] width 54 height 27
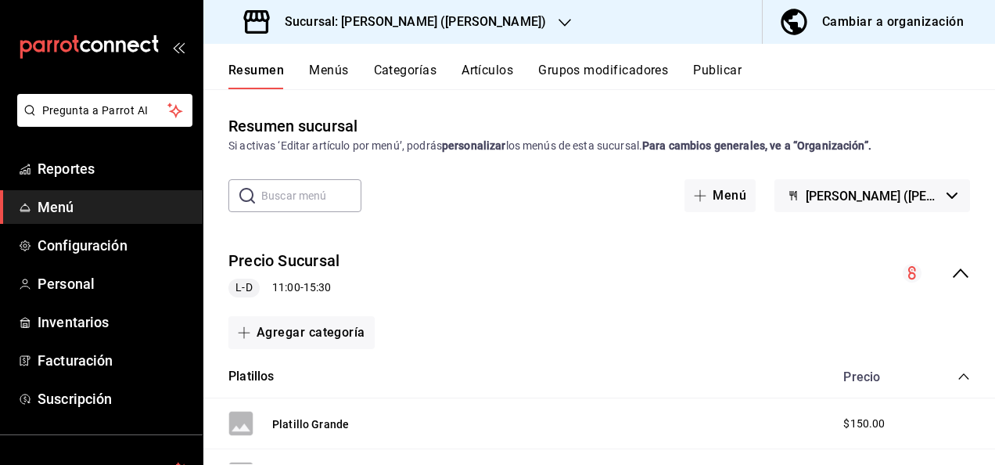
click at [951, 268] on icon "collapse-menu-row" at bounding box center [960, 273] width 19 height 19
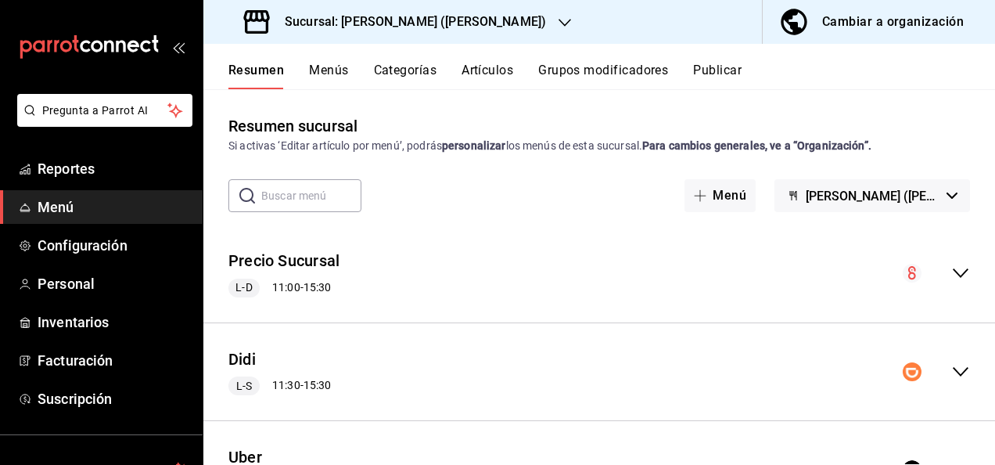
scroll to position [183, 0]
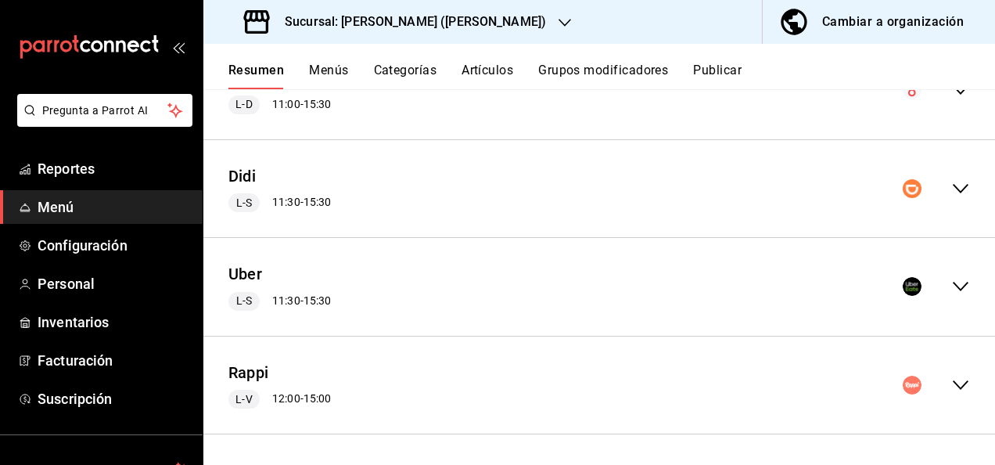
click at [951, 379] on icon "collapse-menu-row" at bounding box center [960, 385] width 19 height 19
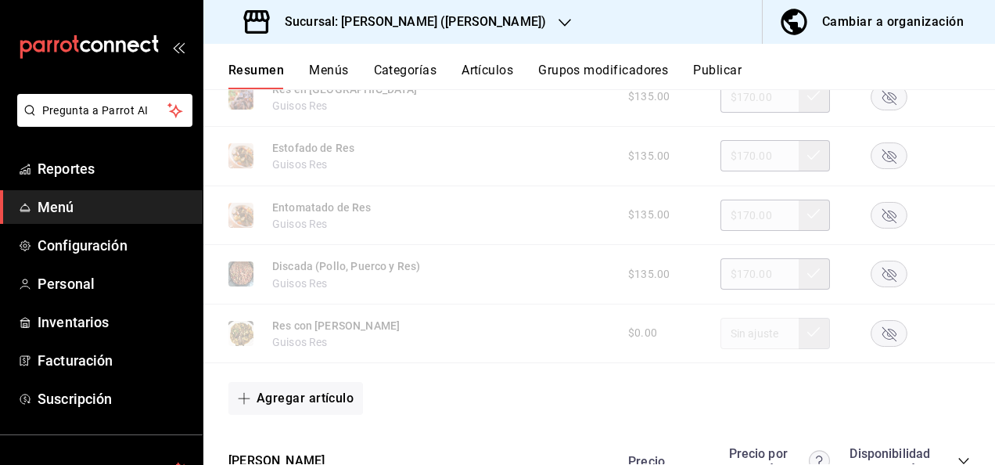
scroll to position [1362, 0]
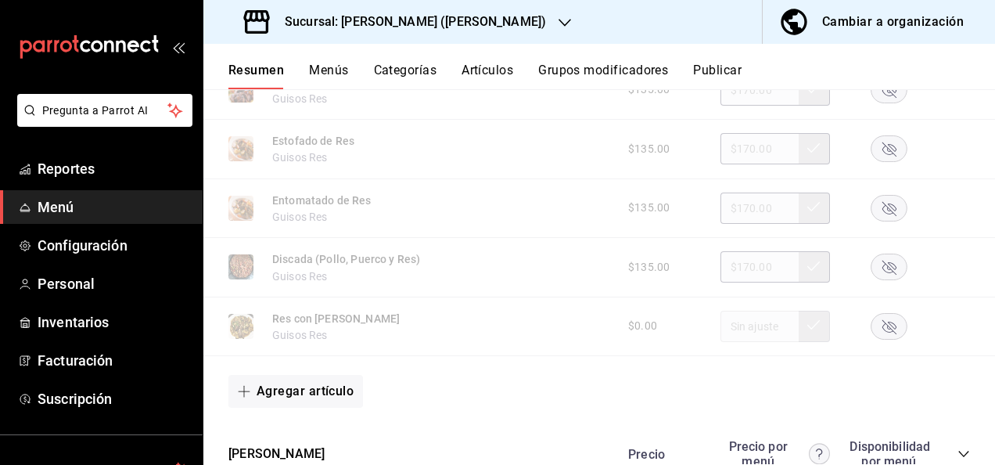
click at [874, 328] on rect "button" at bounding box center [890, 326] width 36 height 26
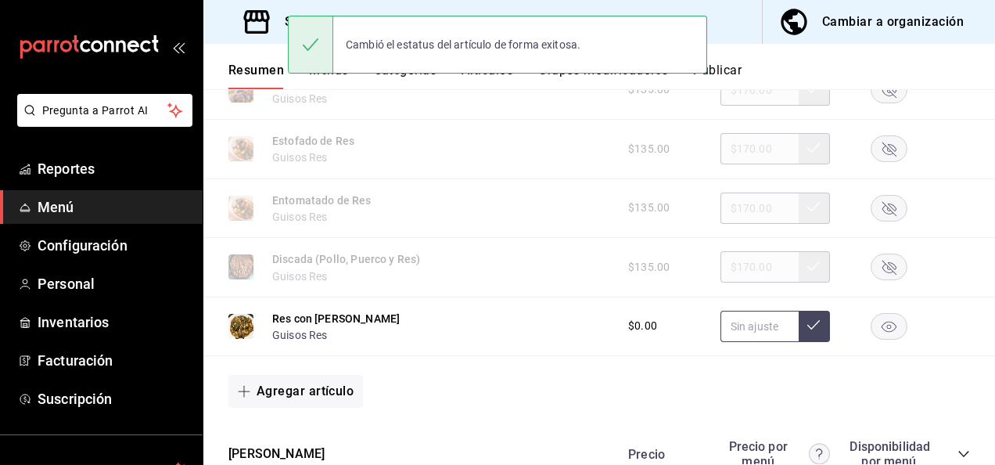
click at [744, 321] on input "text" at bounding box center [760, 326] width 78 height 31
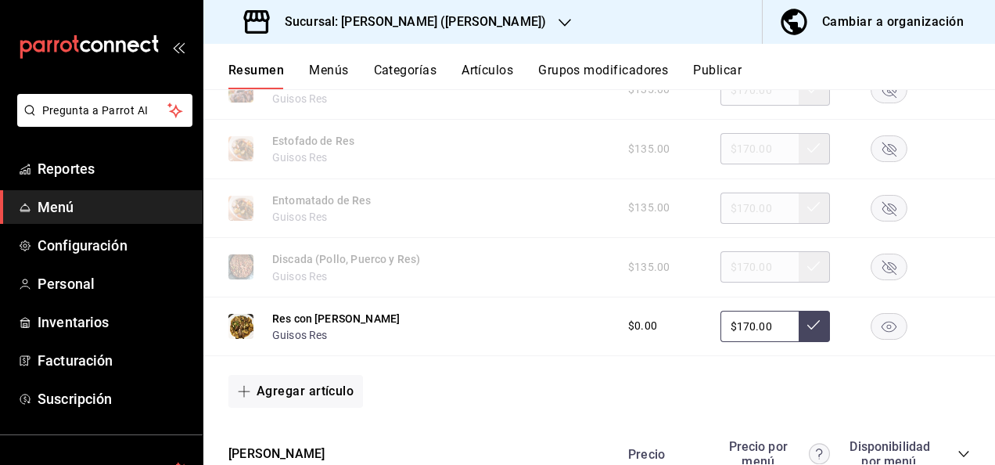
type input "$170.00"
click at [764, 318] on input "text" at bounding box center [760, 326] width 78 height 31
type input "$170.00"
click at [807, 330] on icon at bounding box center [813, 324] width 13 height 13
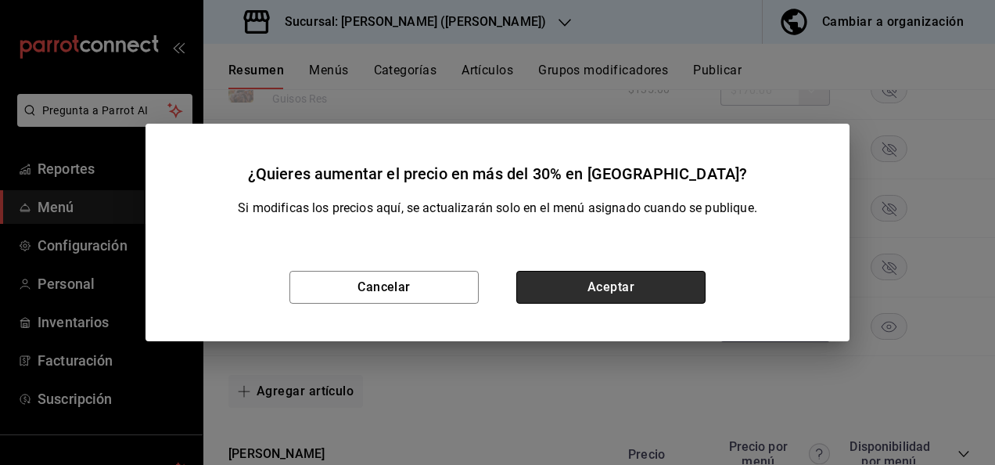
click at [656, 291] on button "Aceptar" at bounding box center [610, 287] width 189 height 33
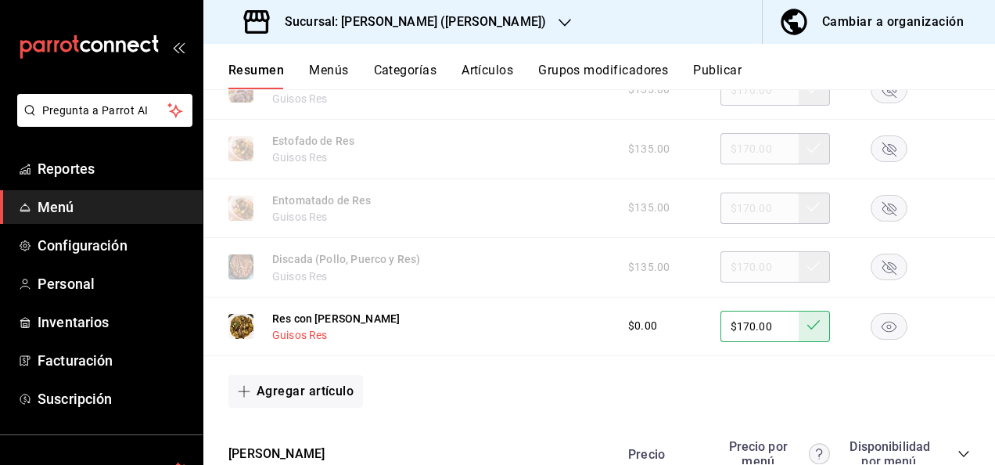
click at [299, 340] on button "Guisos Res" at bounding box center [300, 335] width 56 height 16
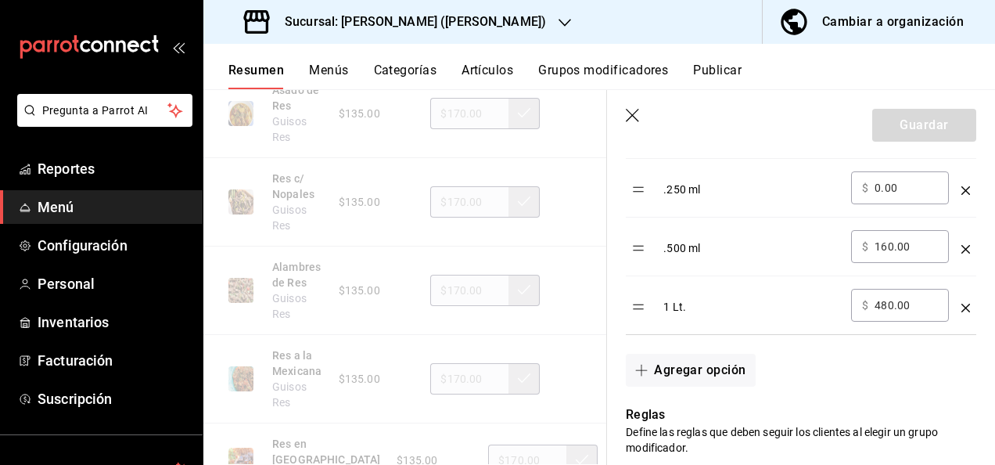
scroll to position [501, 0]
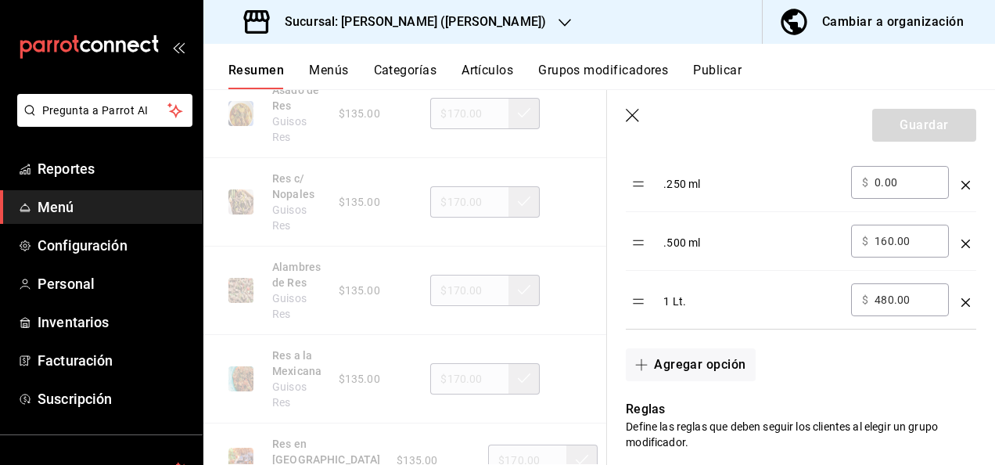
click at [638, 116] on icon "button" at bounding box center [634, 117] width 16 height 16
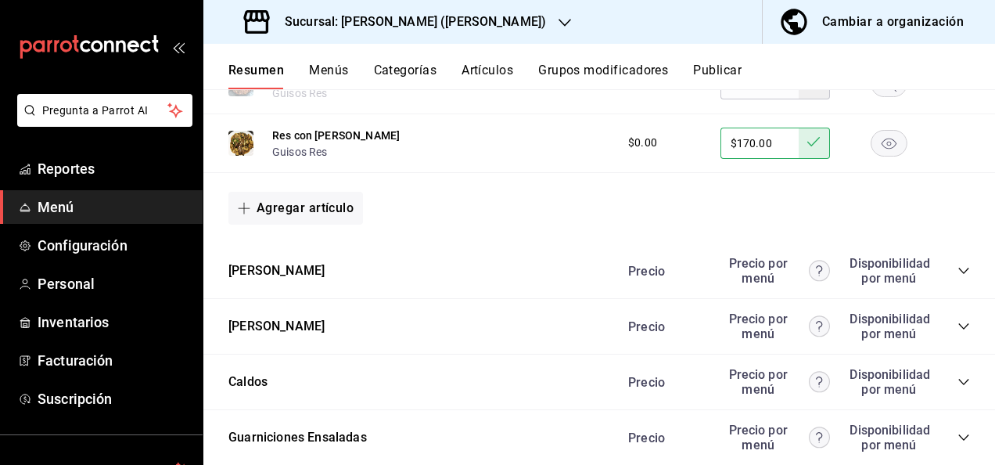
scroll to position [1629, 0]
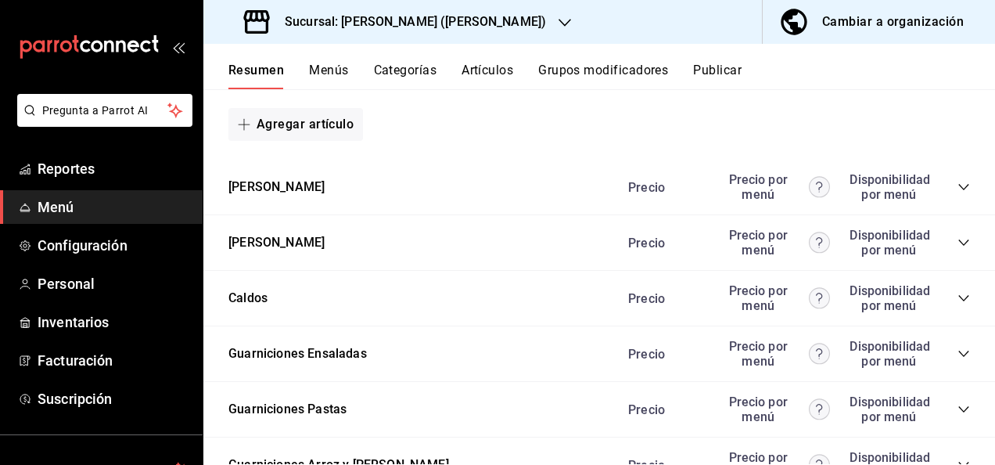
click at [958, 191] on icon "collapse-category-row" at bounding box center [964, 187] width 13 height 13
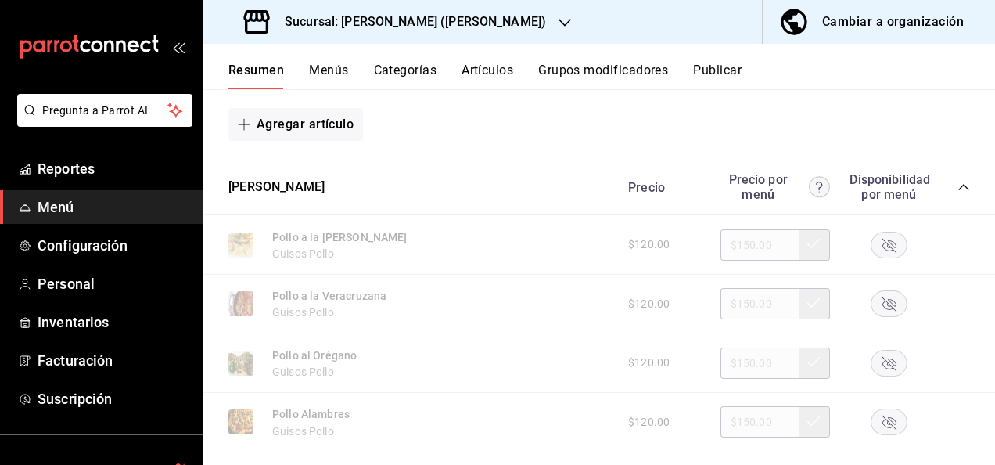
click at [872, 251] on rect "button" at bounding box center [890, 245] width 36 height 26
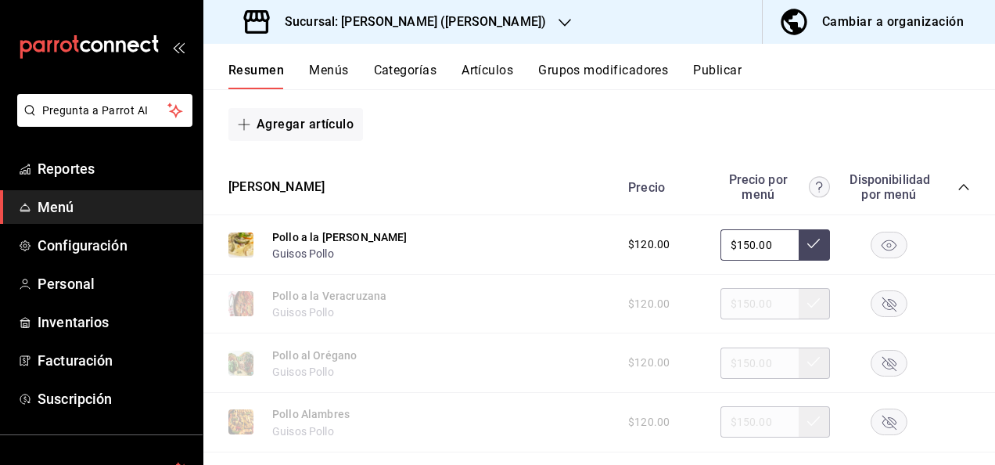
click at [958, 185] on icon "collapse-category-row" at bounding box center [964, 187] width 13 height 13
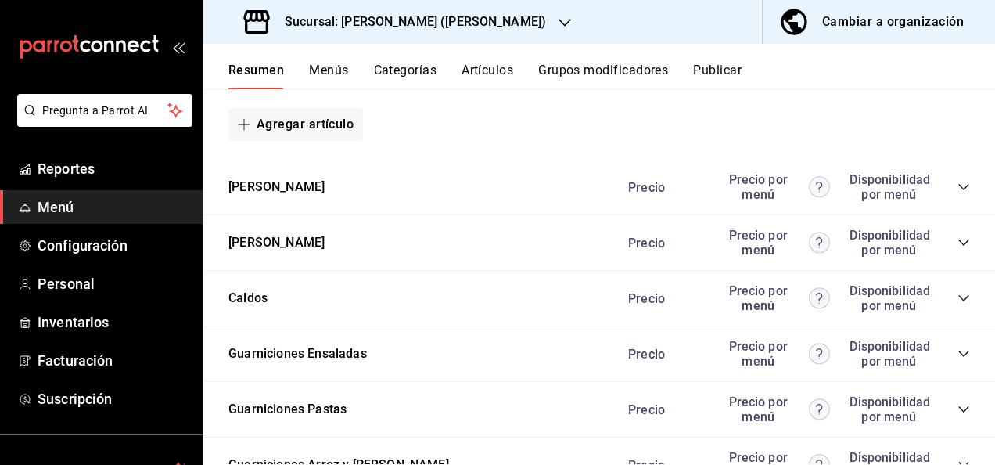
click at [958, 249] on icon "collapse-category-row" at bounding box center [964, 242] width 13 height 13
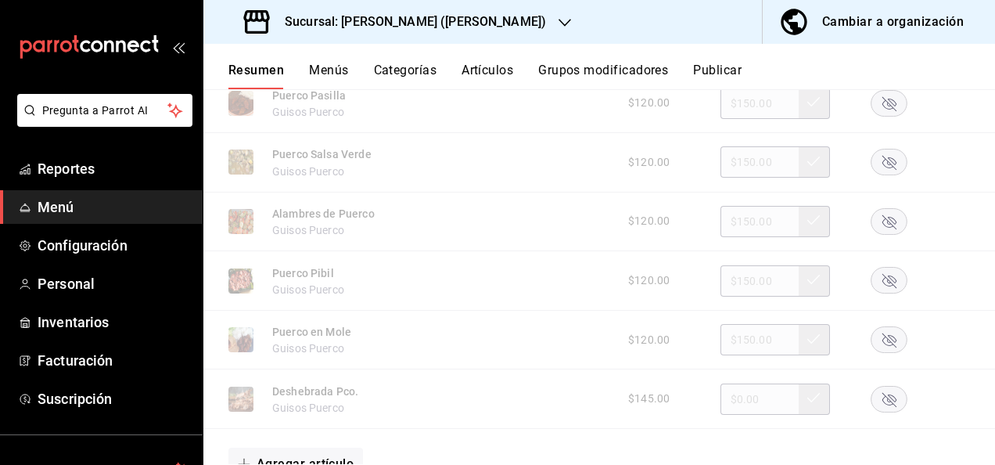
scroll to position [2255, 0]
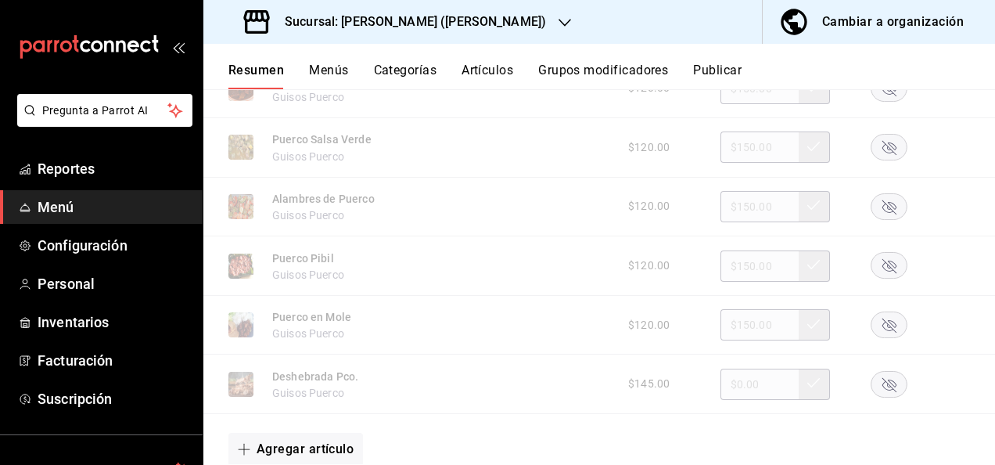
click at [879, 150] on rect "button" at bounding box center [890, 148] width 36 height 26
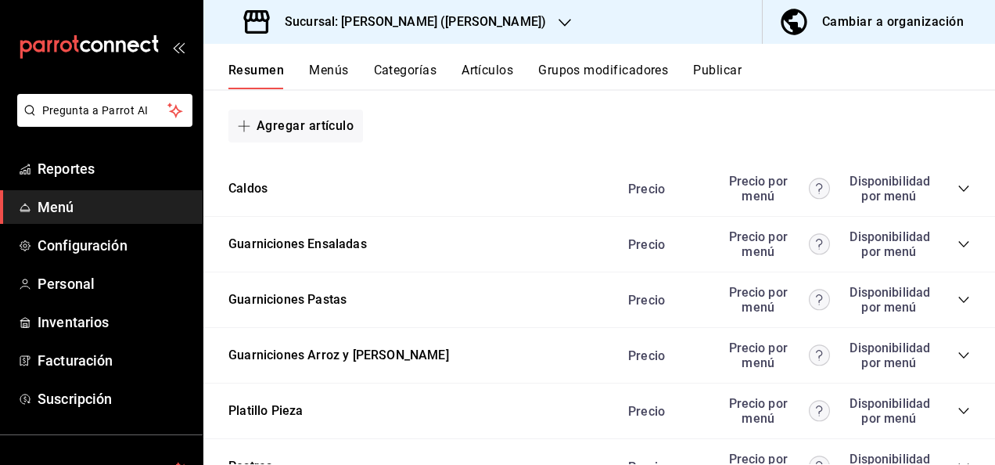
scroll to position [2609, 0]
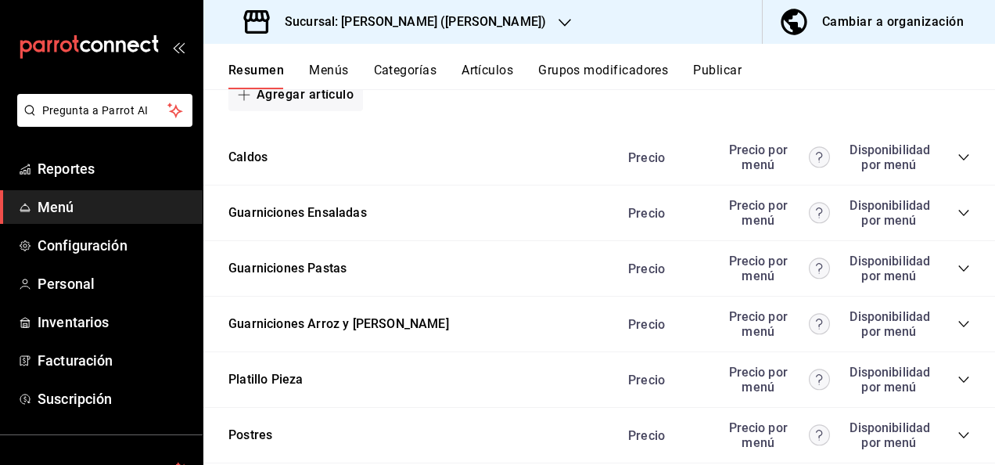
click at [738, 74] on button "Publicar" at bounding box center [717, 76] width 49 height 27
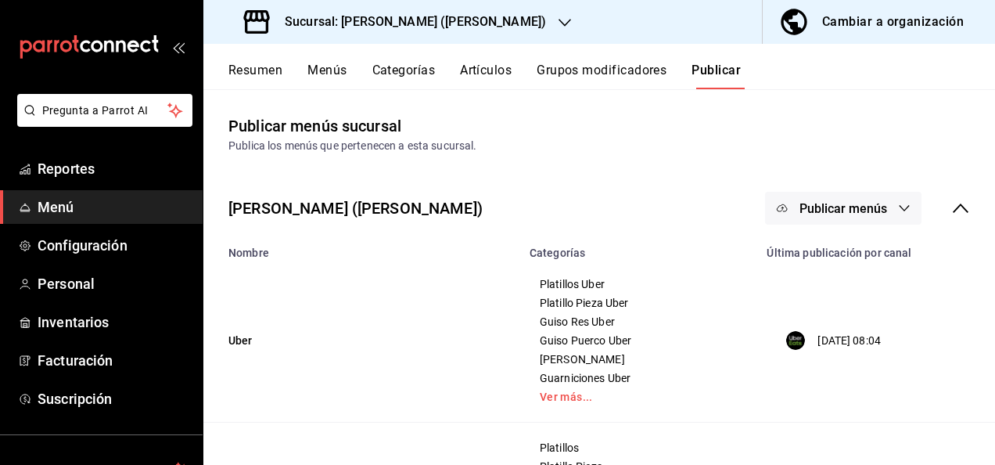
click at [894, 232] on div "[PERSON_NAME] ([PERSON_NAME]) Publicar menús" at bounding box center [599, 208] width 792 height 58
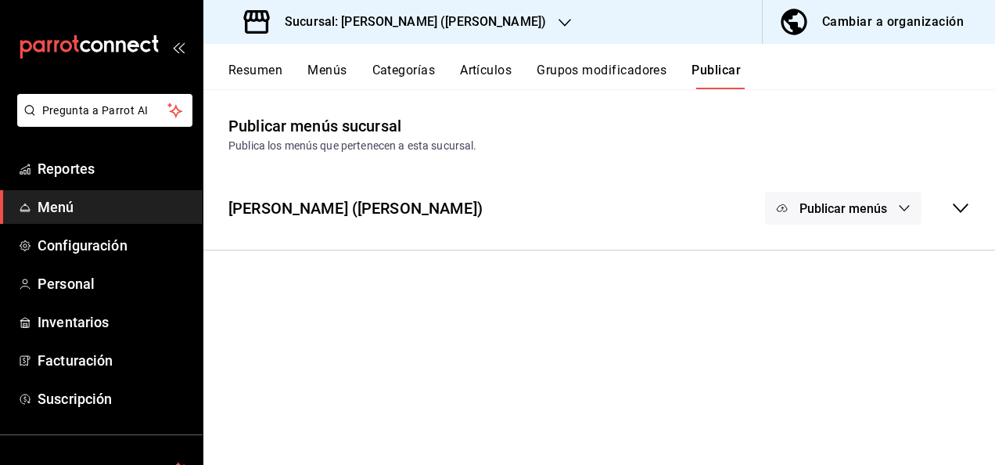
click at [875, 207] on span "Publicar menús" at bounding box center [844, 208] width 88 height 15
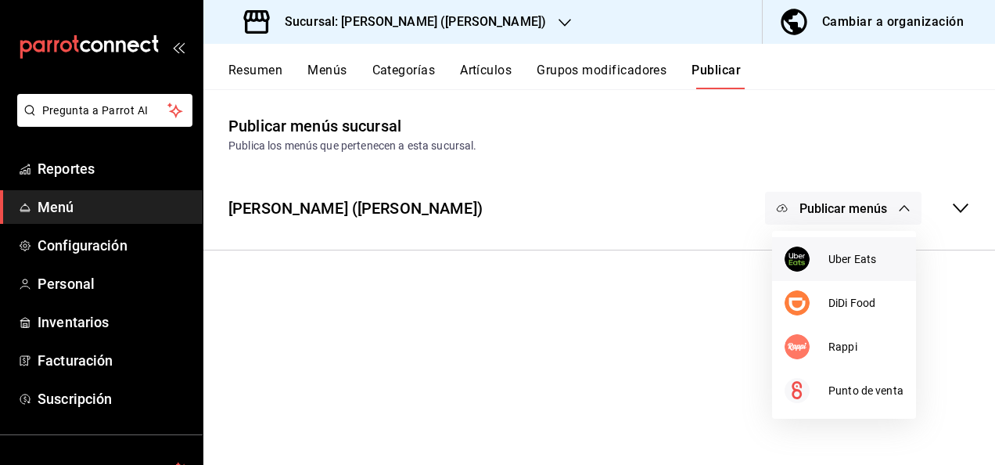
click at [853, 254] on span "Uber Eats" at bounding box center [866, 259] width 75 height 16
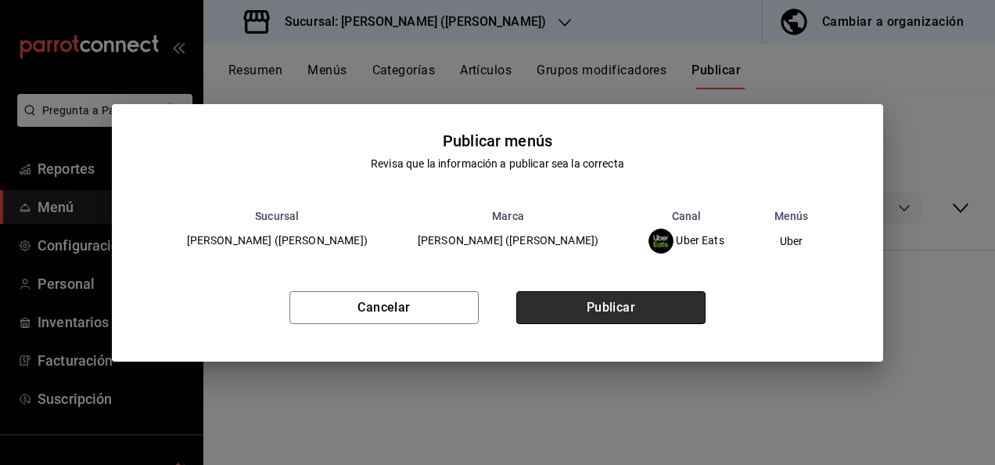
click at [600, 299] on button "Publicar" at bounding box center [610, 307] width 189 height 33
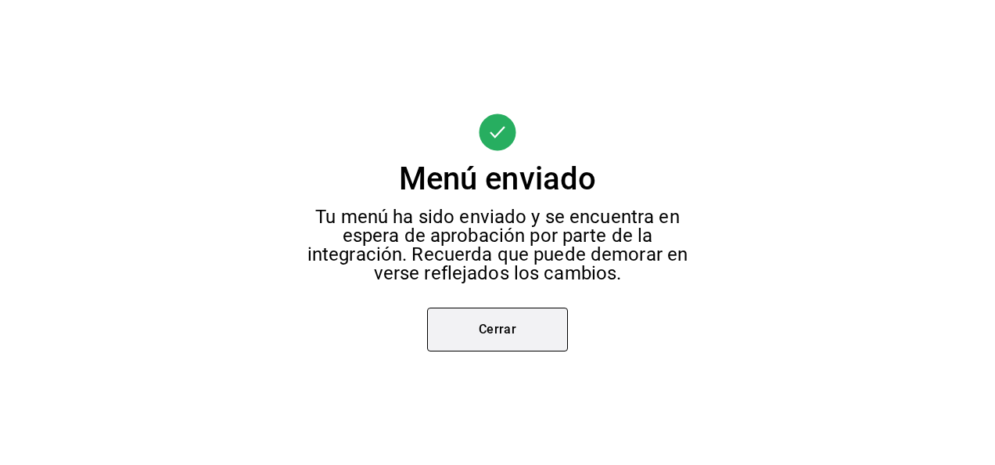
click at [489, 311] on button "Cerrar" at bounding box center [497, 329] width 141 height 44
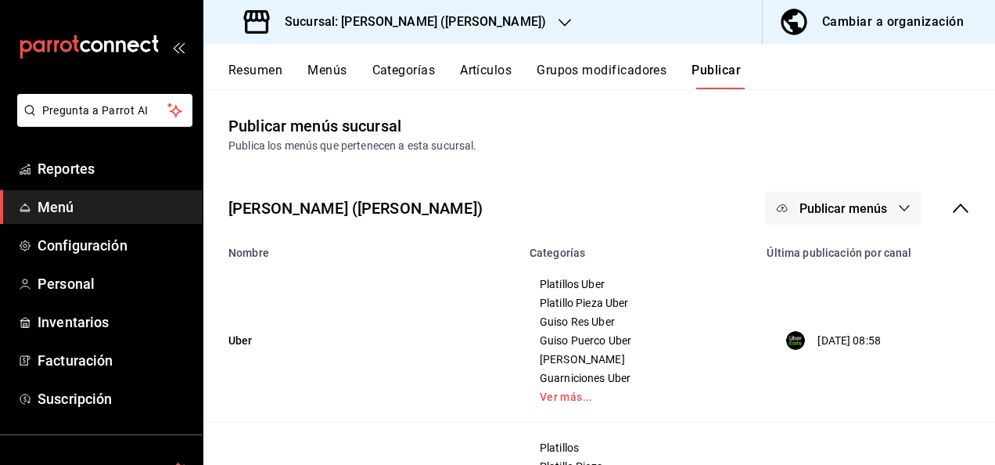
click at [876, 210] on button "Publicar menús" at bounding box center [843, 208] width 156 height 33
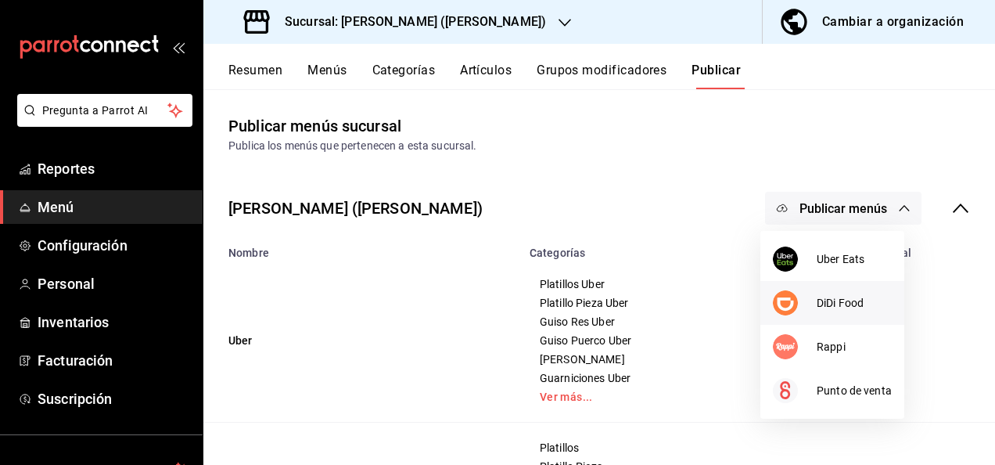
click at [804, 314] on div at bounding box center [795, 302] width 44 height 25
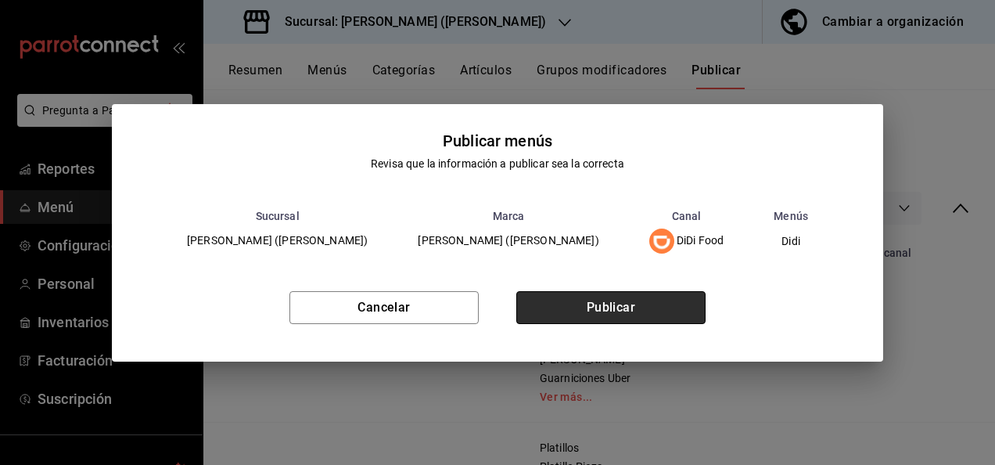
click at [628, 311] on button "Publicar" at bounding box center [610, 307] width 189 height 33
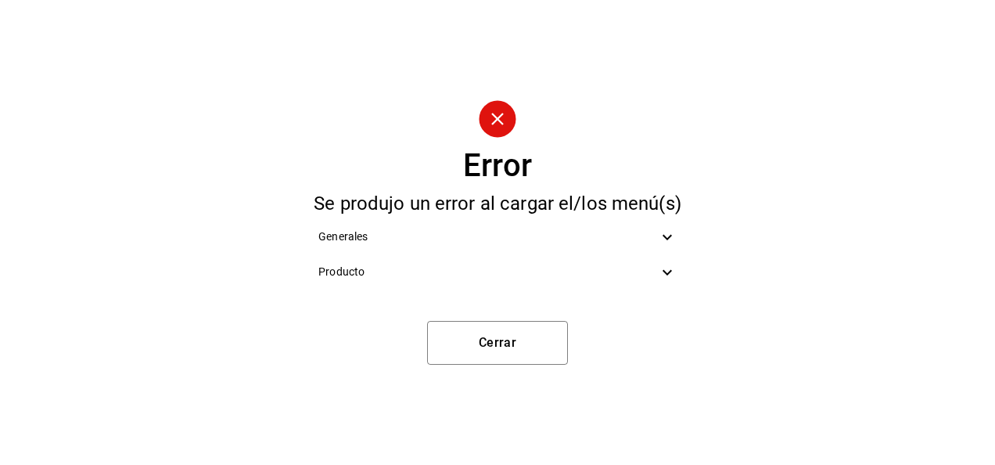
click at [672, 241] on icon at bounding box center [667, 237] width 19 height 19
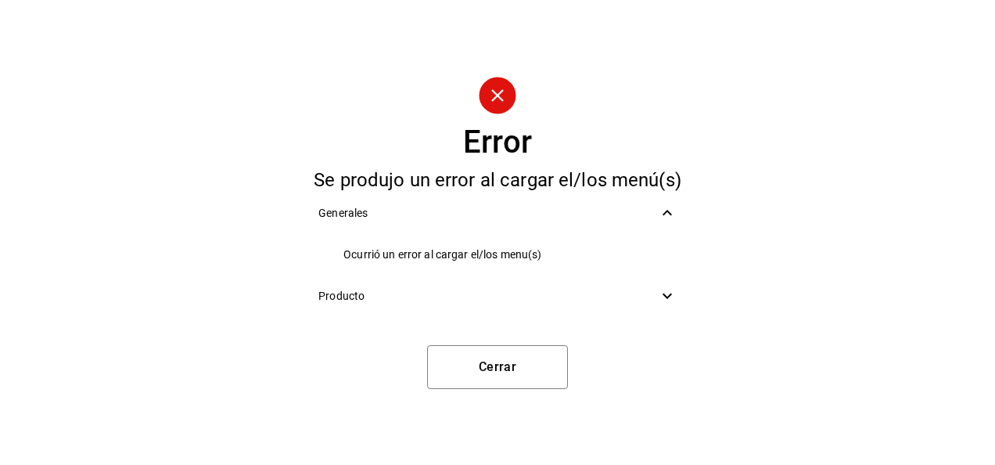
click at [666, 218] on icon at bounding box center [667, 212] width 19 height 19
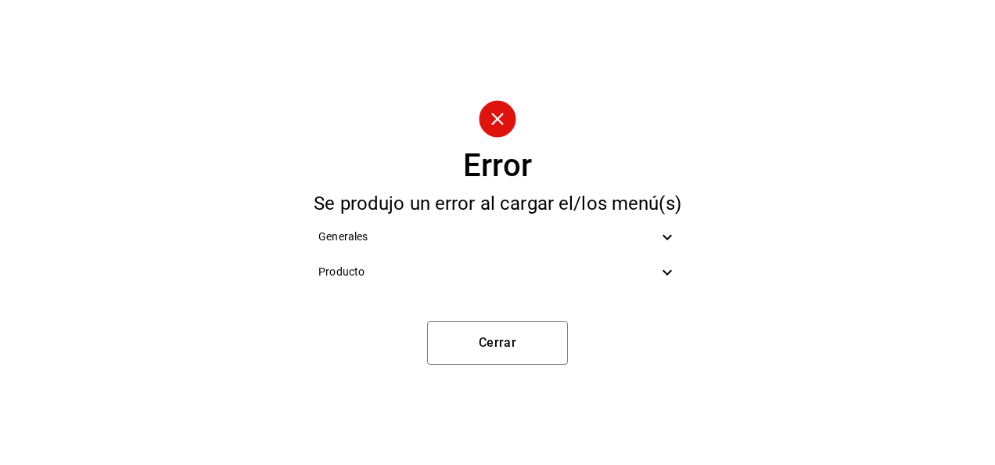
click at [664, 271] on icon at bounding box center [667, 271] width 9 height 5
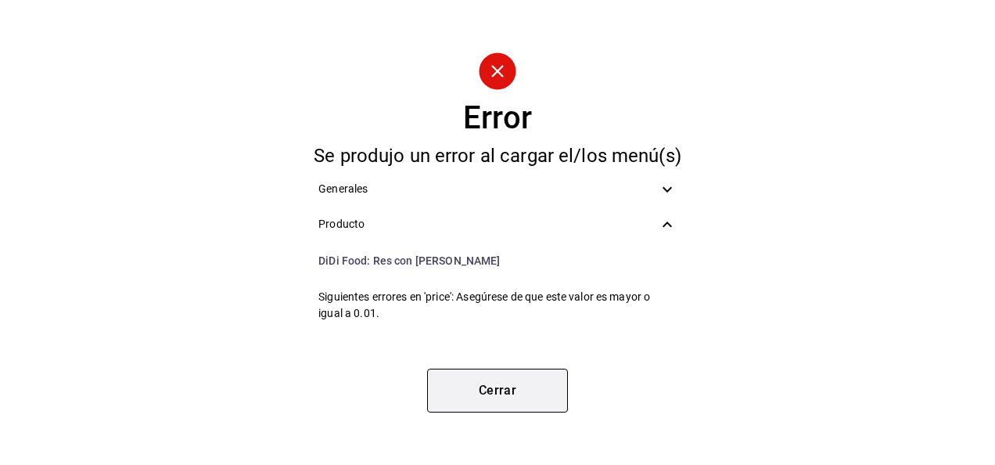
click at [527, 401] on button "Cerrar" at bounding box center [497, 391] width 141 height 44
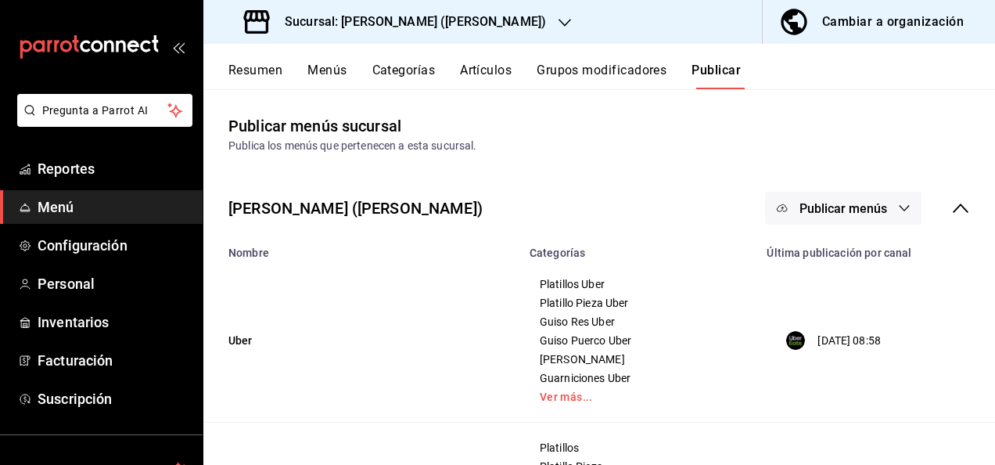
click at [881, 206] on button "Publicar menús" at bounding box center [843, 208] width 156 height 33
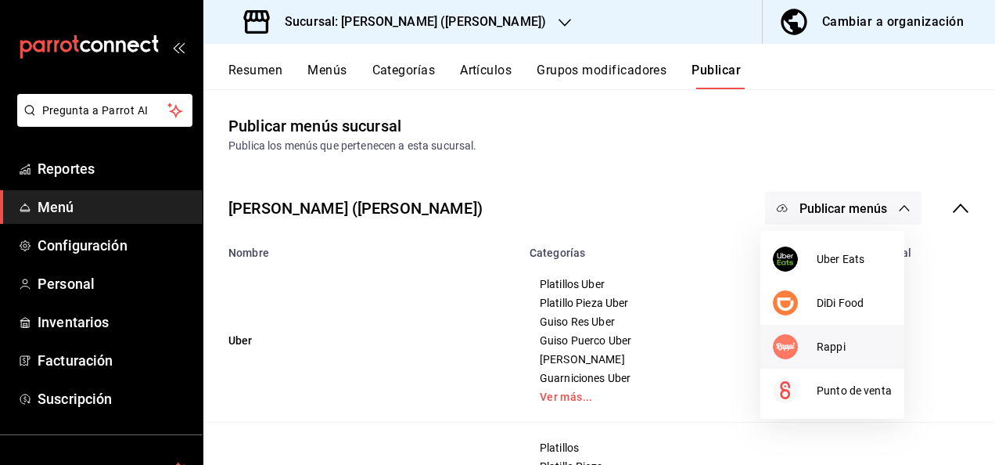
click at [814, 351] on div at bounding box center [795, 346] width 44 height 25
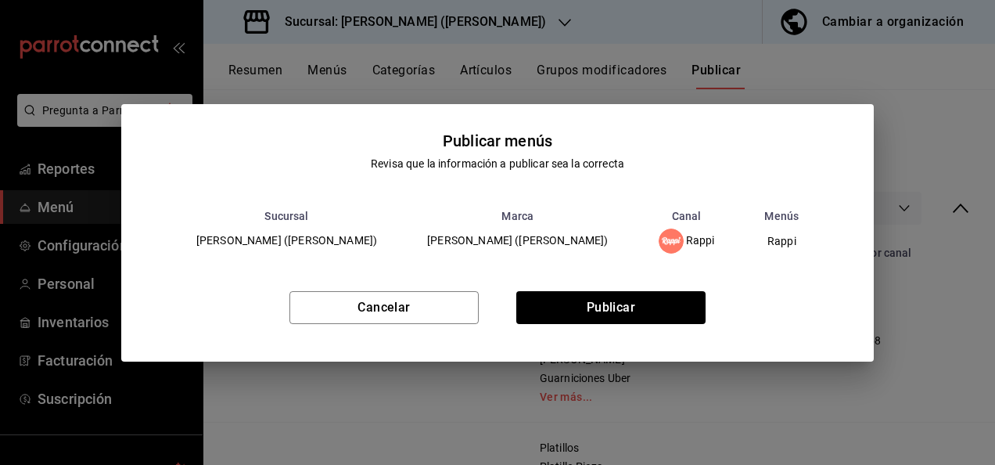
click at [593, 288] on div "Cancelar Publicar" at bounding box center [497, 313] width 753 height 95
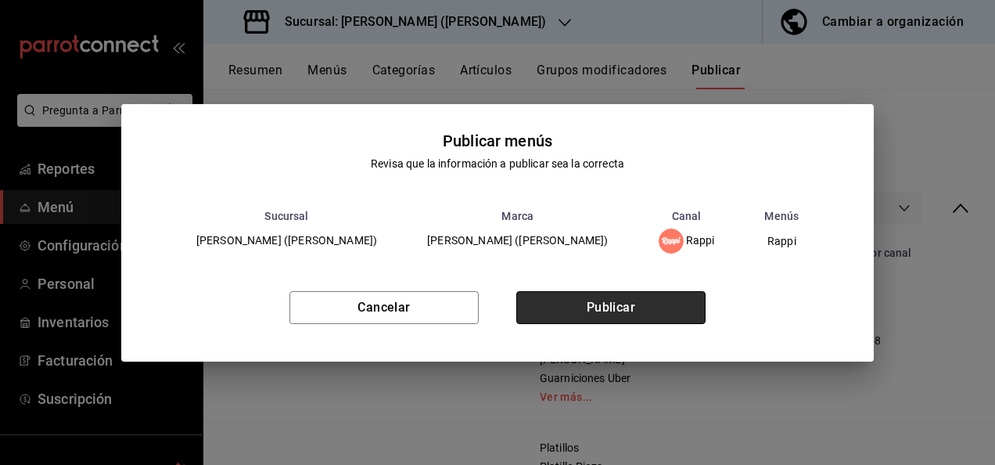
click at [586, 302] on button "Publicar" at bounding box center [610, 307] width 189 height 33
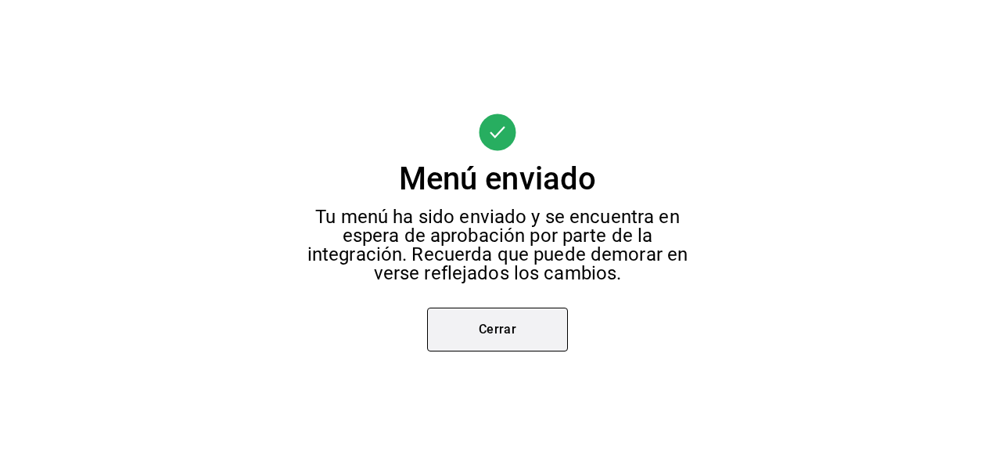
click at [496, 324] on button "Cerrar" at bounding box center [497, 329] width 141 height 44
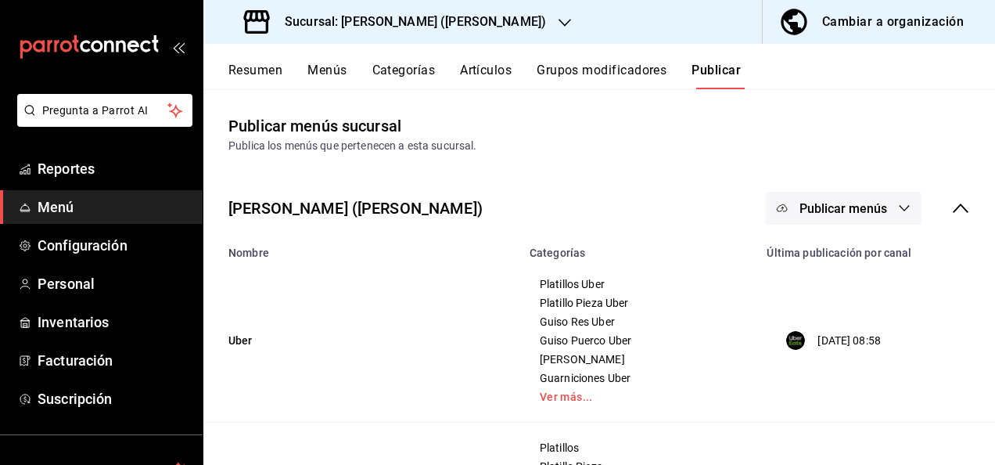
click at [255, 66] on button "Resumen" at bounding box center [255, 76] width 54 height 27
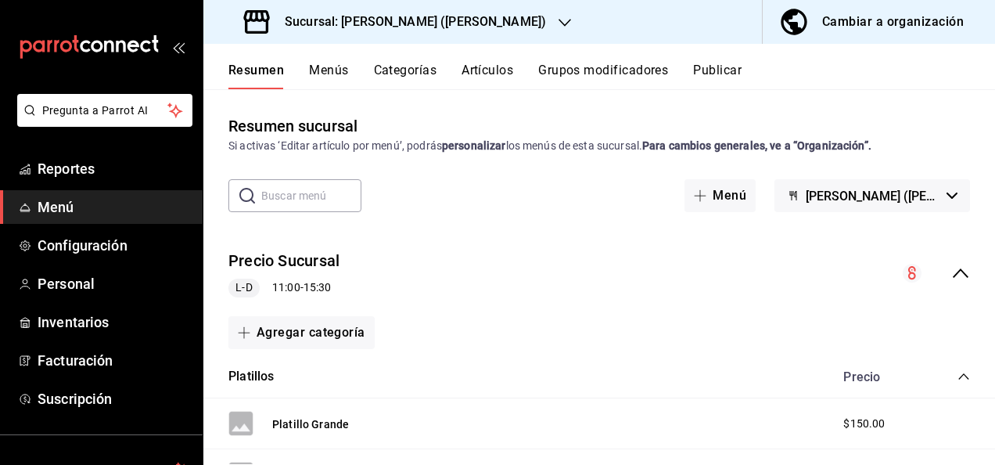
click at [951, 268] on icon "collapse-menu-row" at bounding box center [960, 273] width 19 height 19
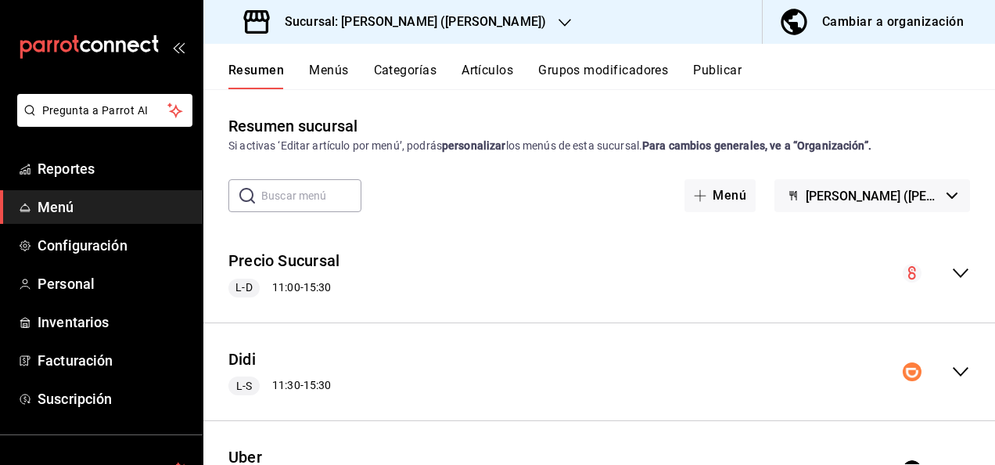
click at [951, 368] on icon "collapse-menu-row" at bounding box center [960, 371] width 19 height 19
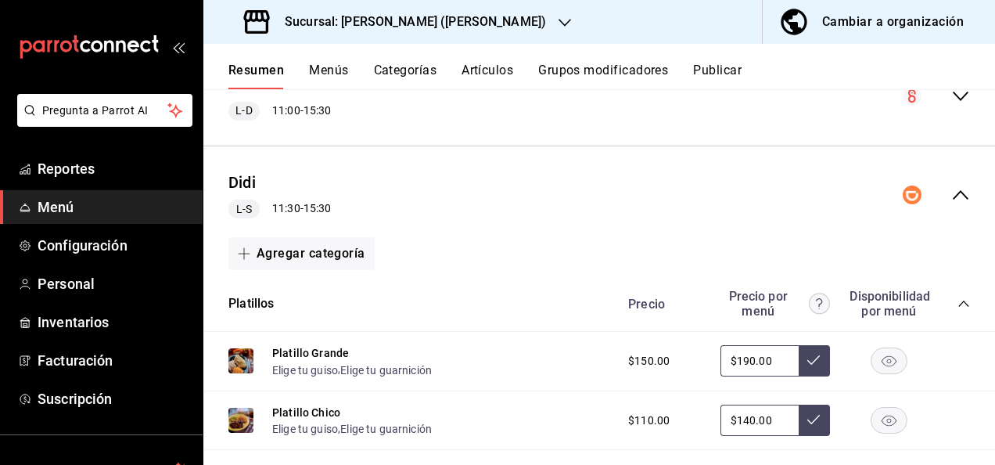
scroll to position [292, 0]
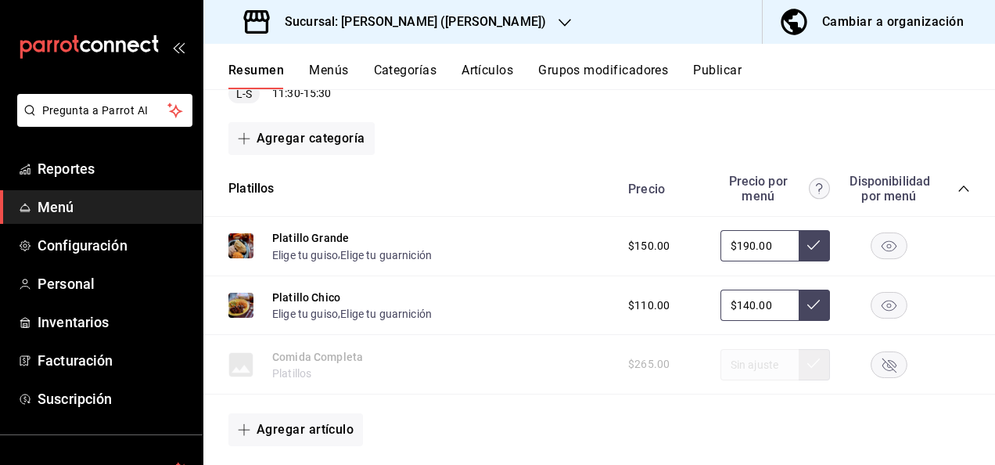
click at [958, 186] on icon "collapse-category-row" at bounding box center [964, 188] width 13 height 13
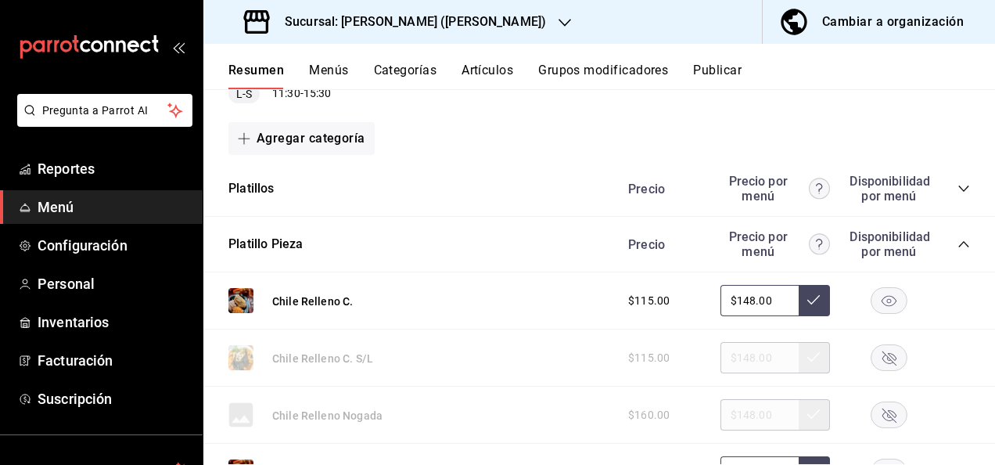
click at [951, 243] on div "Precio Precio por menú Disponibilidad por menú" at bounding box center [792, 244] width 358 height 30
click at [958, 243] on icon "collapse-category-row" at bounding box center [963, 244] width 10 height 6
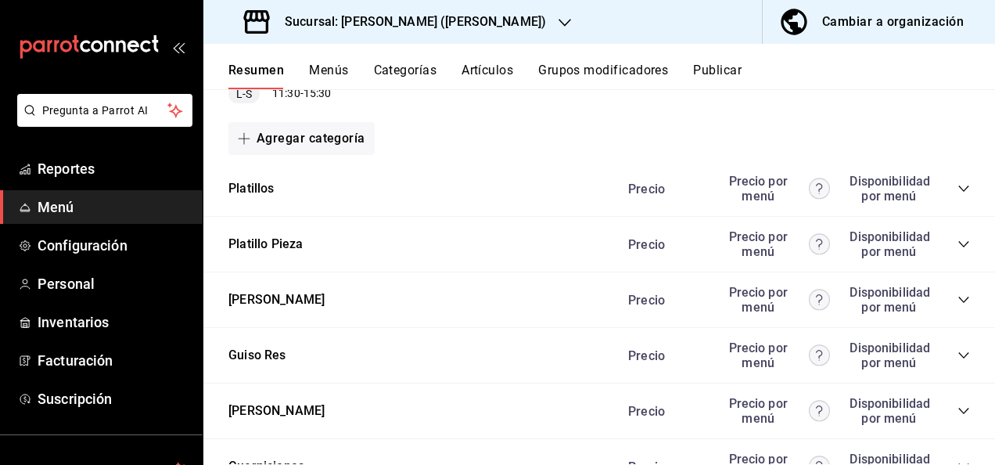
click at [958, 355] on icon "collapse-category-row" at bounding box center [963, 355] width 10 height 6
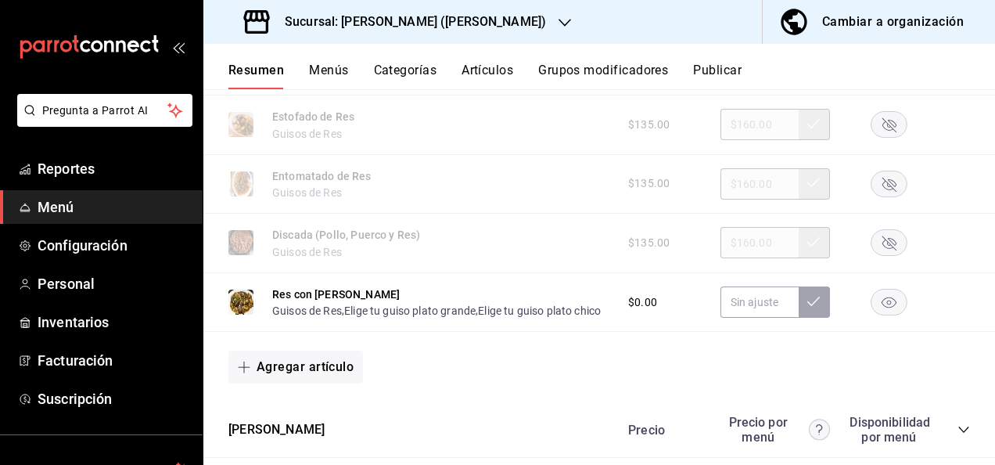
scroll to position [1169, 0]
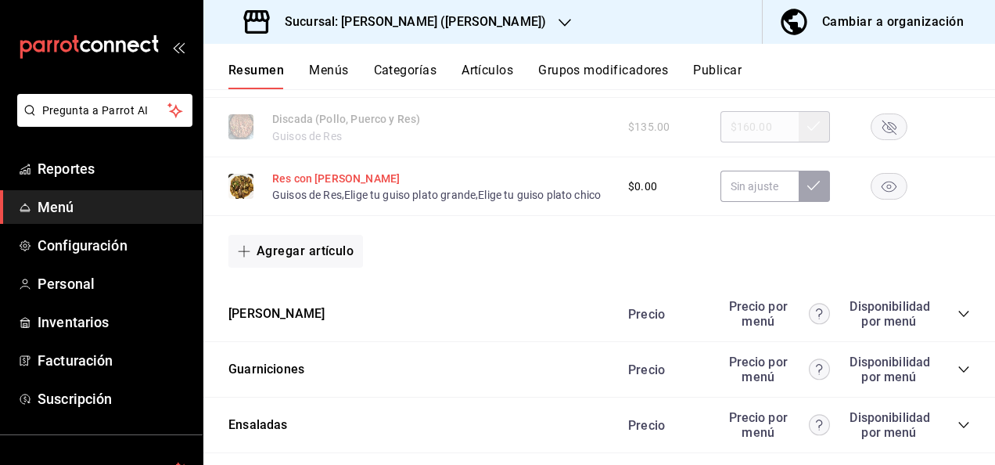
click at [363, 186] on button "Res con [PERSON_NAME]" at bounding box center [336, 179] width 128 height 16
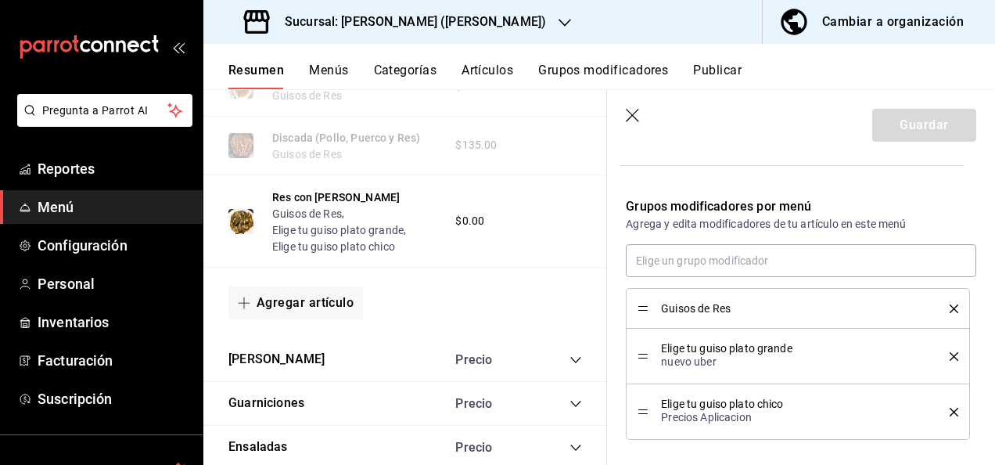
scroll to position [545, 0]
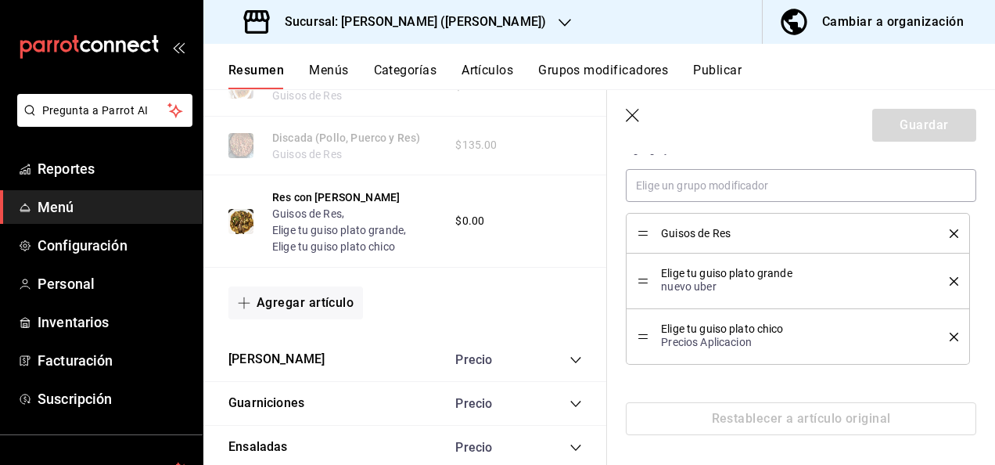
click at [950, 279] on icon "delete" at bounding box center [954, 281] width 9 height 9
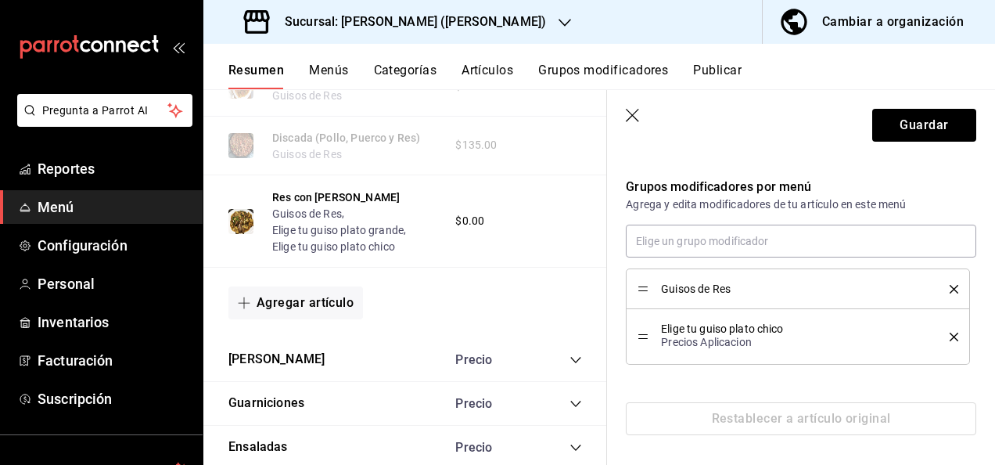
click at [950, 334] on icon "delete" at bounding box center [954, 337] width 9 height 9
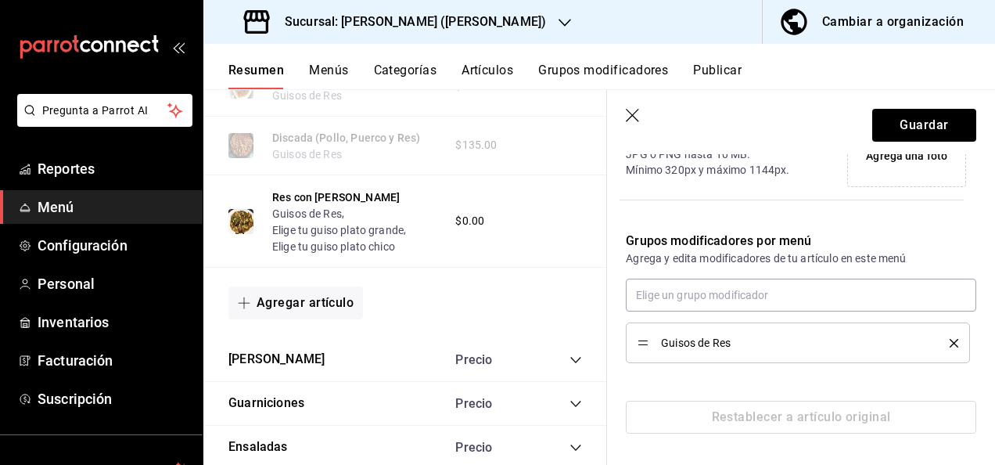
scroll to position [433, 0]
click at [904, 128] on button "Guardar" at bounding box center [924, 125] width 104 height 33
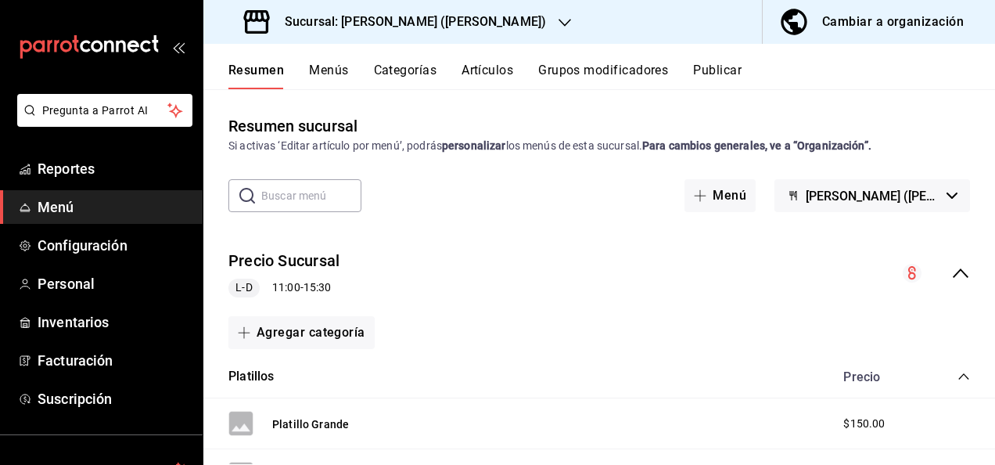
click at [951, 268] on icon "collapse-menu-row" at bounding box center [960, 273] width 19 height 19
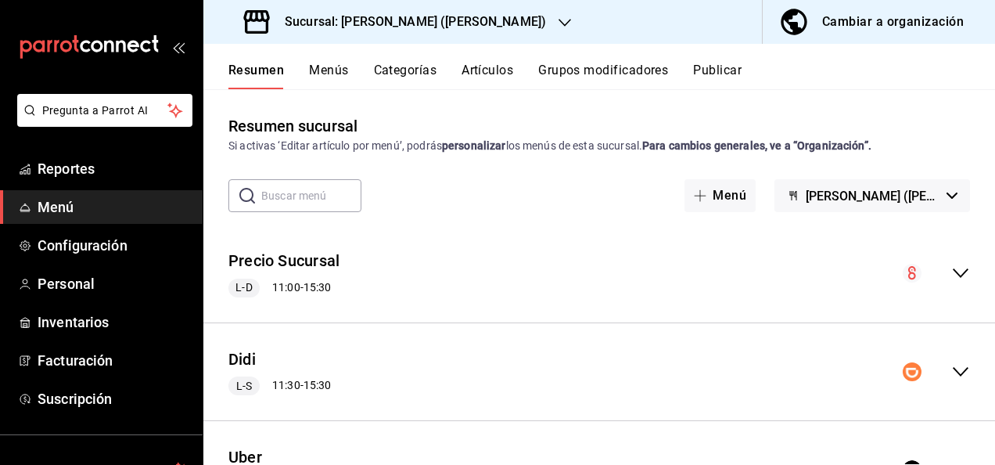
click at [951, 372] on icon "collapse-menu-row" at bounding box center [960, 371] width 19 height 19
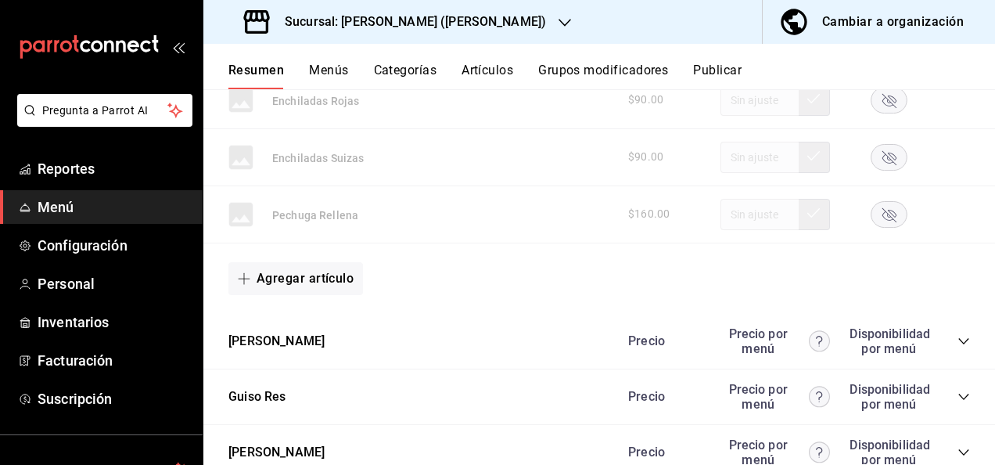
scroll to position [1784, 0]
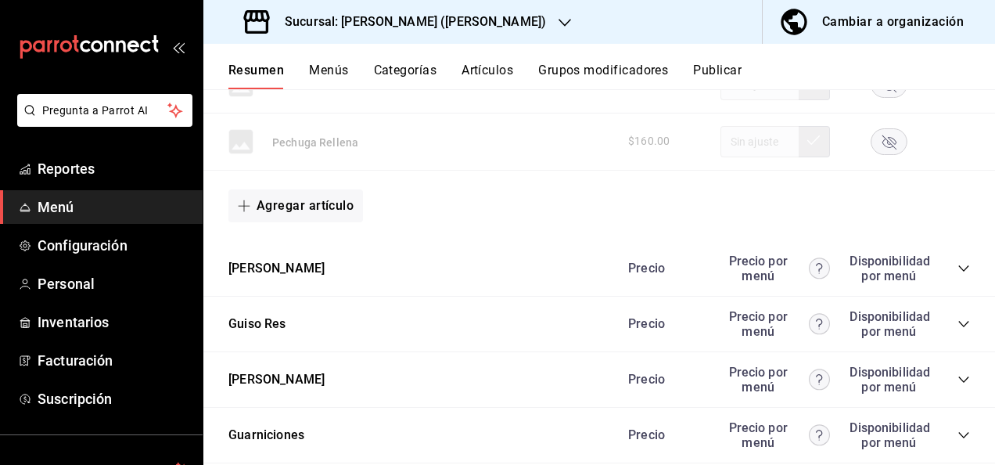
click at [958, 318] on icon "collapse-category-row" at bounding box center [964, 324] width 13 height 13
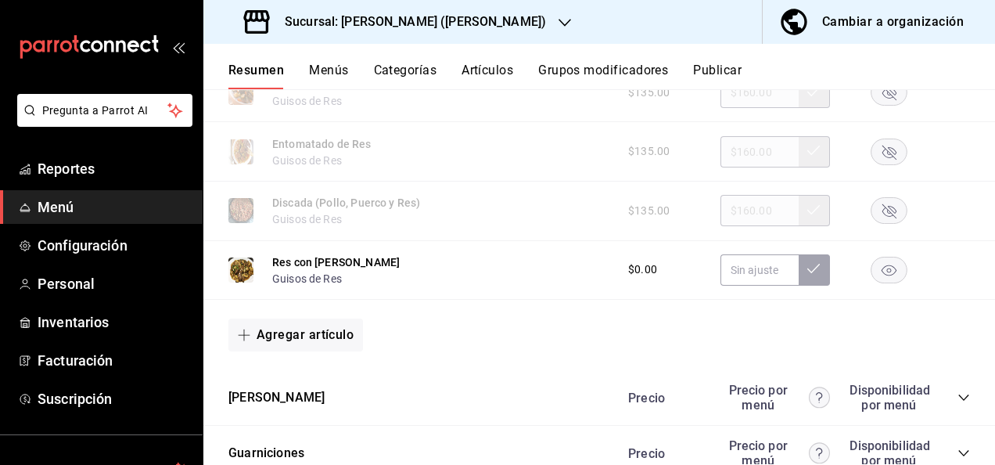
scroll to position [2640, 0]
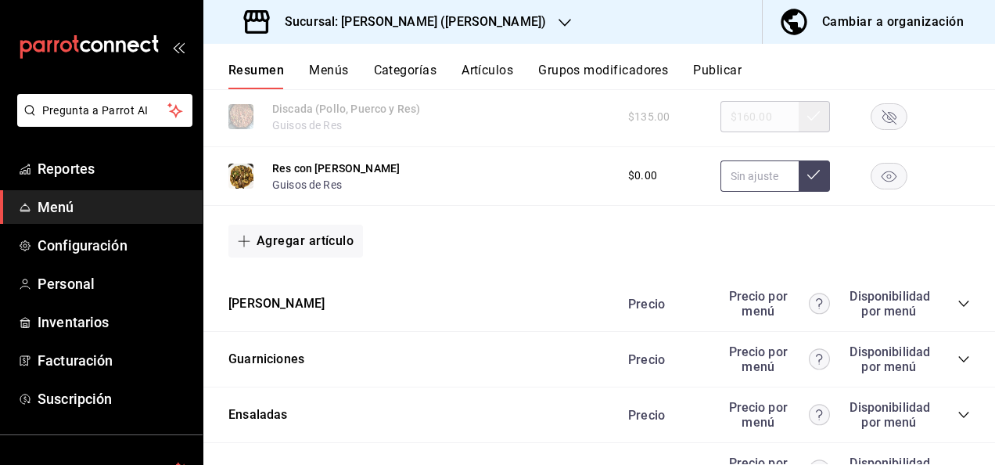
click at [737, 184] on input "text" at bounding box center [760, 175] width 78 height 31
type input "$160.00"
click at [806, 183] on button at bounding box center [814, 175] width 31 height 31
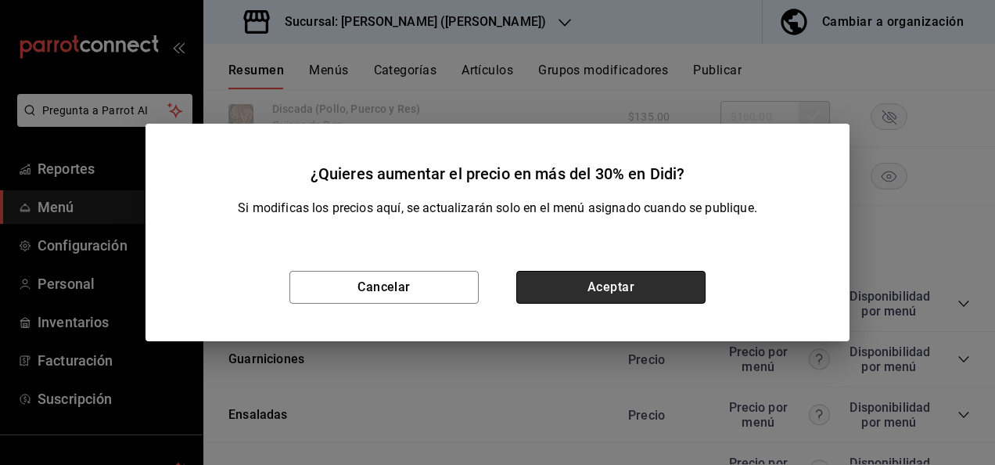
click at [624, 290] on button "Aceptar" at bounding box center [610, 287] width 189 height 33
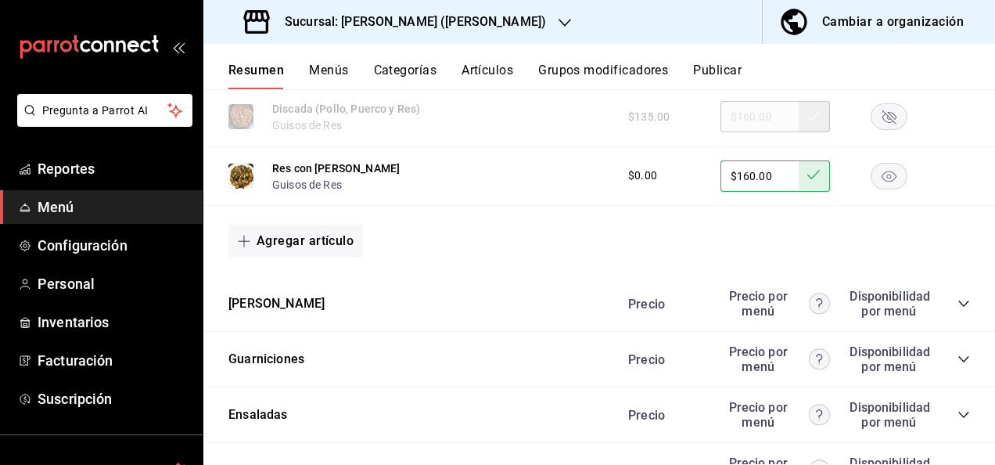
click at [717, 75] on button "Publicar" at bounding box center [717, 76] width 49 height 27
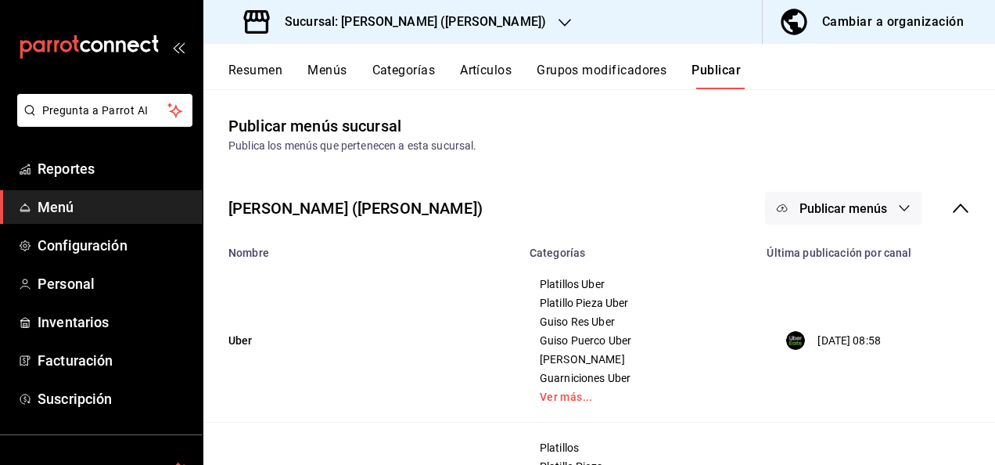
click at [884, 203] on button "Publicar menús" at bounding box center [843, 208] width 156 height 33
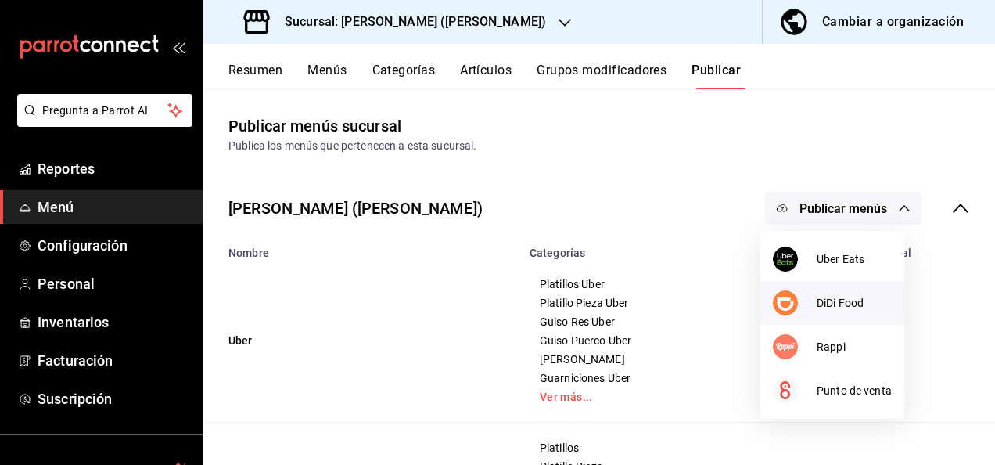
click at [815, 293] on div at bounding box center [795, 302] width 44 height 25
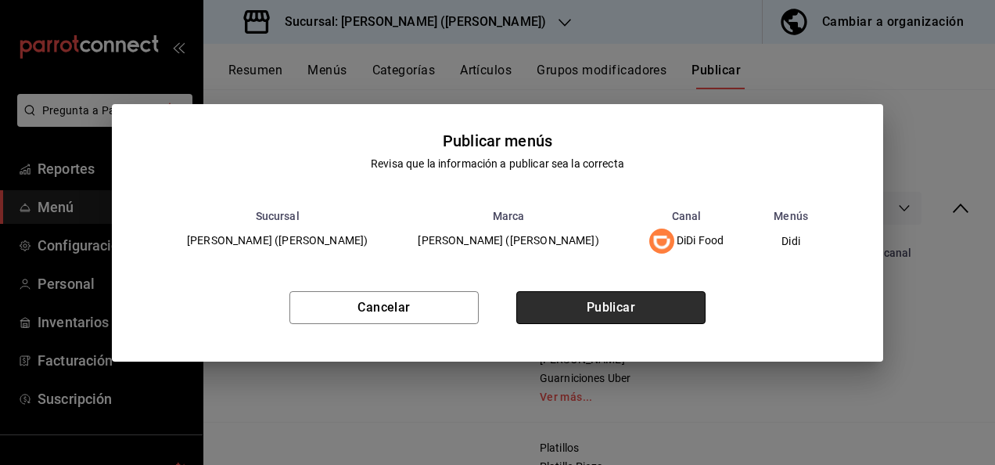
click at [635, 310] on button "Publicar" at bounding box center [610, 307] width 189 height 33
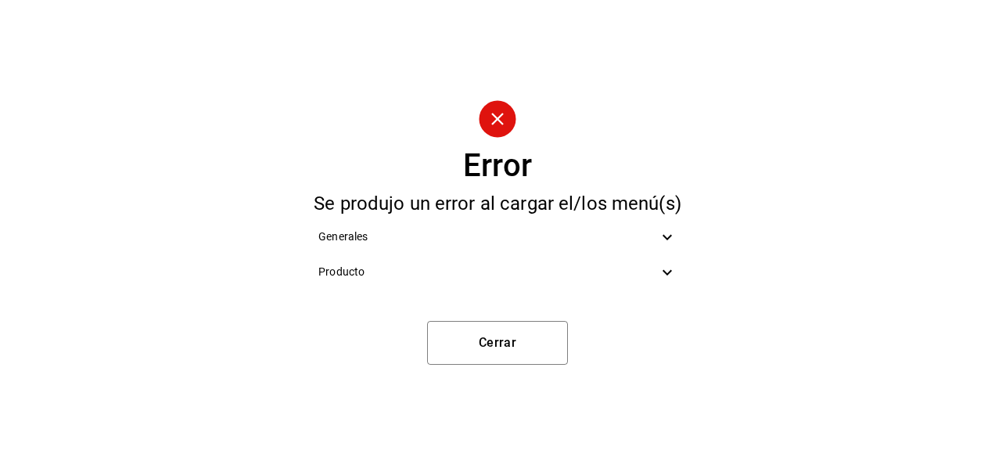
click at [664, 238] on icon at bounding box center [667, 237] width 19 height 19
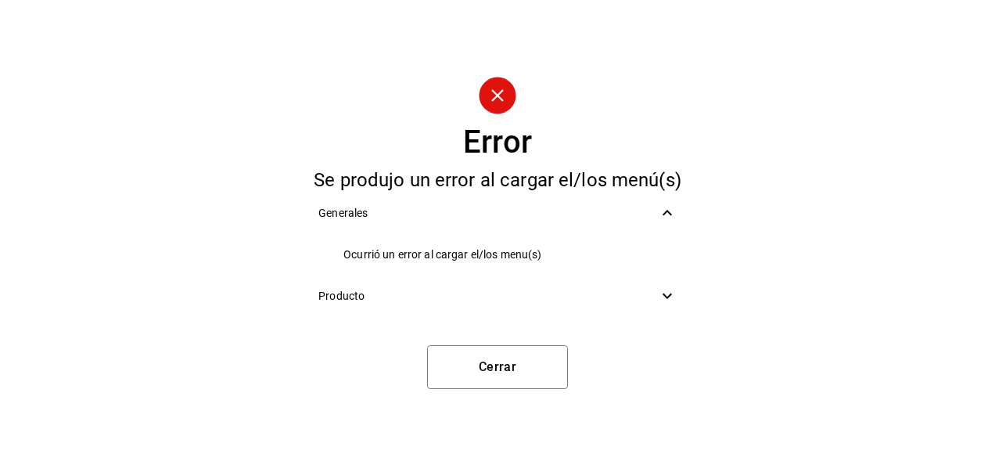
click at [673, 302] on icon at bounding box center [667, 295] width 19 height 19
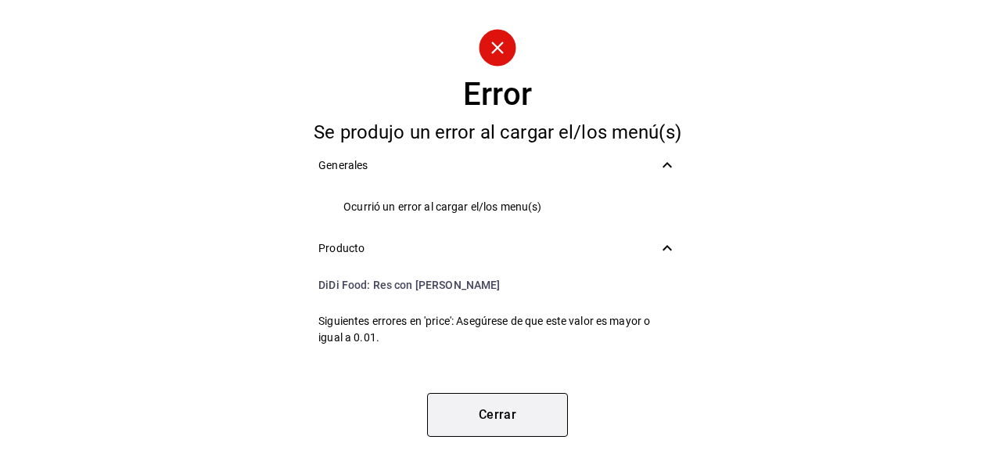
click at [510, 413] on button "Cerrar" at bounding box center [497, 415] width 141 height 44
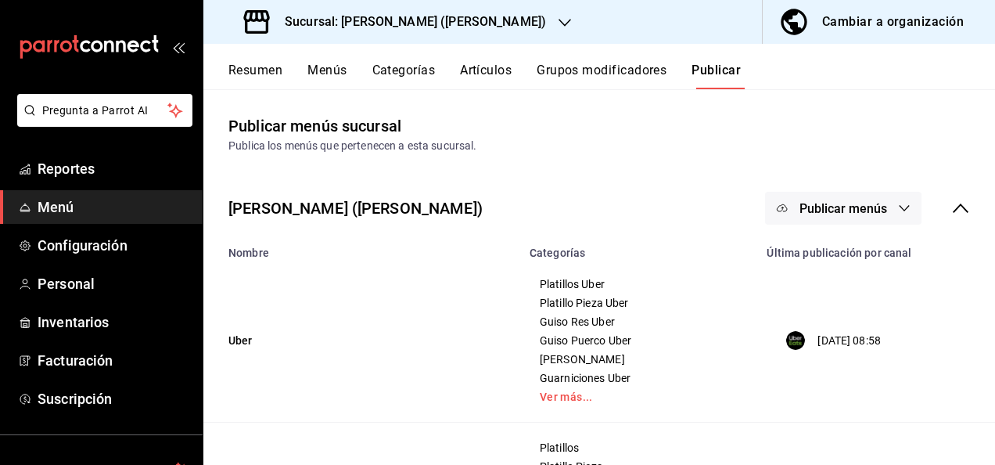
click at [249, 67] on button "Resumen" at bounding box center [255, 76] width 54 height 27
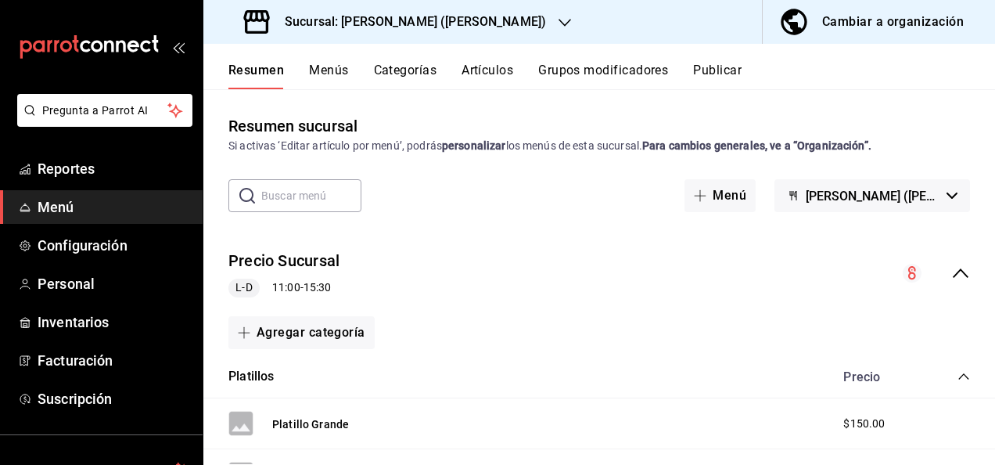
click at [951, 279] on icon "collapse-menu-row" at bounding box center [960, 273] width 19 height 19
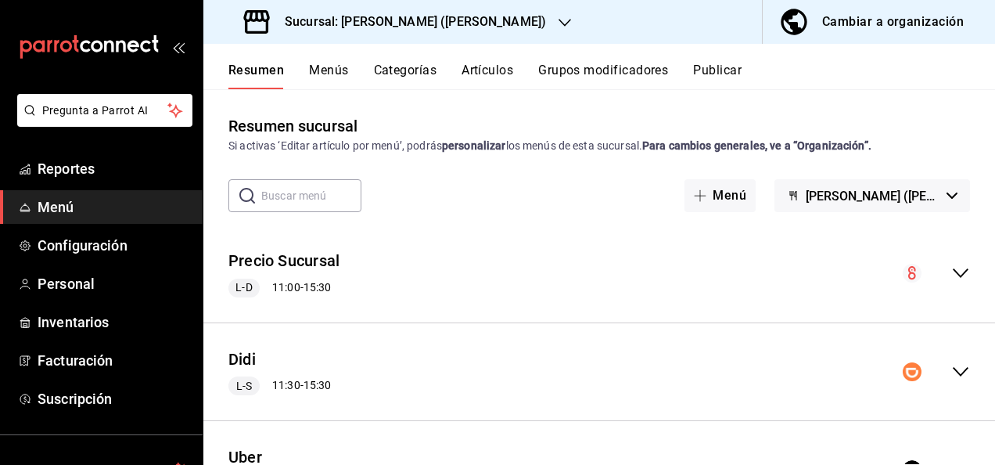
click at [953, 372] on icon "collapse-menu-row" at bounding box center [960, 371] width 19 height 19
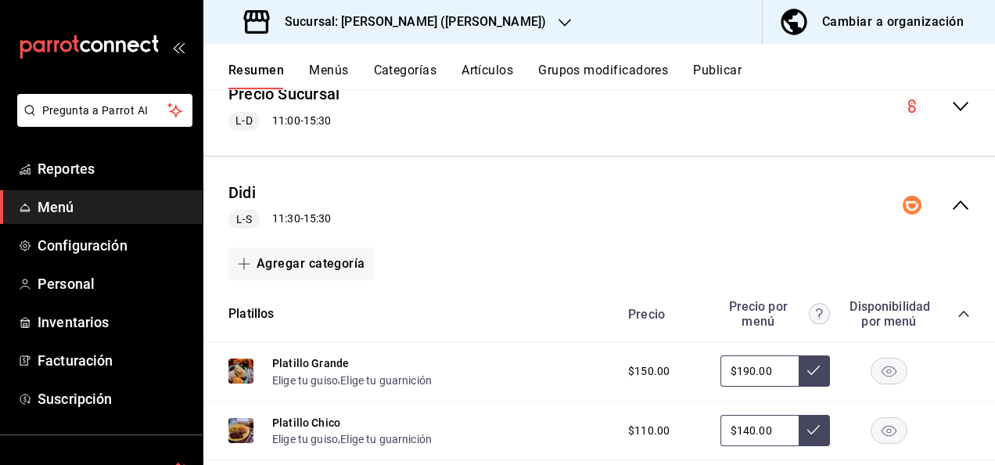
scroll to position [239, 0]
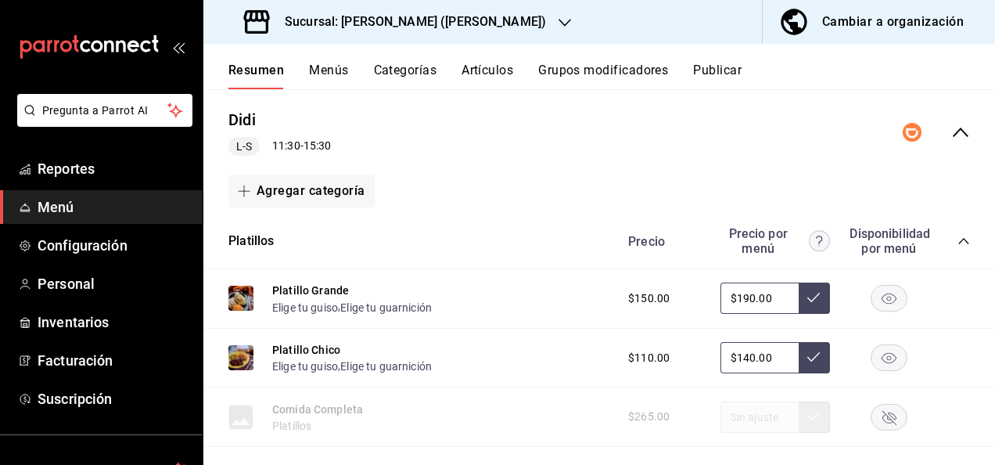
click at [958, 242] on icon "collapse-category-row" at bounding box center [963, 241] width 10 height 6
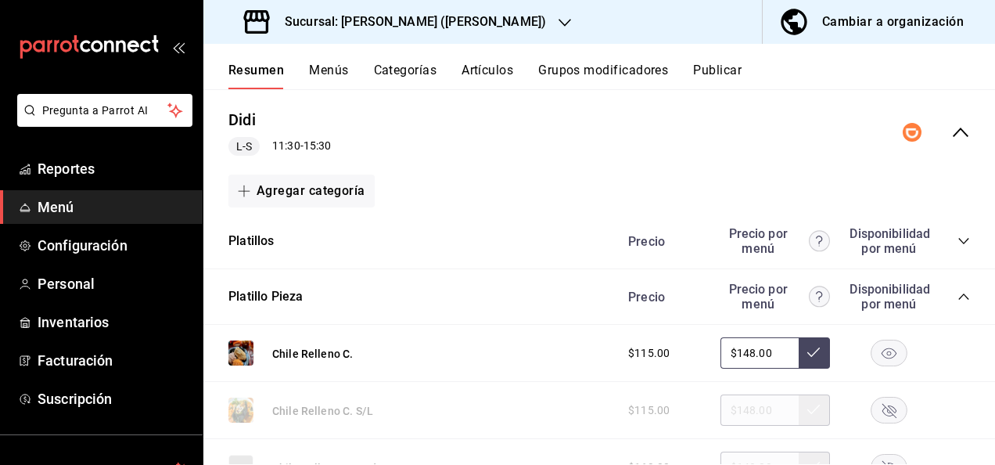
click at [958, 297] on icon "collapse-category-row" at bounding box center [964, 296] width 13 height 13
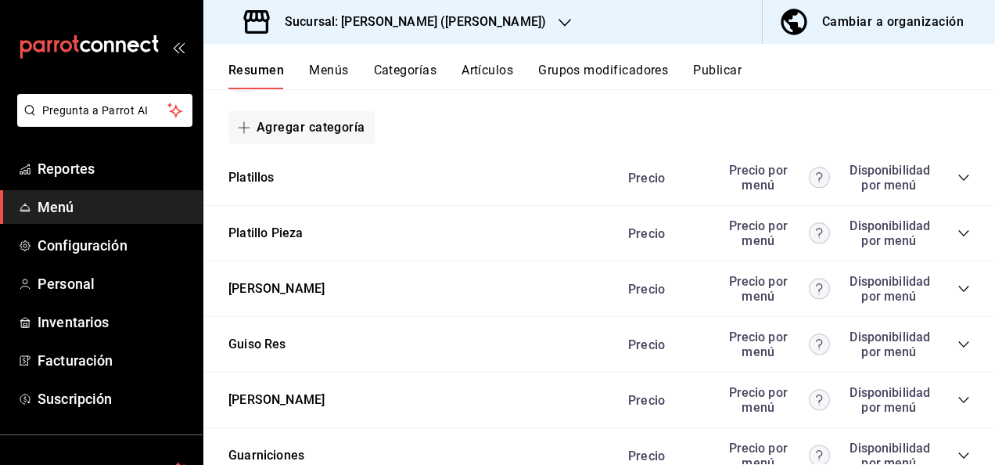
scroll to position [333, 0]
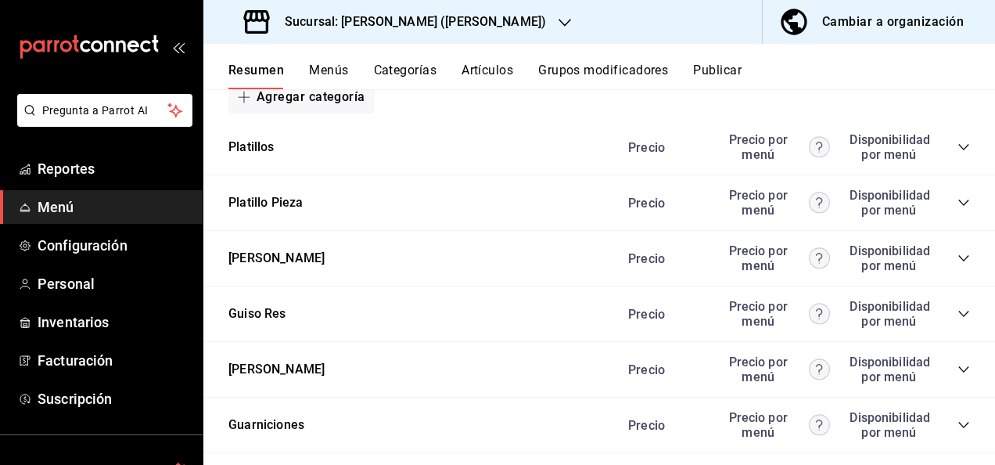
click at [958, 311] on icon "collapse-category-row" at bounding box center [964, 313] width 13 height 13
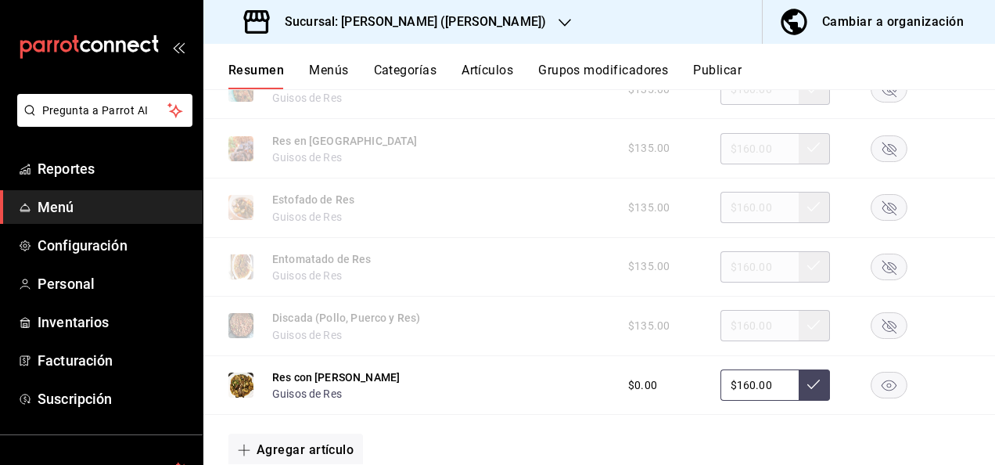
scroll to position [1022, 0]
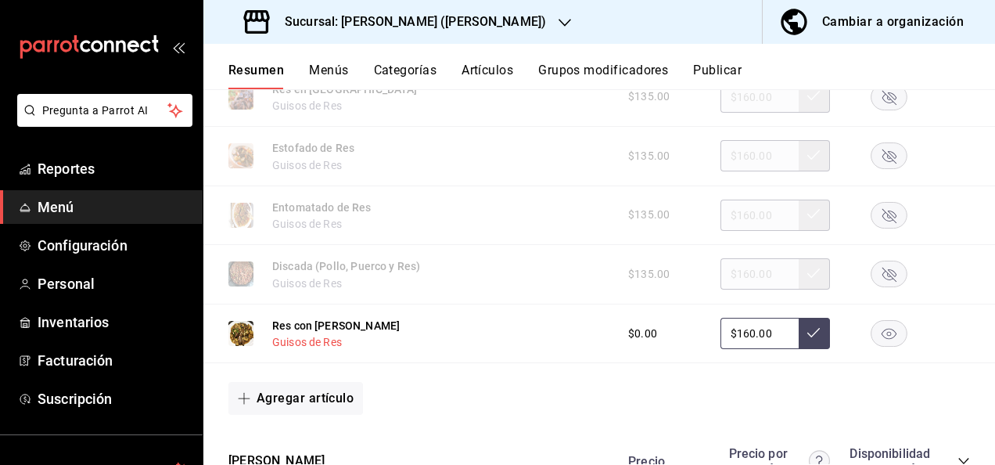
click at [322, 349] on button "Guisos de Res" at bounding box center [307, 342] width 70 height 16
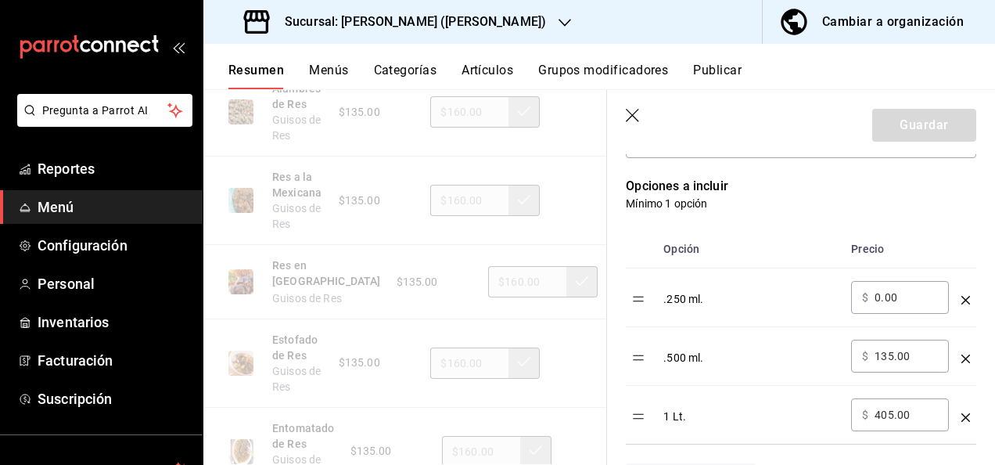
scroll to position [438, 0]
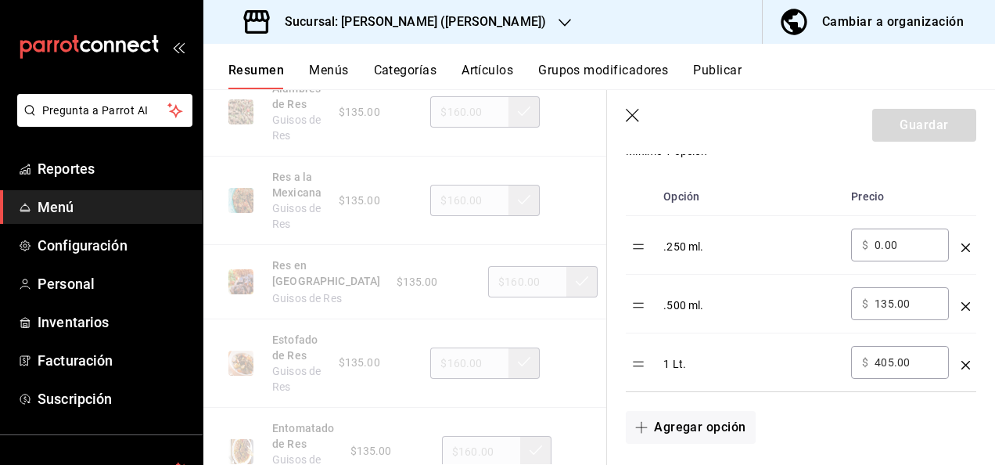
click at [623, 106] on header "Guardar" at bounding box center [801, 122] width 388 height 64
click at [629, 110] on icon "button" at bounding box center [634, 117] width 16 height 16
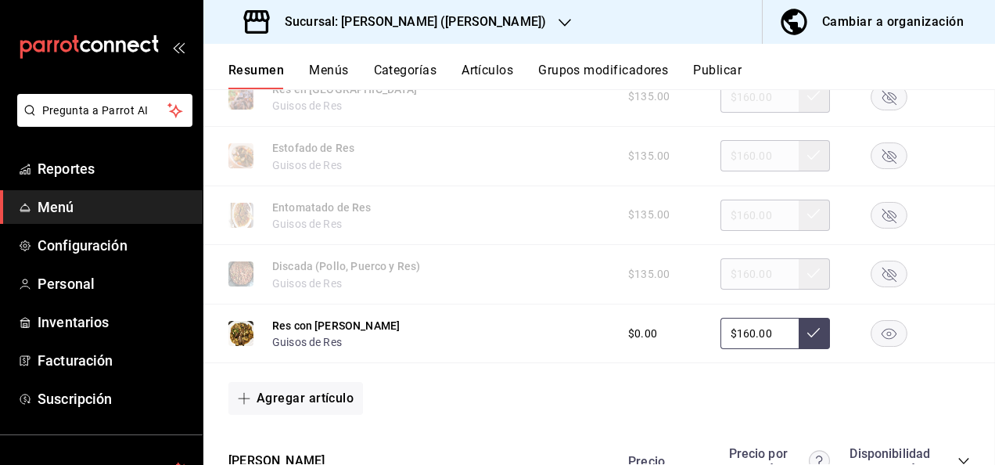
scroll to position [1039, 0]
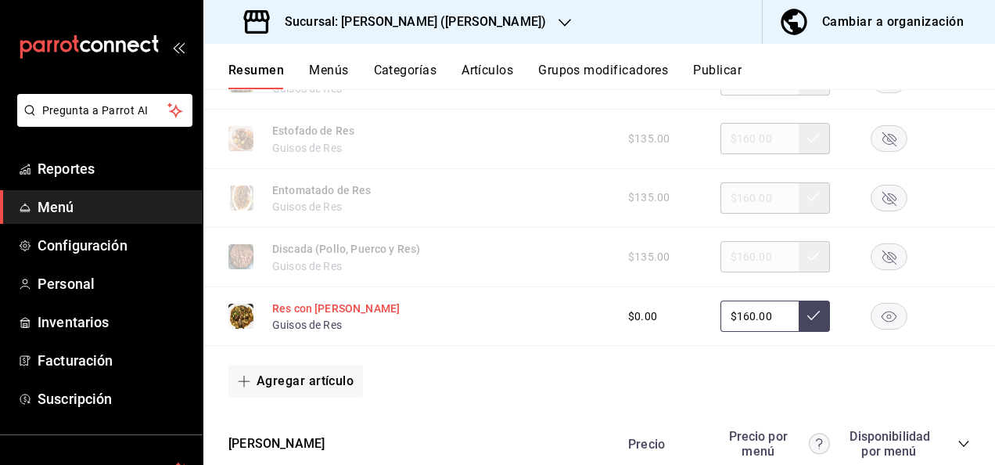
click at [332, 311] on button "Res con [PERSON_NAME]" at bounding box center [336, 308] width 128 height 16
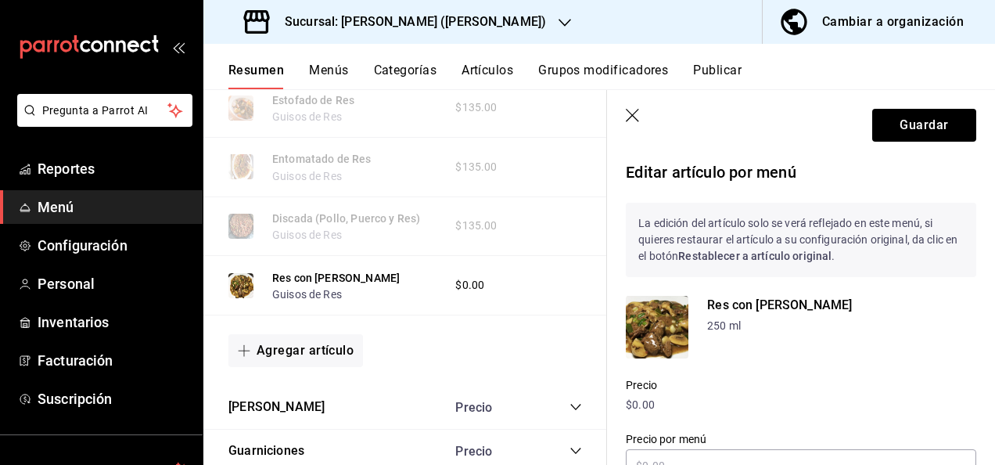
scroll to position [989, 0]
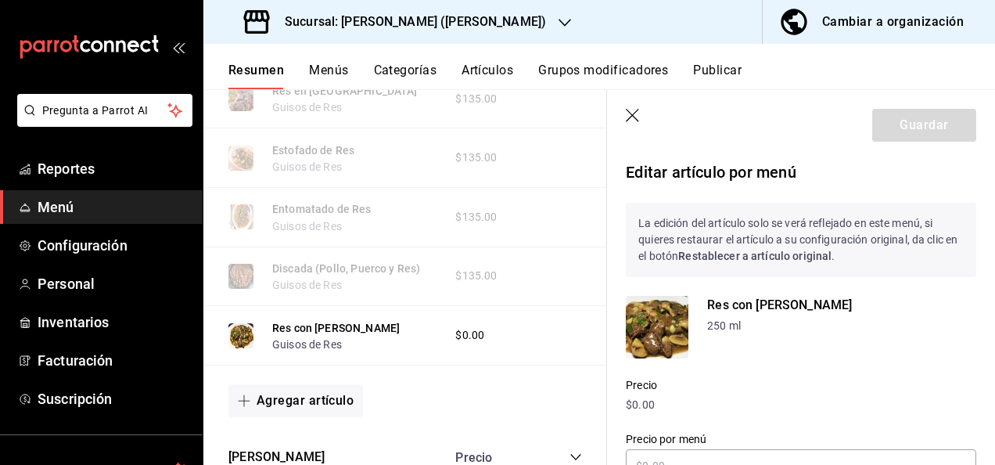
type input "$160.00"
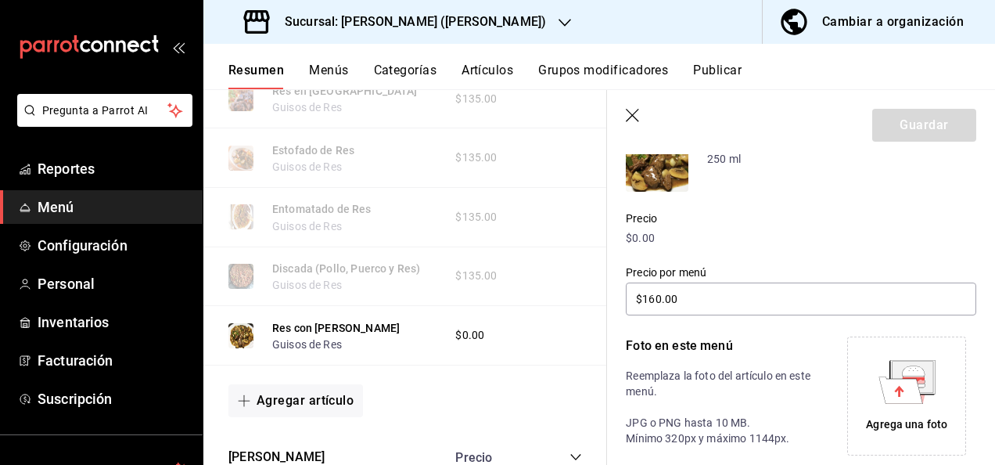
scroll to position [198, 0]
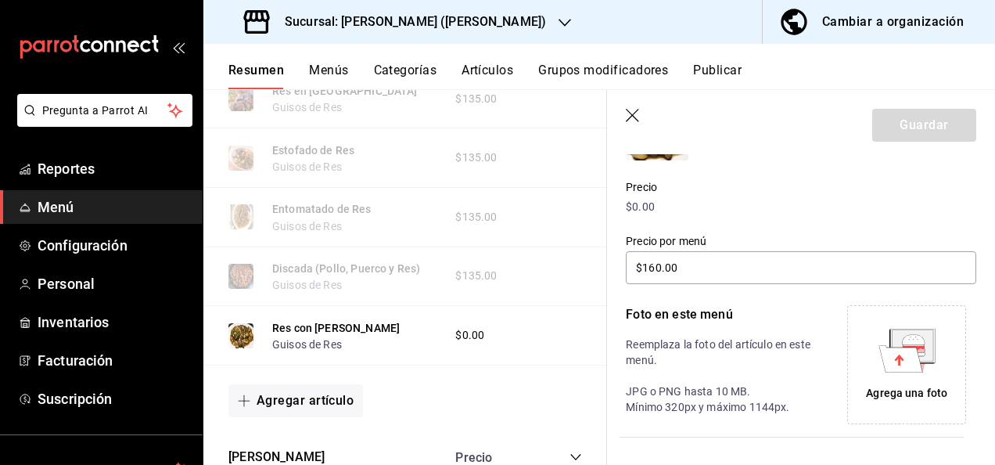
click at [632, 114] on icon "button" at bounding box center [634, 117] width 16 height 16
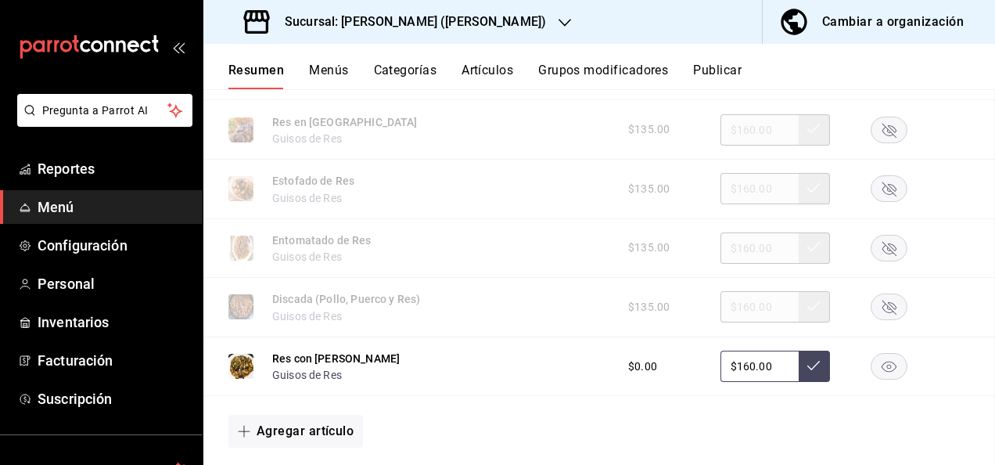
scroll to position [1228, 0]
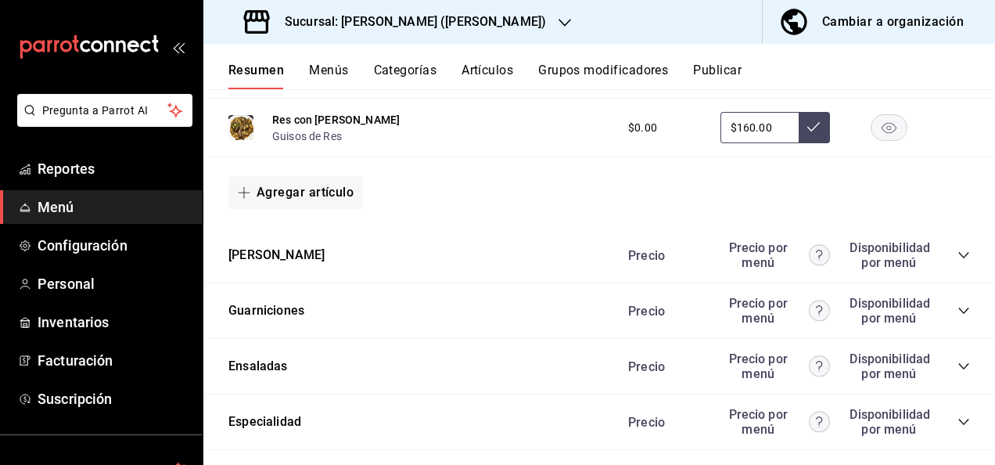
click at [318, 76] on button "Menús" at bounding box center [328, 76] width 39 height 27
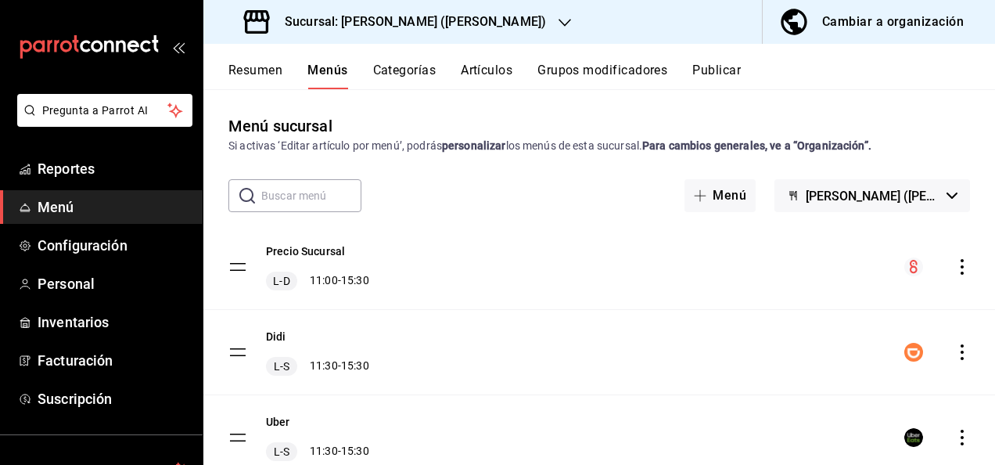
click at [477, 64] on button "Artículos" at bounding box center [487, 76] width 52 height 27
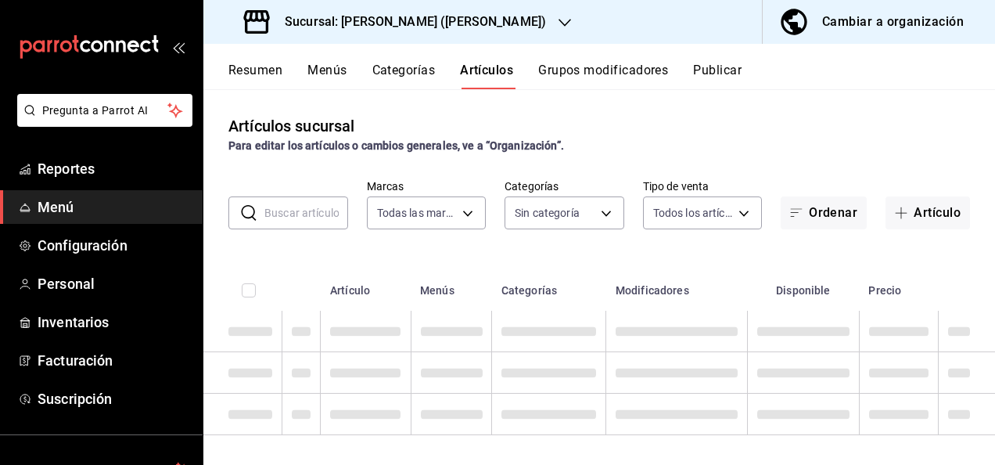
type input "62448029-1e5c-4b97-baa2-381ac051e320"
type input "98e615fa-9ff0-4008-a960-638f8e89b056,5f8a67d5-51f5-436d-b440-fe552d9df27c,df77f…"
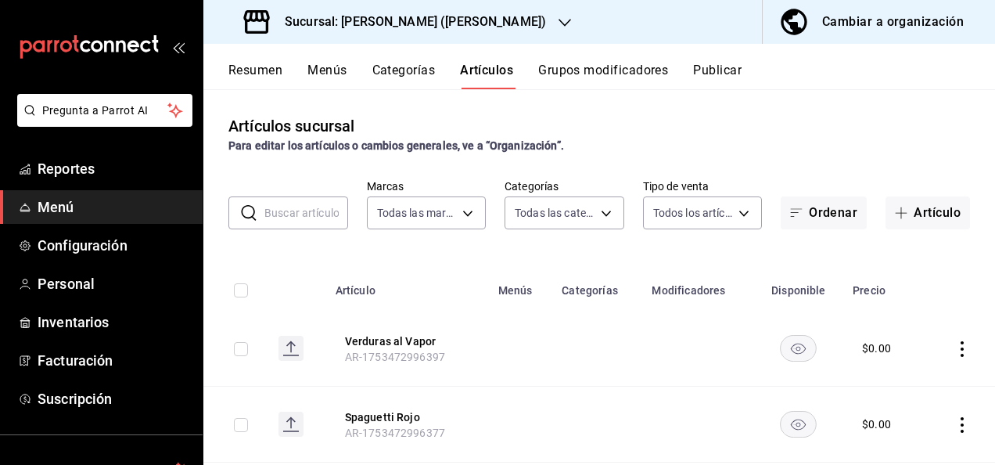
click at [292, 224] on input "text" at bounding box center [306, 212] width 84 height 31
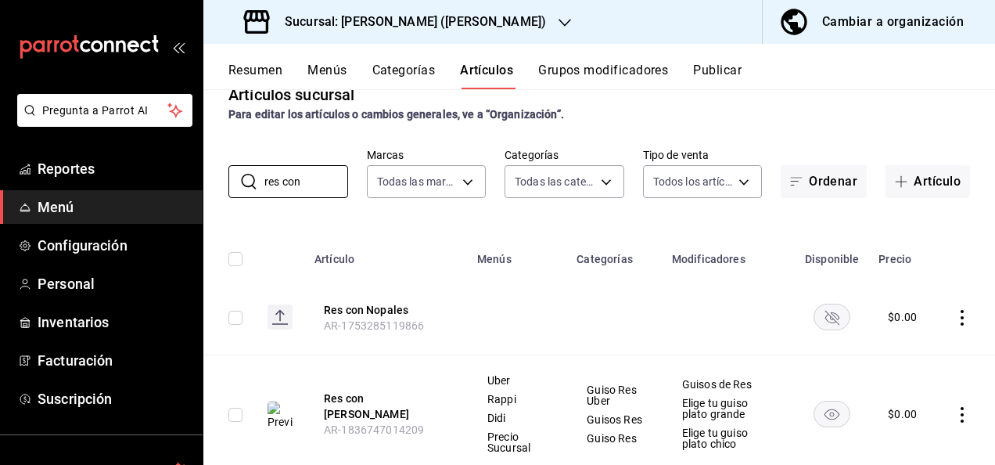
scroll to position [77, 0]
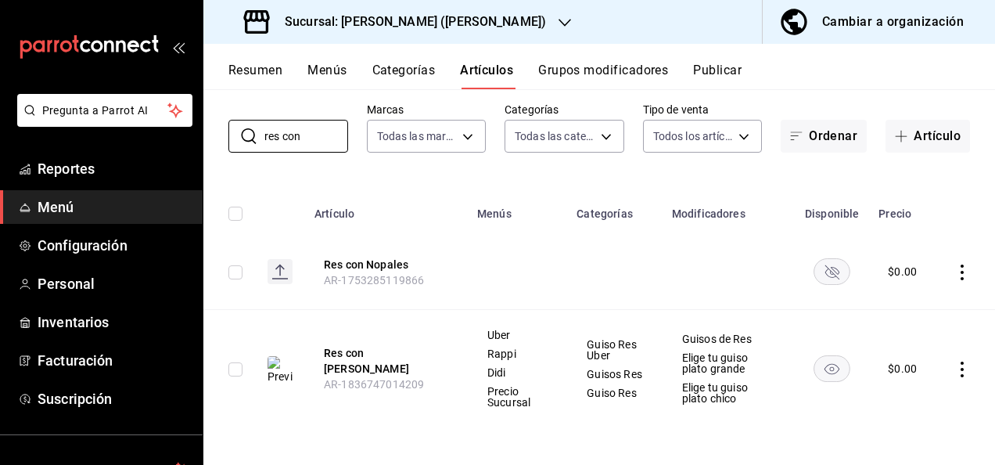
type input "res con"
click at [955, 369] on icon "actions" at bounding box center [963, 369] width 16 height 16
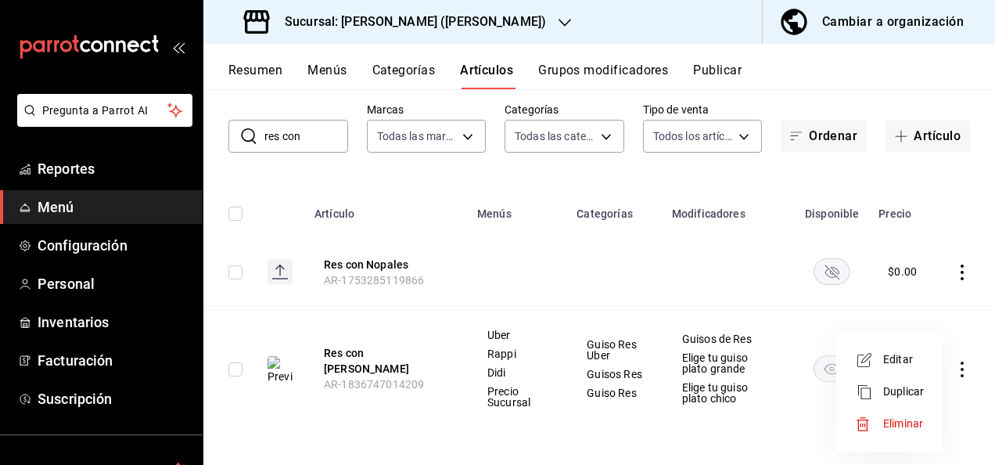
click at [914, 357] on span "Editar" at bounding box center [903, 359] width 41 height 16
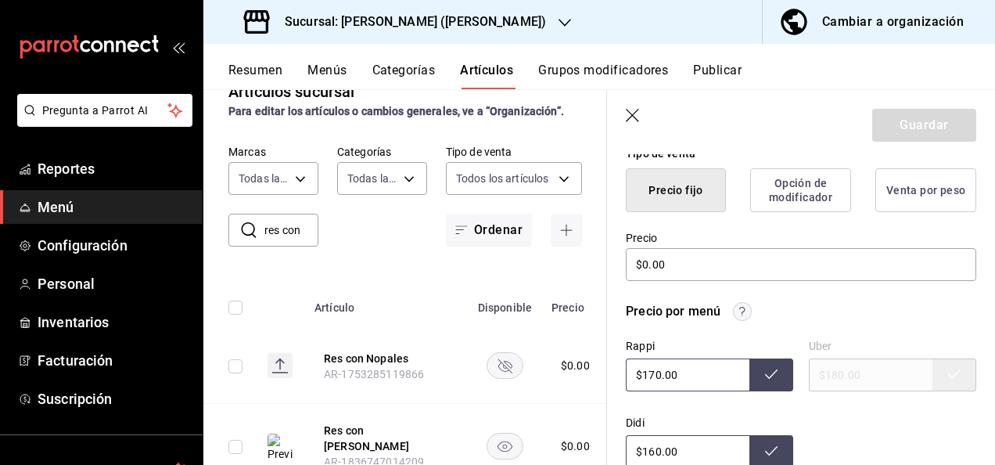
scroll to position [396, 0]
click at [699, 268] on input "$0.00" at bounding box center [801, 264] width 351 height 33
type textarea "x"
type input "$0.00"
type textarea "x"
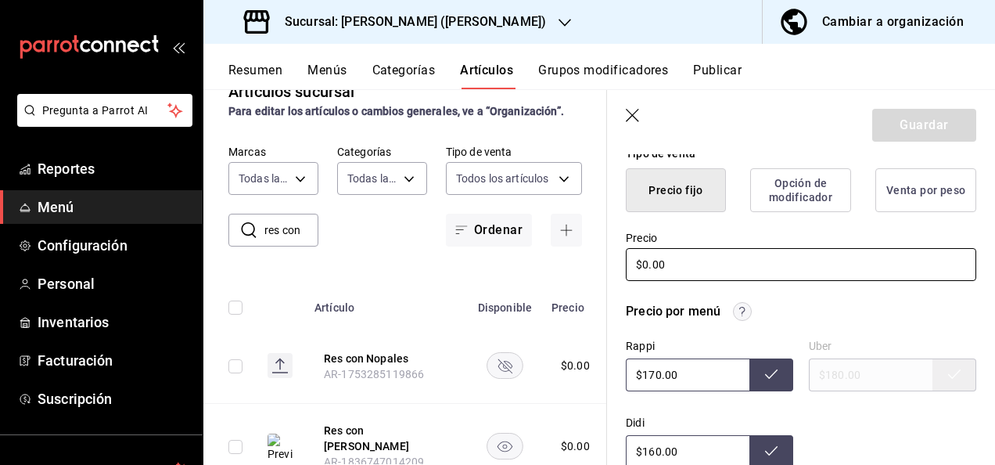
type input "$0.00"
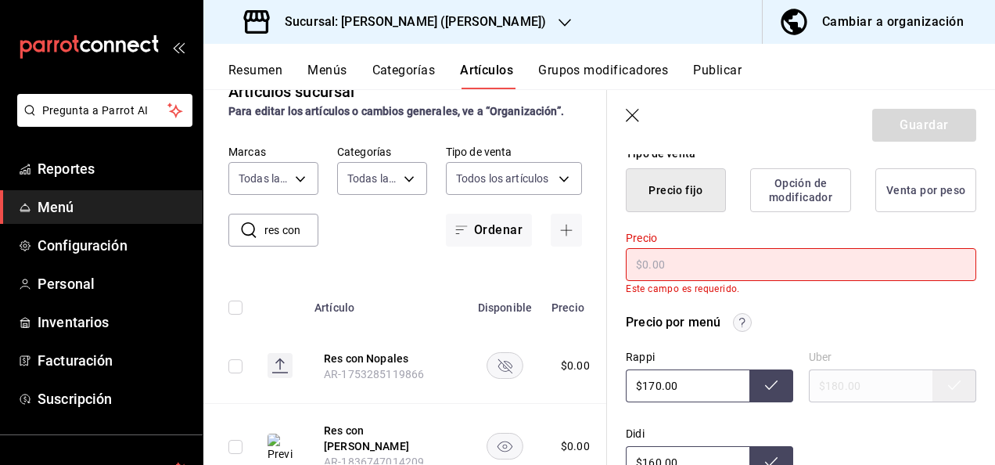
type textarea "x"
type input "$1.00"
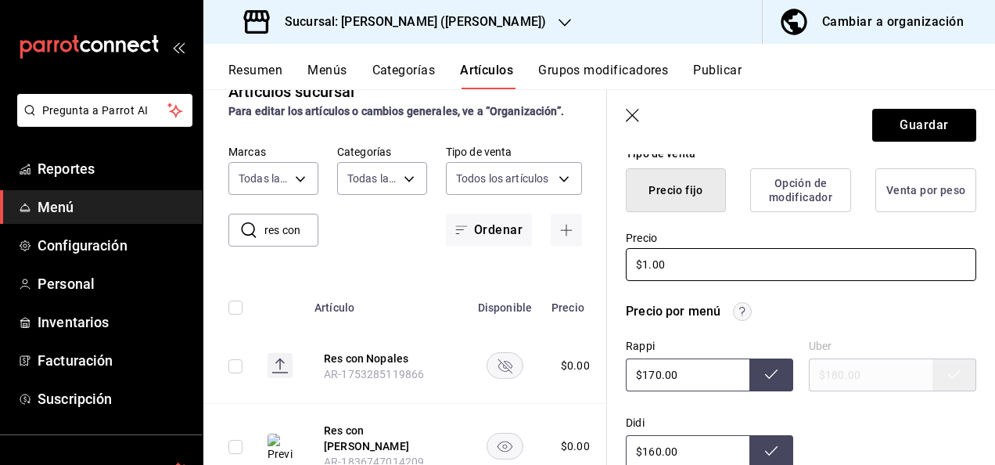
type textarea "x"
type input "$13.00"
type textarea "x"
type input "$135.00"
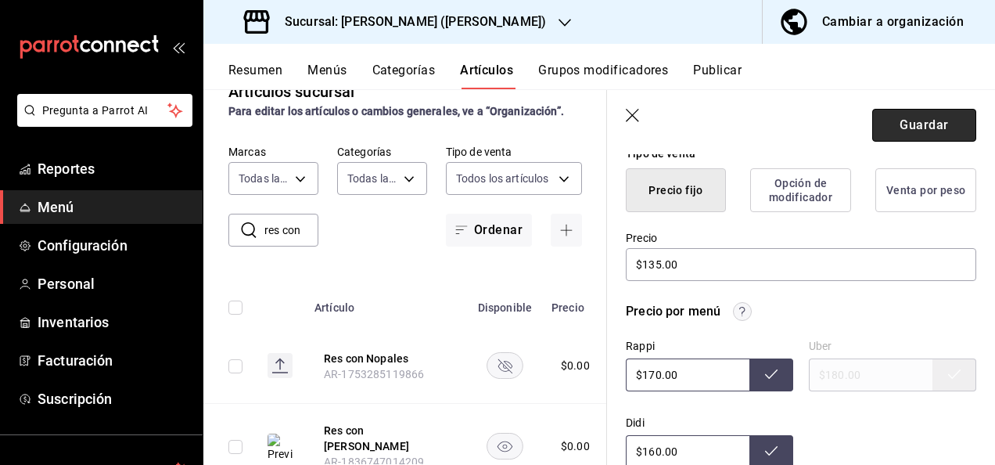
click at [897, 118] on button "Guardar" at bounding box center [924, 125] width 104 height 33
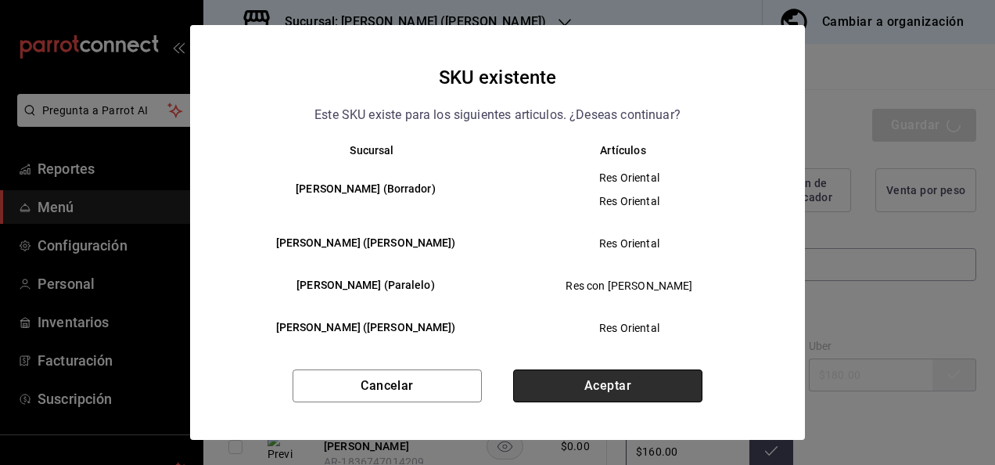
click at [623, 400] on button "Aceptar" at bounding box center [607, 385] width 189 height 33
type textarea "x"
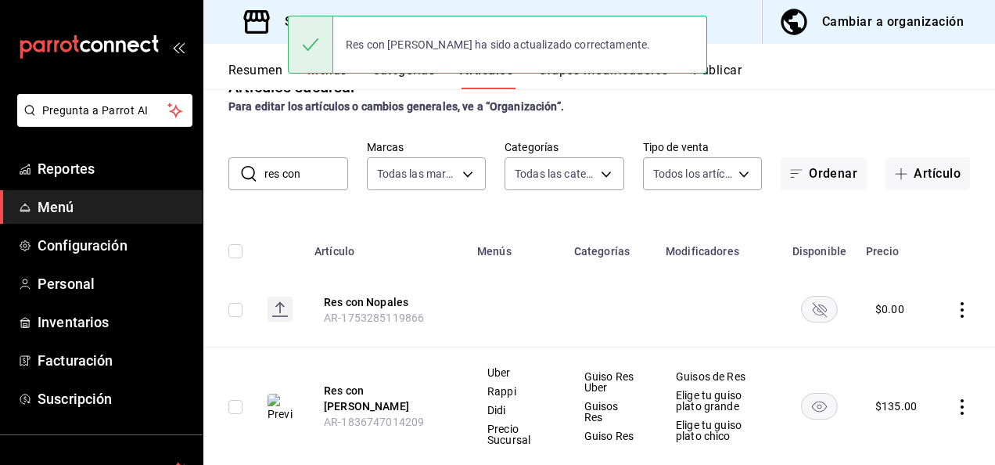
scroll to position [80, 0]
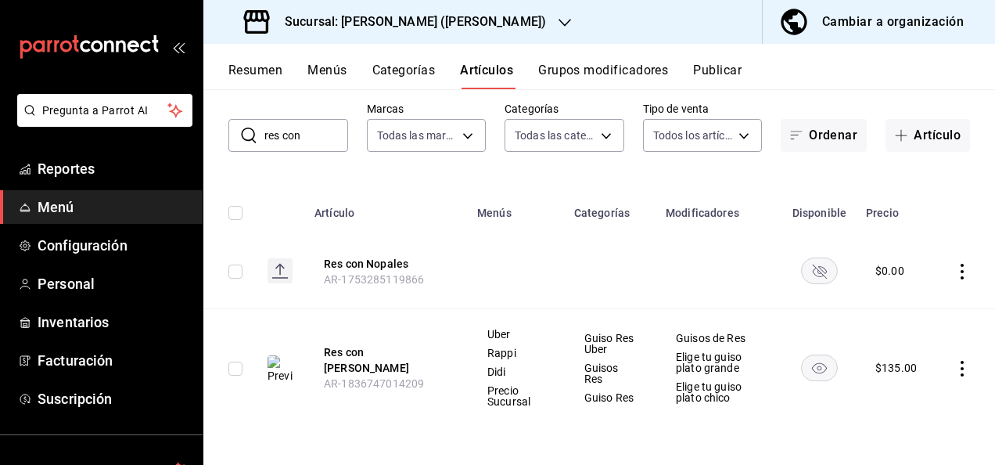
click at [259, 69] on button "Resumen" at bounding box center [255, 76] width 54 height 27
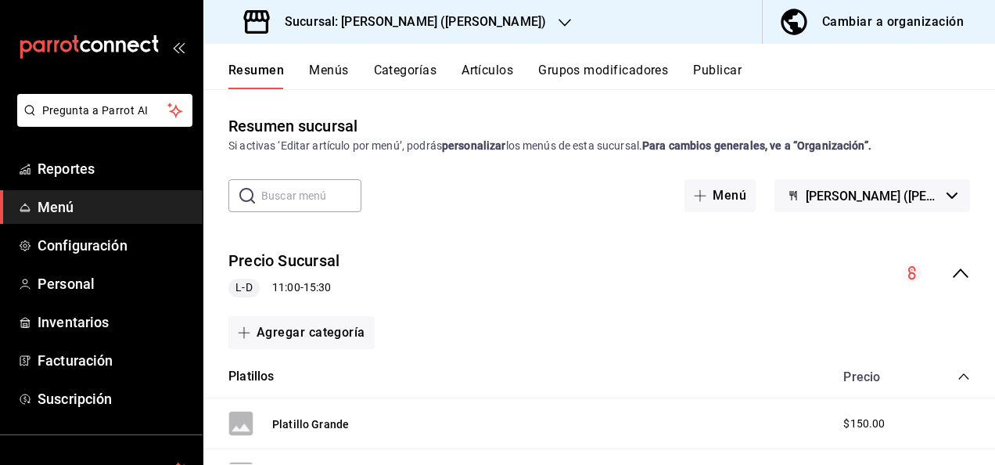
click at [951, 271] on icon "collapse-menu-row" at bounding box center [960, 273] width 19 height 19
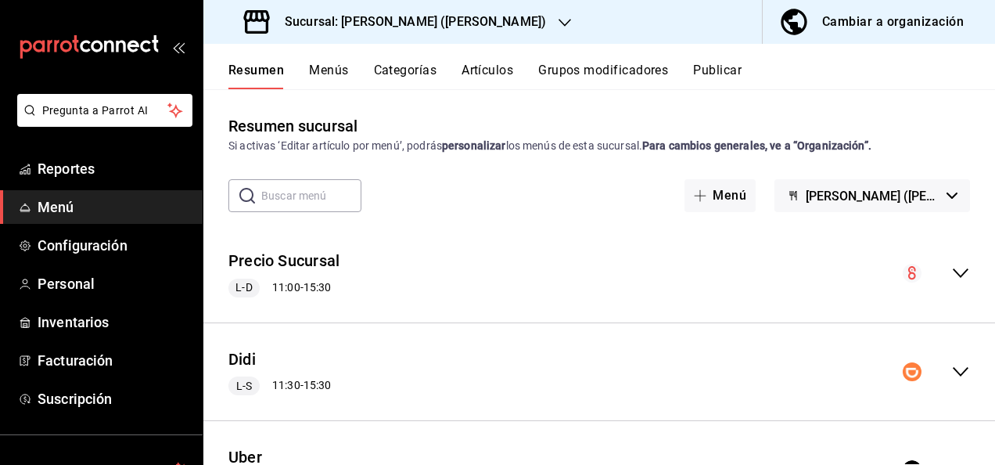
click at [951, 377] on icon "collapse-menu-row" at bounding box center [960, 371] width 19 height 19
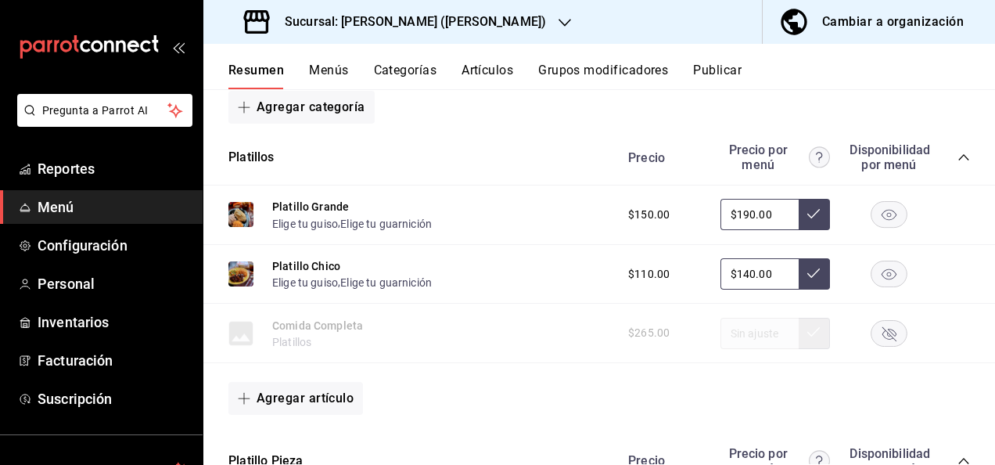
scroll to position [386, 0]
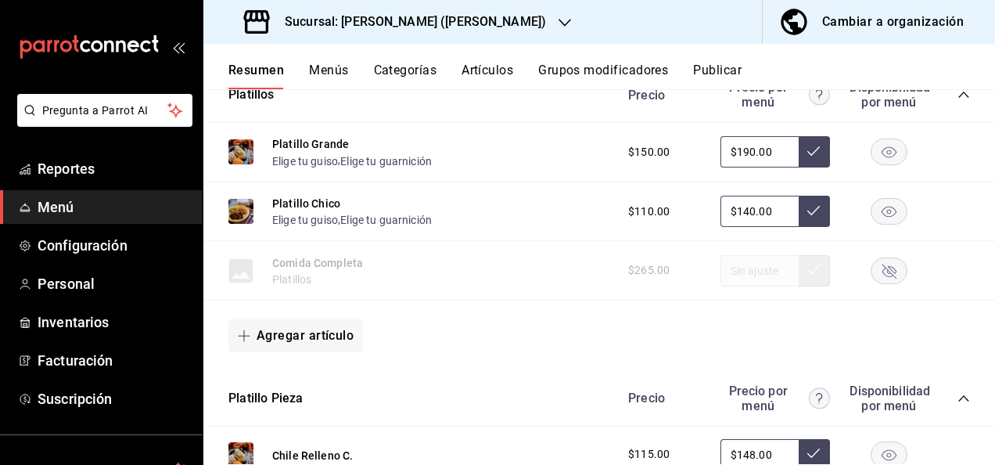
click at [958, 97] on icon "collapse-category-row" at bounding box center [964, 94] width 13 height 13
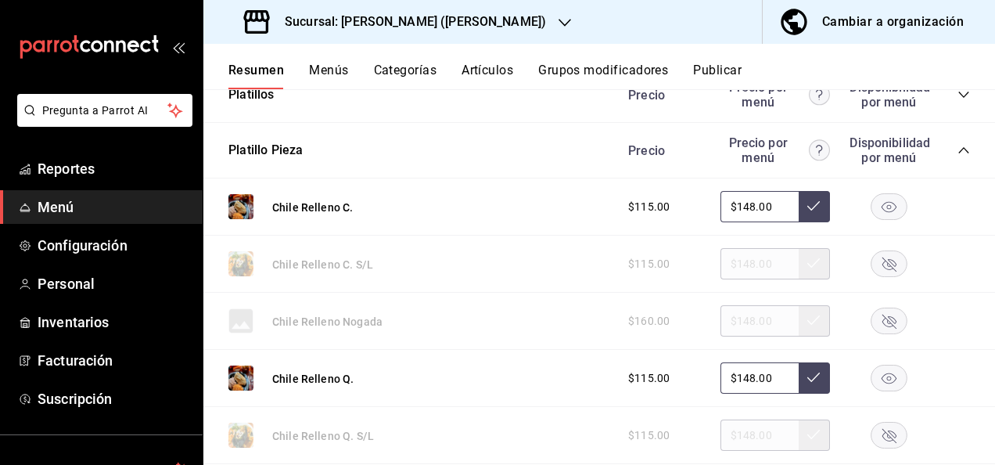
click at [958, 152] on icon "collapse-category-row" at bounding box center [964, 150] width 13 height 13
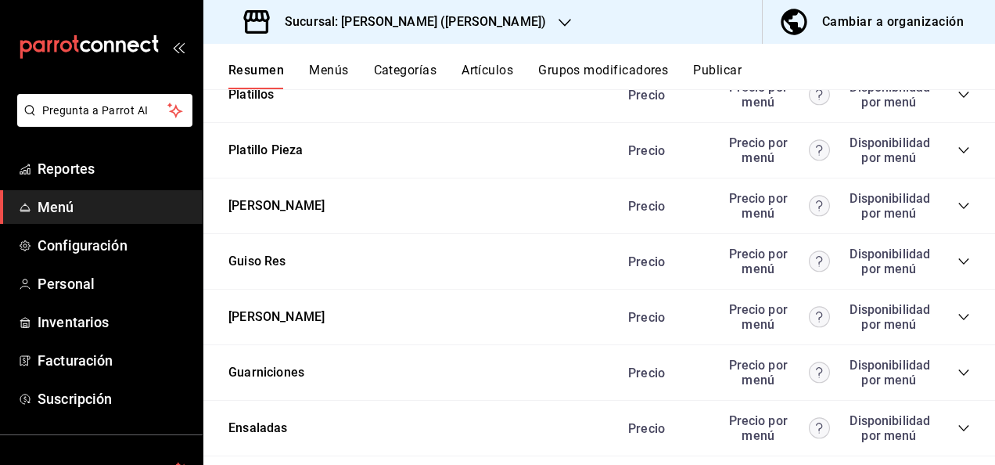
click at [958, 259] on icon "collapse-category-row" at bounding box center [964, 261] width 13 height 13
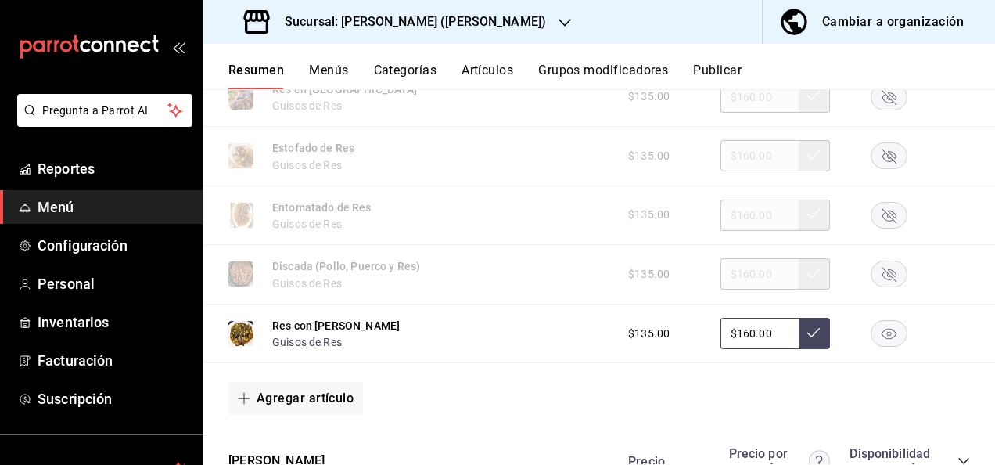
scroll to position [1095, 0]
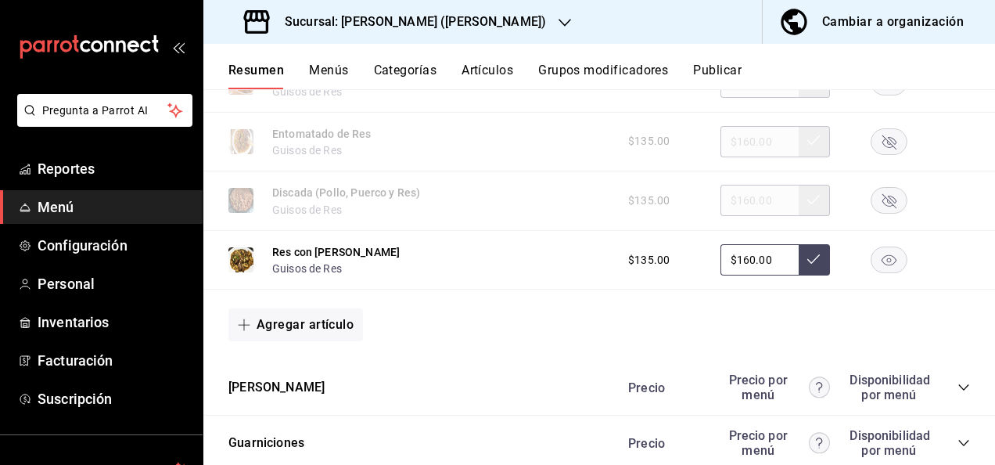
click at [720, 67] on button "Publicar" at bounding box center [717, 76] width 49 height 27
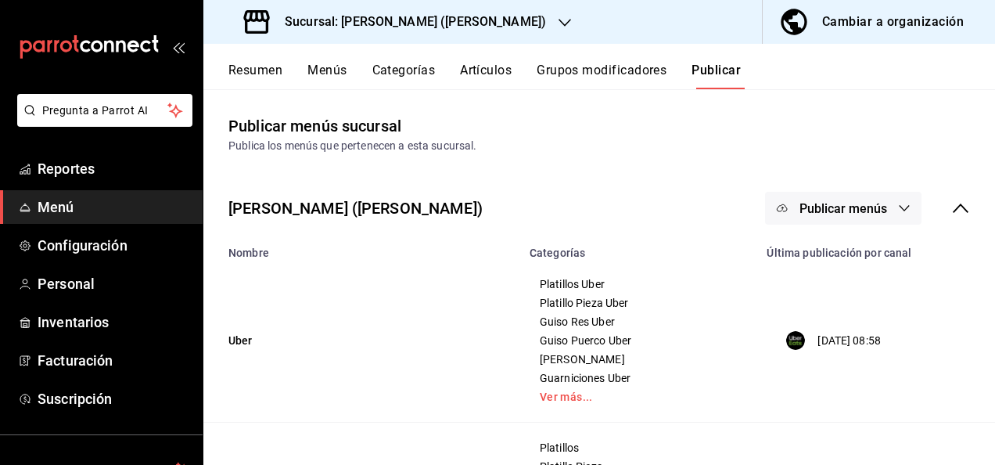
click at [882, 215] on button "Publicar menús" at bounding box center [843, 208] width 156 height 33
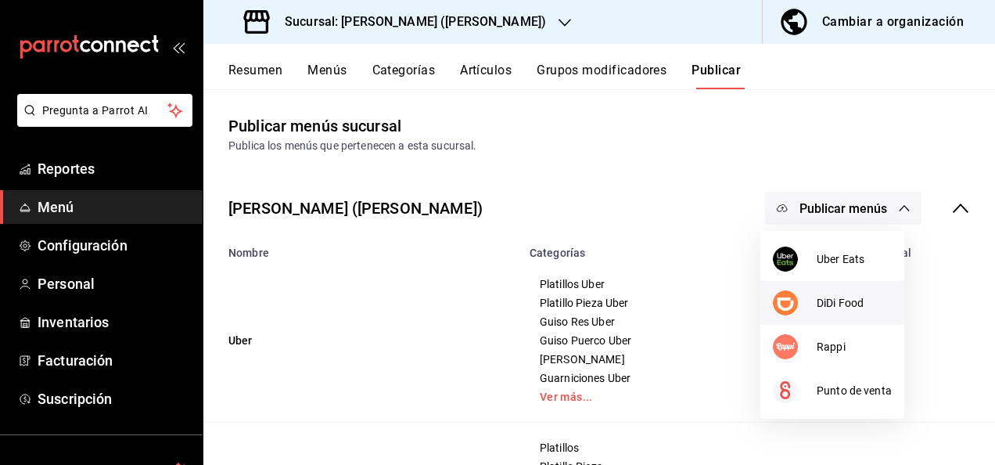
click at [840, 302] on span "DiDi Food" at bounding box center [854, 303] width 75 height 16
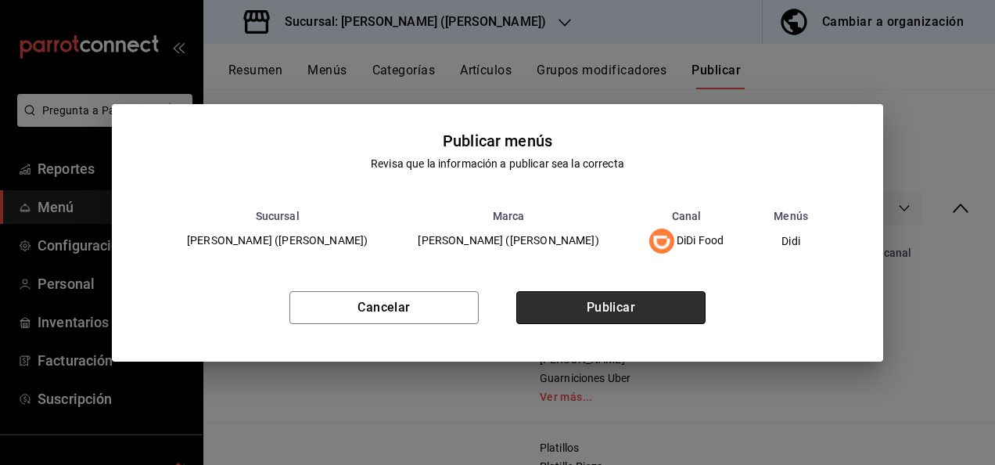
click at [651, 311] on button "Publicar" at bounding box center [610, 307] width 189 height 33
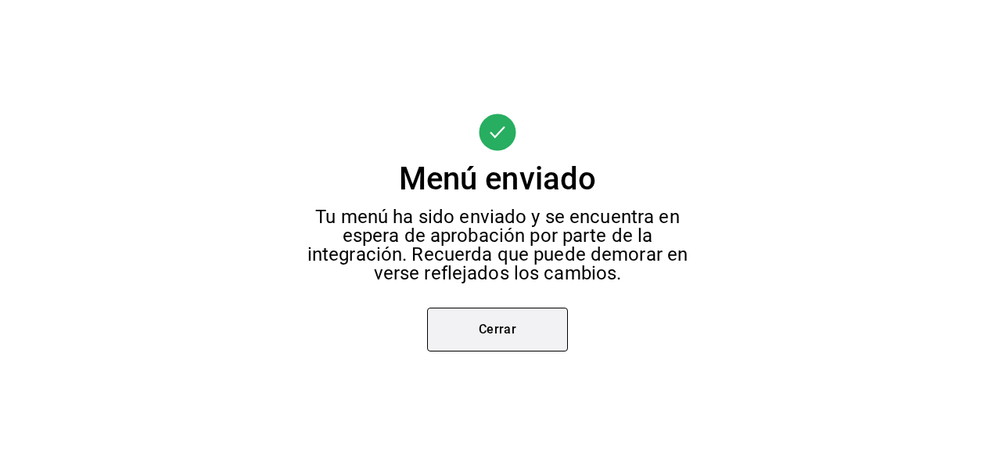
click at [524, 323] on button "Cerrar" at bounding box center [497, 329] width 141 height 44
